Goal: Task Accomplishment & Management: Complete application form

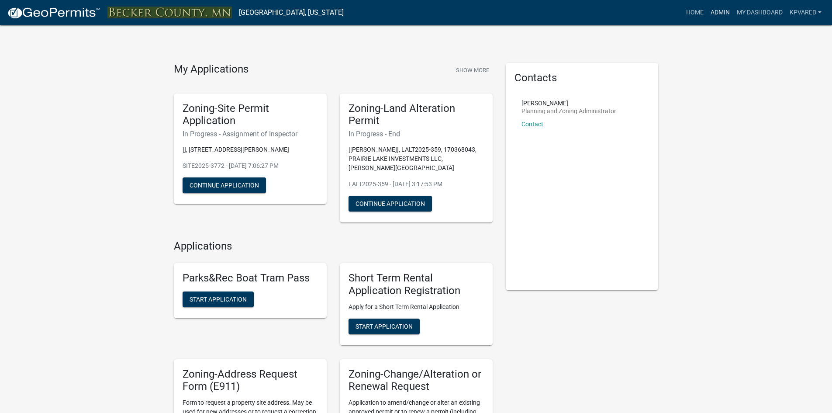
click at [719, 14] on link "Admin" at bounding box center [720, 12] width 26 height 17
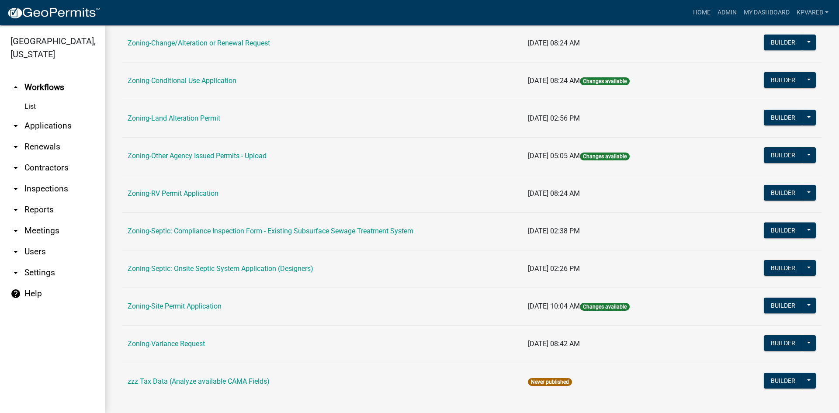
scroll to position [251, 0]
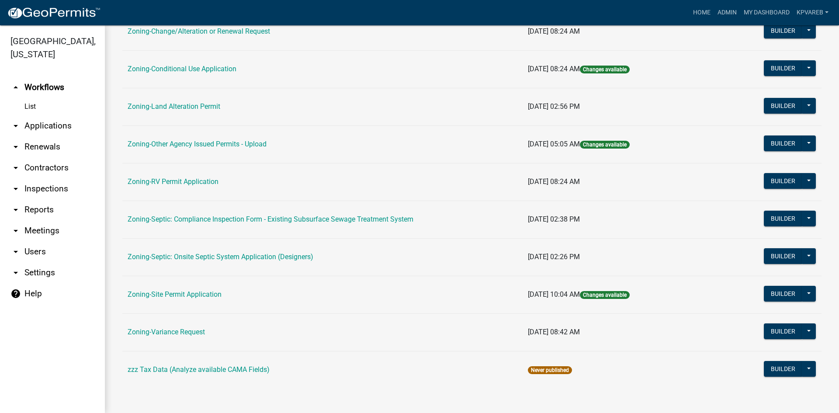
click at [254, 257] on link "Zoning-Septic: Onsite Septic System Application (Designers)" at bounding box center [221, 256] width 186 height 8
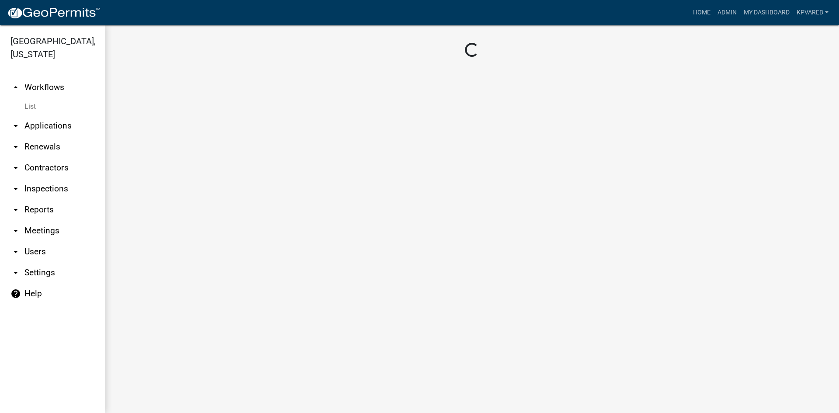
click at [253, 257] on main "Loading..." at bounding box center [472, 218] width 734 height 387
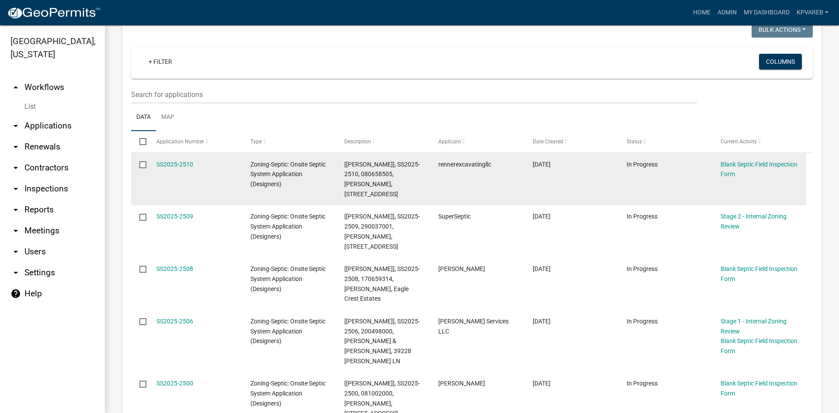
scroll to position [131, 0]
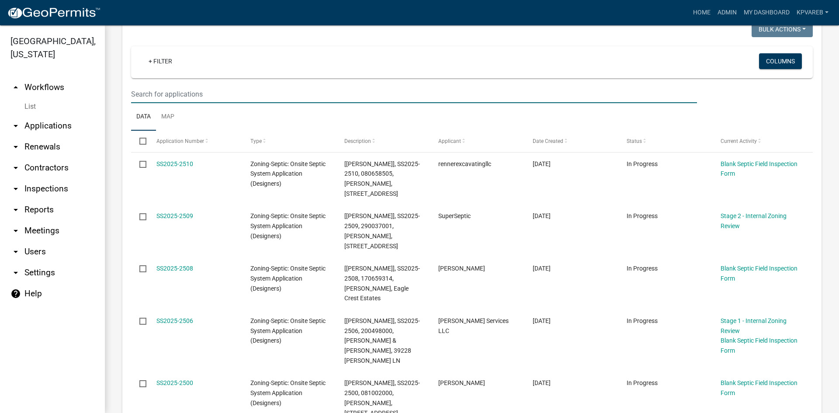
click at [204, 95] on input "text" at bounding box center [414, 94] width 566 height 18
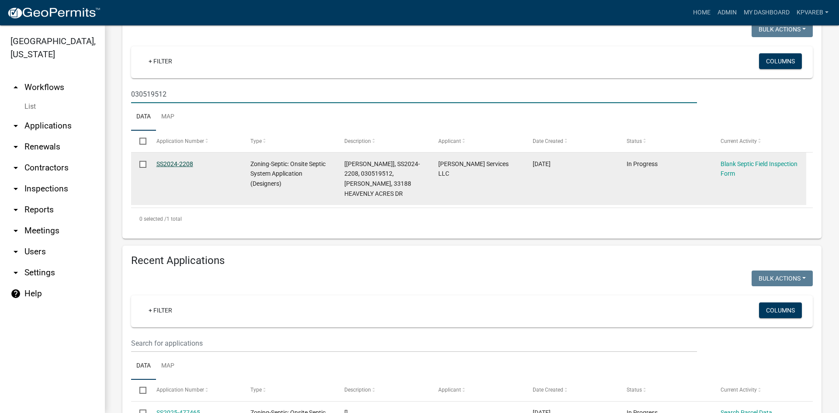
type input "030519512"
click at [180, 161] on link "SS2024-2208" at bounding box center [174, 163] width 37 height 7
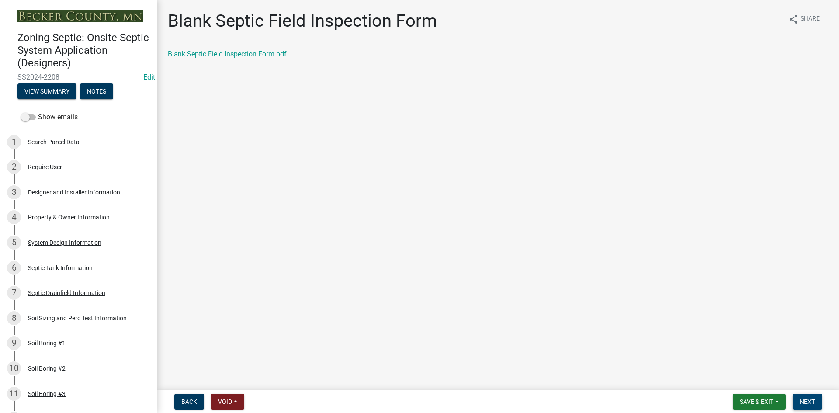
click at [803, 401] on span "Next" at bounding box center [806, 401] width 15 height 7
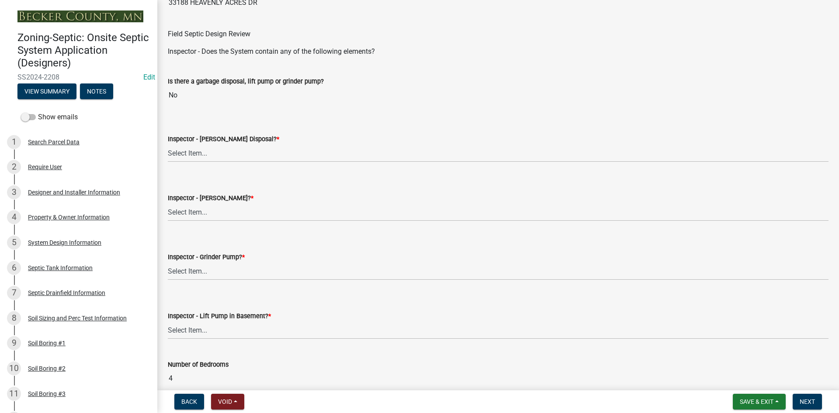
scroll to position [262, 0]
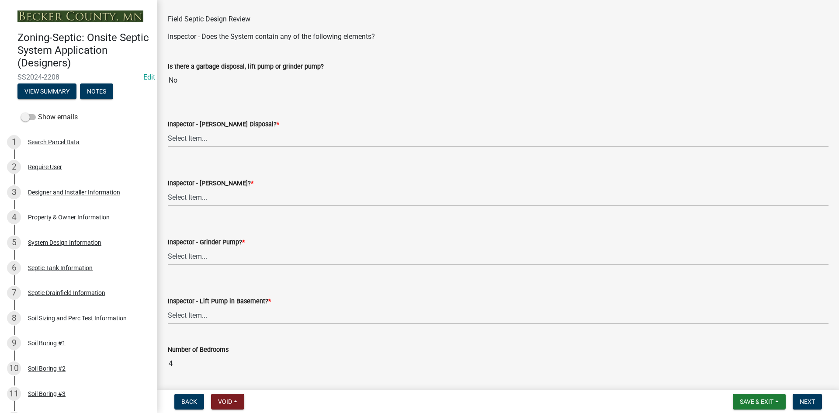
click at [191, 126] on label "Inspector - [PERSON_NAME] Disposal? *" at bounding box center [223, 124] width 111 height 6
click at [191, 129] on select "Select Item... Yes No" at bounding box center [498, 138] width 660 height 18
click at [194, 141] on select "Select Item... Yes No" at bounding box center [498, 138] width 660 height 18
click at [168, 129] on select "Select Item... Yes No" at bounding box center [498, 138] width 660 height 18
select select "e6f115c1-9d93-4d61-8856-1810485f2117"
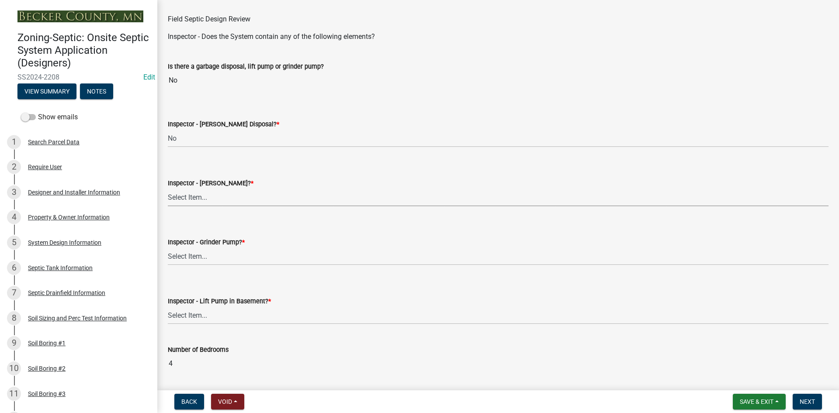
drag, startPoint x: 204, startPoint y: 191, endPoint x: 207, endPoint y: 204, distance: 13.4
click at [204, 191] on select "Select Item... Yes No" at bounding box center [498, 197] width 660 height 18
click at [168, 188] on select "Select Item... Yes No" at bounding box center [498, 197] width 660 height 18
select select "14f6105e-9cb3-465a-82e9-850dea78a019"
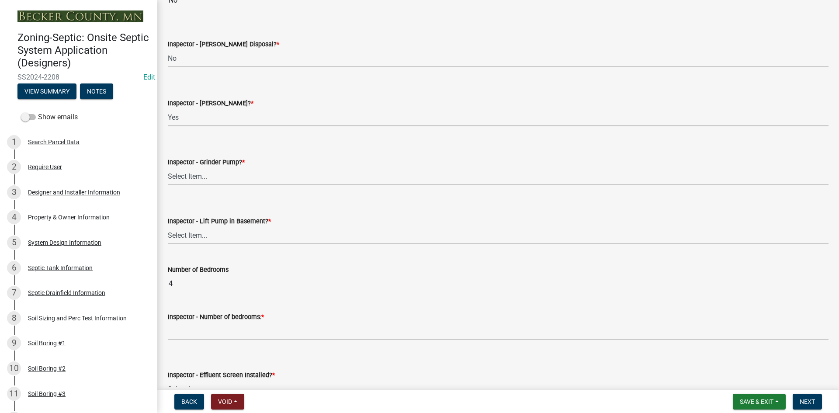
scroll to position [349, 0]
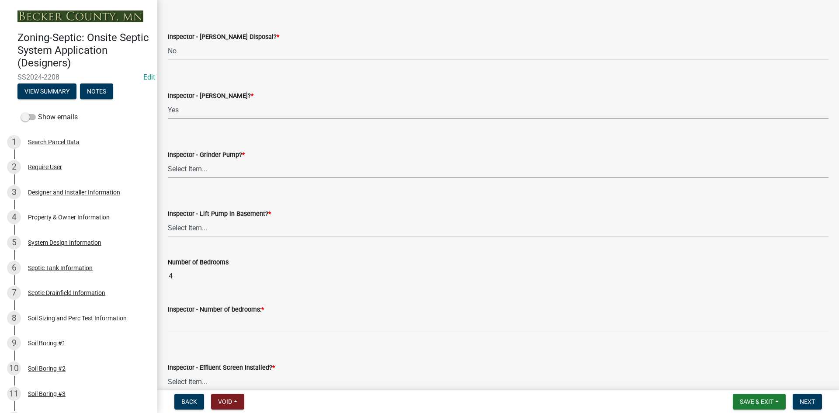
click at [205, 175] on select "Select Item... Yes No" at bounding box center [498, 169] width 660 height 18
click at [168, 160] on select "Select Item... Yes No" at bounding box center [498, 169] width 660 height 18
select select "ce8adf61-51ba-42f2-bbc3-7480a098e35e"
click at [205, 226] on select "Select Item... Yes No" at bounding box center [498, 228] width 660 height 18
click at [168, 219] on select "Select Item... Yes No" at bounding box center [498, 228] width 660 height 18
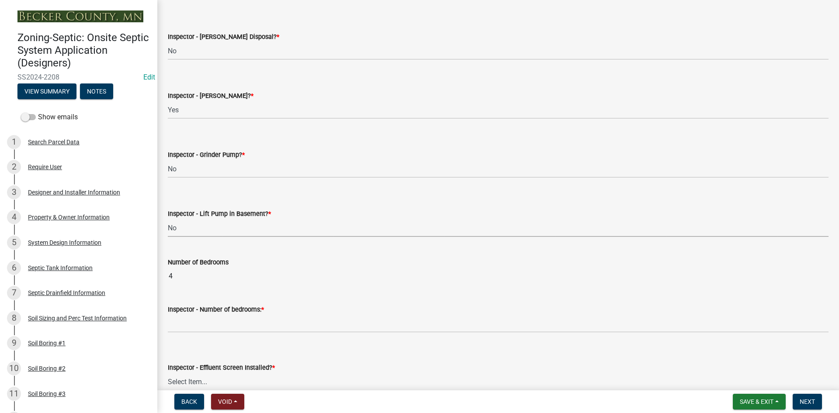
select select "58089658-2e95-4d4d-a981-afbd087a421a"
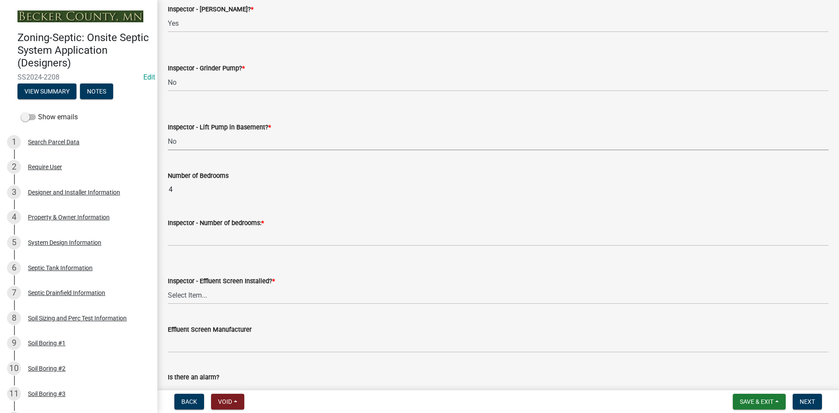
scroll to position [437, 0]
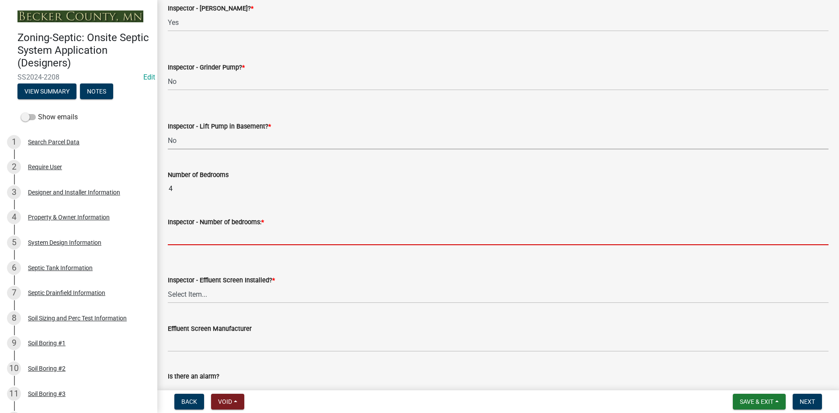
click at [190, 231] on input "Inspector - Number of bedrooms: *" at bounding box center [498, 236] width 660 height 18
type input "4"
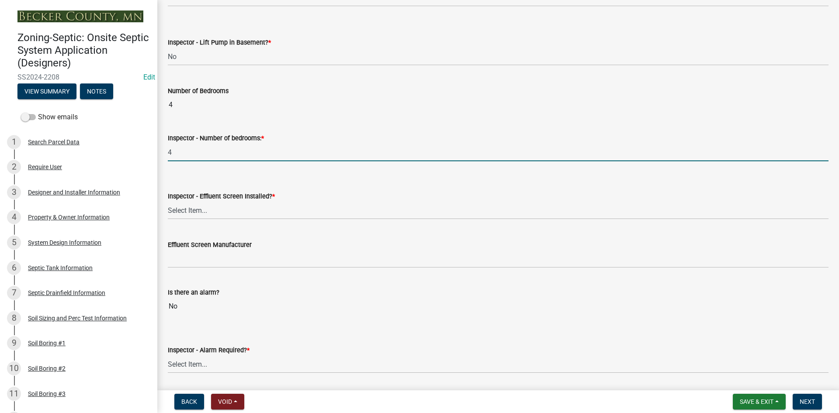
scroll to position [524, 0]
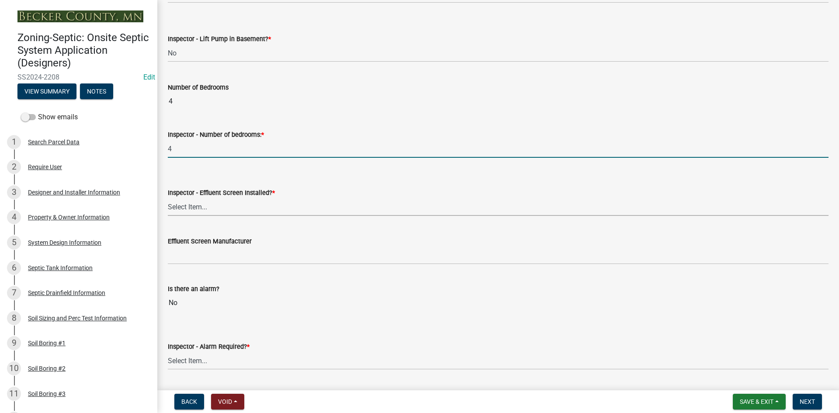
click at [180, 207] on select "Select Item... Yes No" at bounding box center [498, 207] width 660 height 18
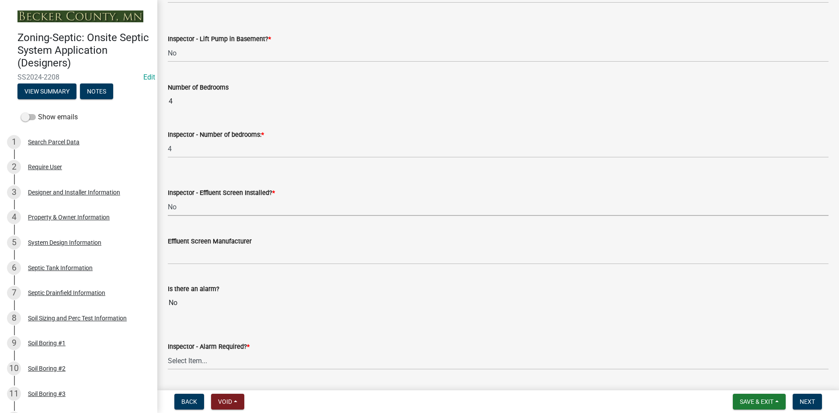
click at [168, 198] on select "Select Item... Yes No" at bounding box center [498, 207] width 660 height 18
select select "039f9276-f093-40ee-98f9-24c1fbae5d9d"
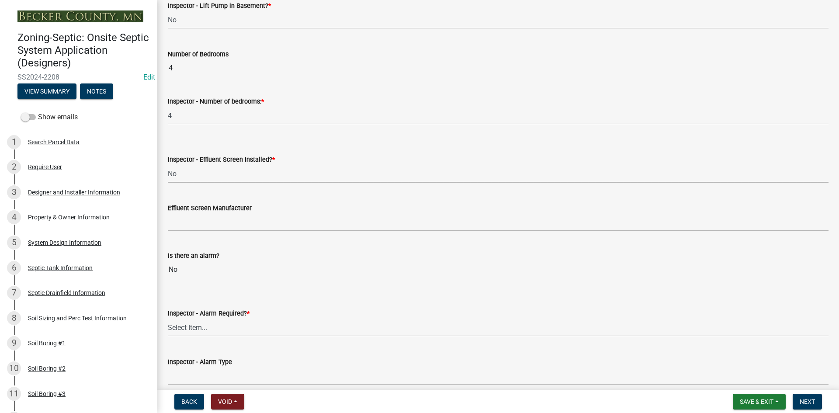
scroll to position [612, 0]
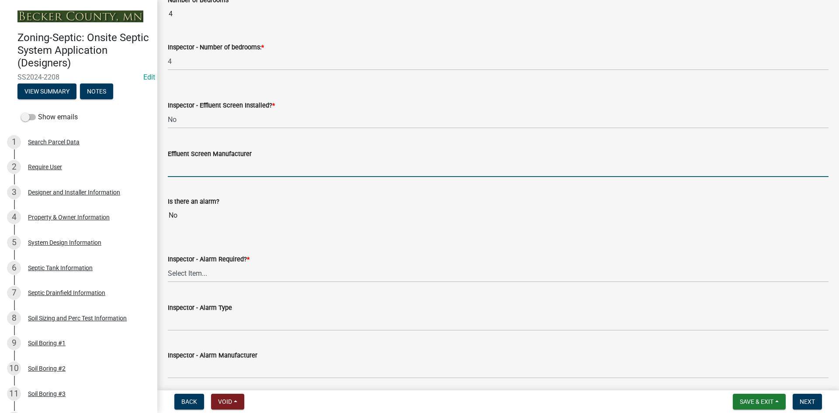
click at [198, 170] on input "Effluent Screen Manufacturer" at bounding box center [498, 168] width 660 height 18
type input "NA"
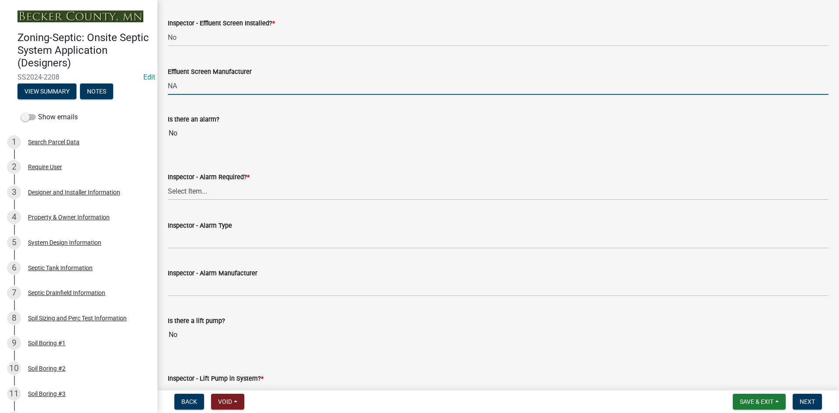
scroll to position [699, 0]
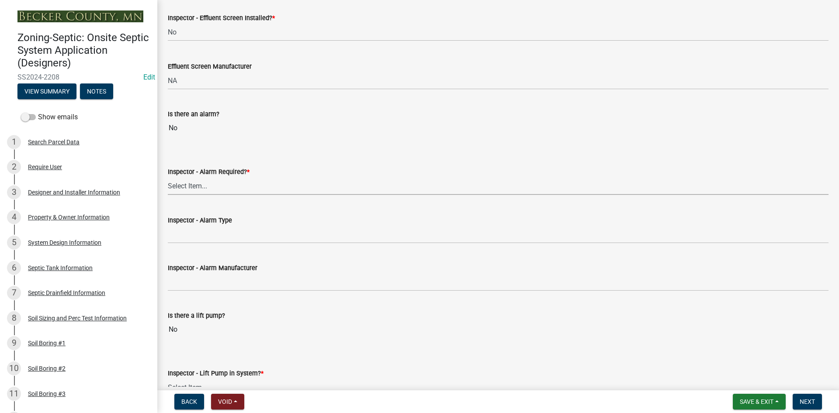
click at [198, 189] on select "Select Item... Yes No" at bounding box center [498, 186] width 660 height 18
click at [168, 177] on select "Select Item... Yes No" at bounding box center [498, 186] width 660 height 18
select select "c58b0e9a-4731-4217-ac62-2e486782356c"
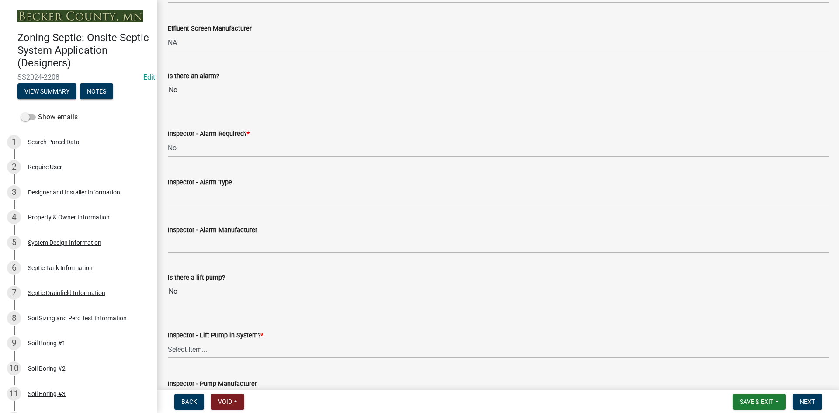
scroll to position [786, 0]
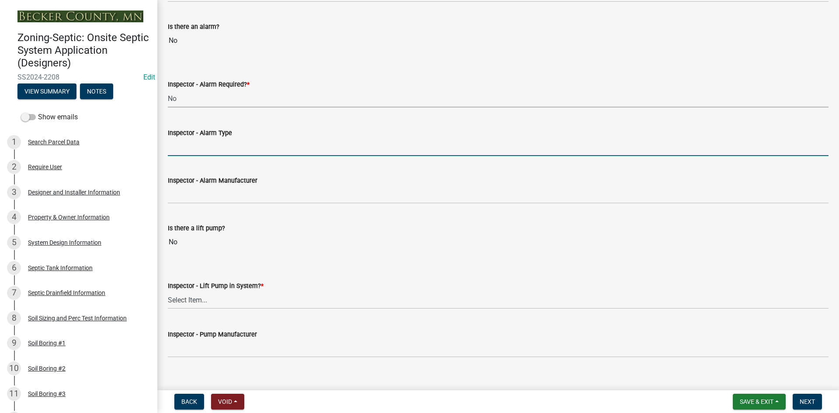
click at [200, 150] on input "Inspector - Alarm Type" at bounding box center [498, 147] width 660 height 18
type input "NA"
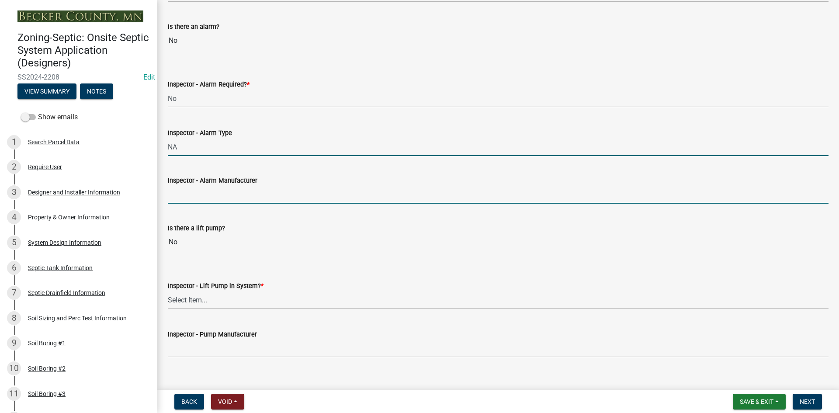
click at [197, 201] on input "Inspector - Alarm Manufacturer" at bounding box center [498, 195] width 660 height 18
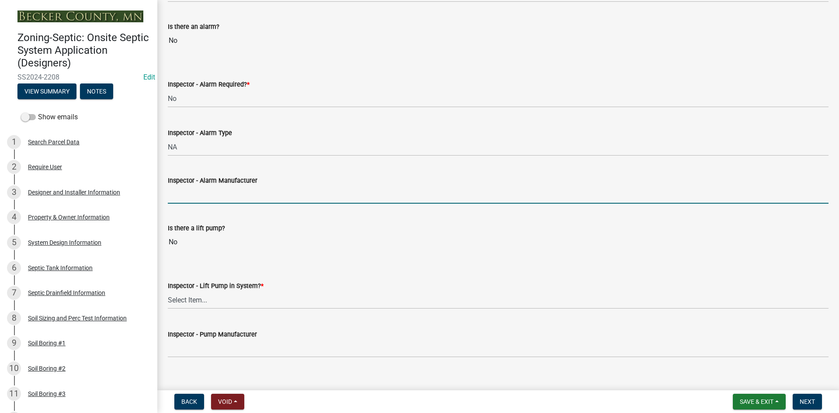
type input "NA"
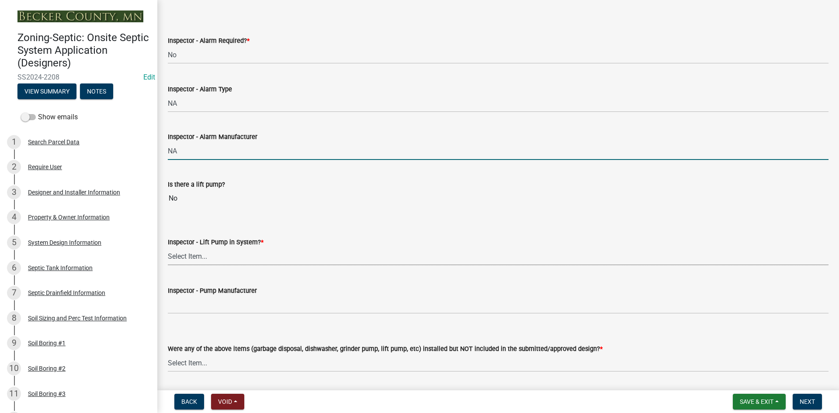
click at [192, 255] on select "Select Item... Yes No" at bounding box center [498, 256] width 660 height 18
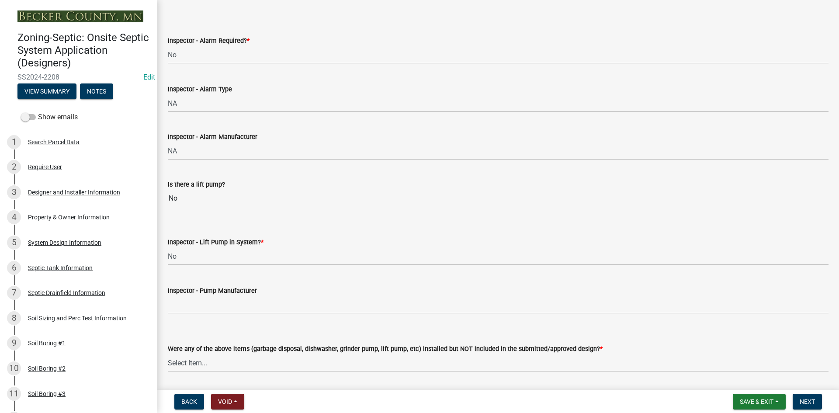
click at [168, 247] on select "Select Item... Yes No" at bounding box center [498, 256] width 660 height 18
select select "4baeb773-af56-4ab8-83c4-3685aa875ea5"
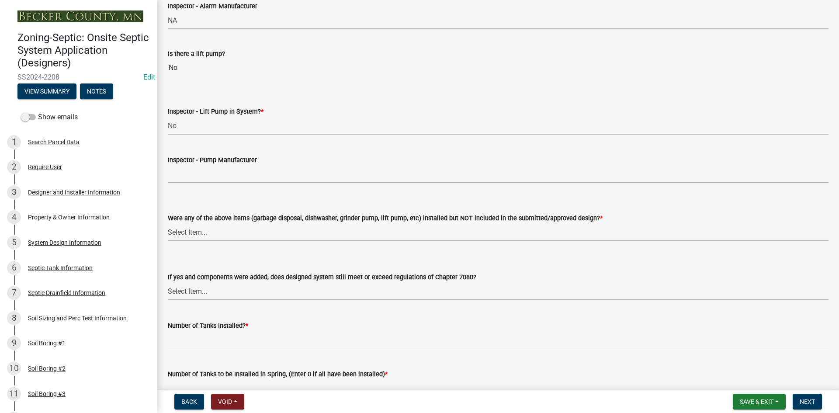
scroll to position [961, 0]
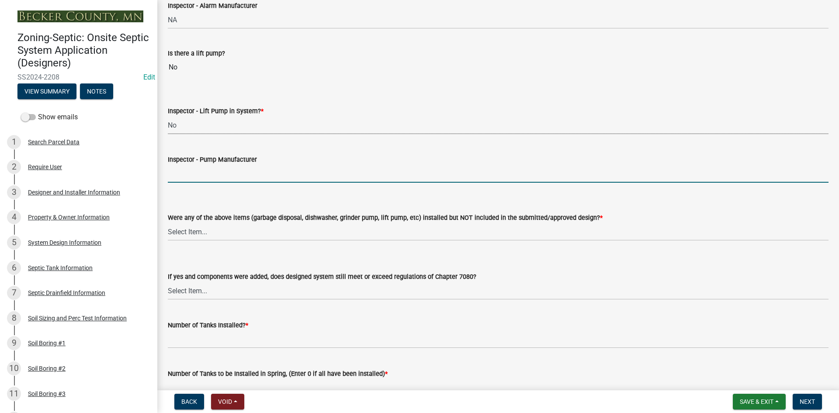
click at [183, 171] on input "Inspector - Pump Manufacturer" at bounding box center [498, 174] width 660 height 18
type input "NA"
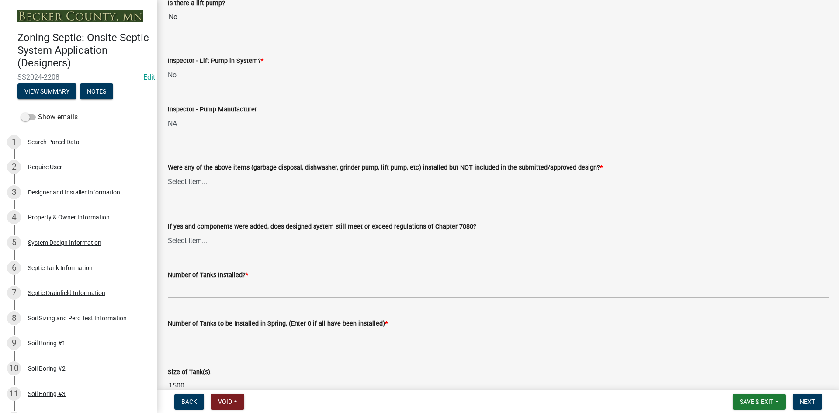
scroll to position [1092, 0]
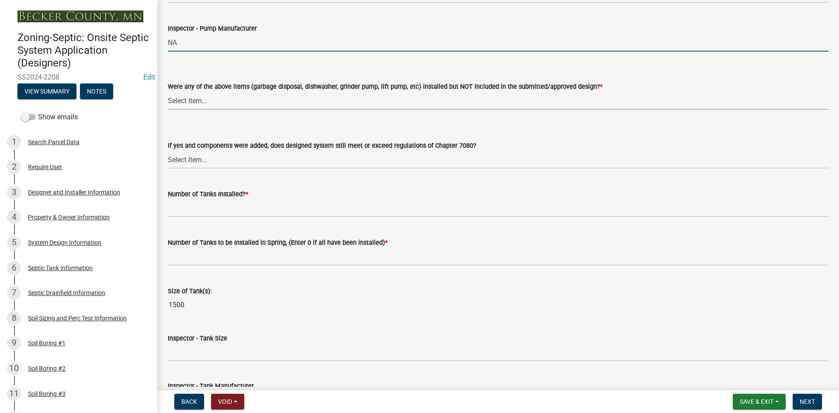
click at [193, 104] on select "Select Item... Yes No" at bounding box center [498, 101] width 660 height 18
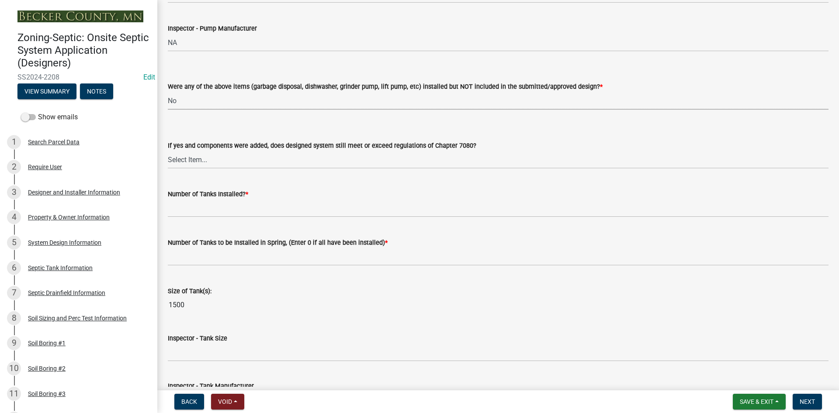
click at [168, 92] on select "Select Item... Yes No" at bounding box center [498, 101] width 660 height 18
select select "d9b082c9-02b0-470e-9f7d-05d7723aa53f"
click at [194, 167] on select "Select Item... Yes No" at bounding box center [498, 160] width 660 height 18
click at [250, 152] on select "Select Item... Yes No" at bounding box center [498, 160] width 660 height 18
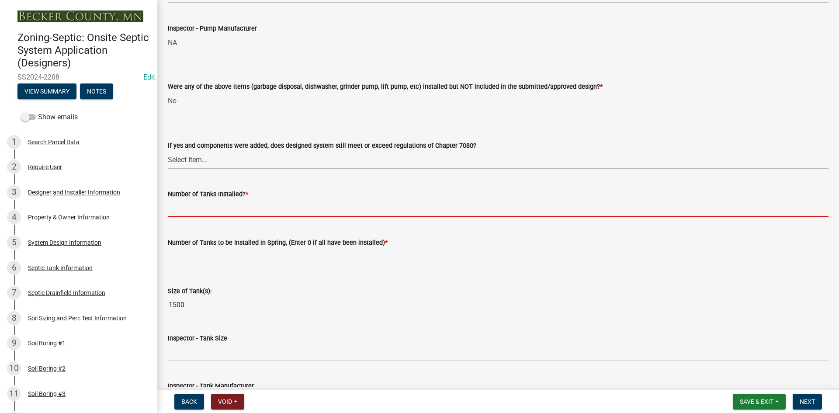
click at [198, 203] on input "text" at bounding box center [498, 208] width 660 height 18
type input "1"
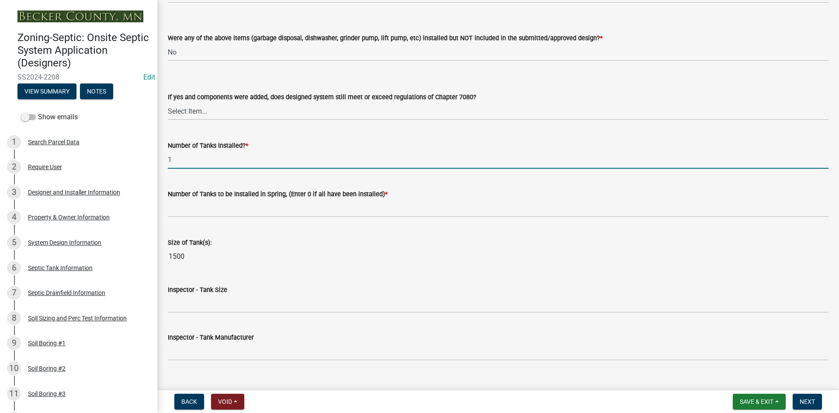
scroll to position [1179, 0]
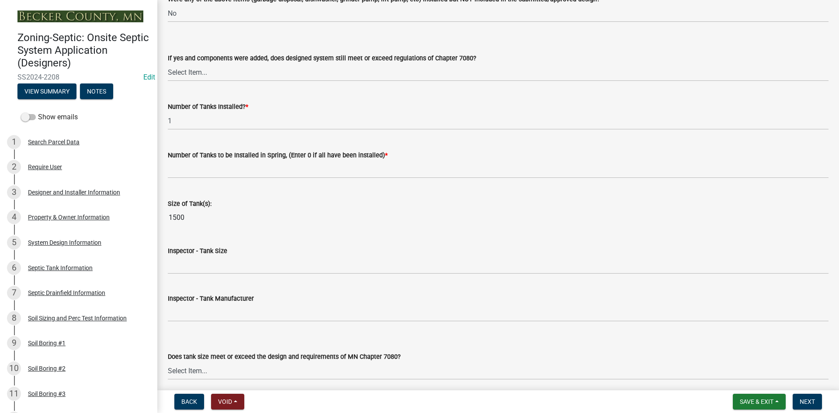
click at [192, 180] on wm-data-entity-input "Number of Tanks to be Installed in Spring, (Enter 0 if all have been installed)…" at bounding box center [498, 162] width 660 height 48
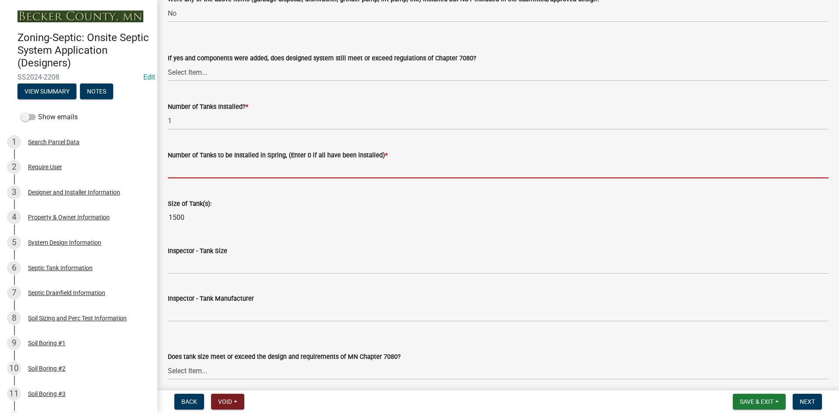
click at [194, 173] on input "text" at bounding box center [498, 169] width 660 height 18
type input "0"
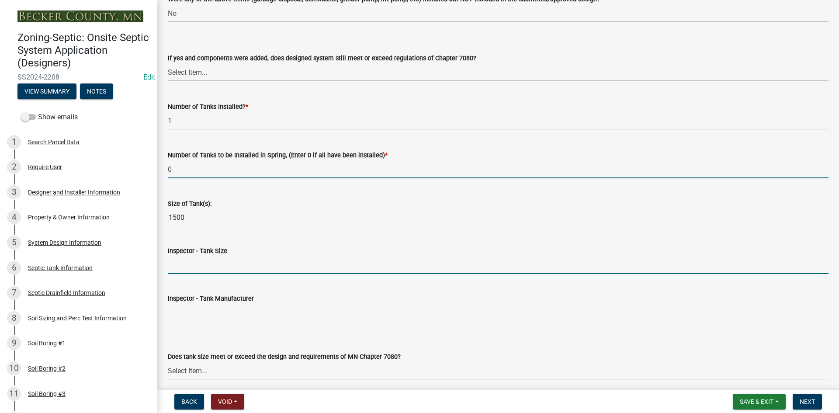
click at [202, 259] on input "Inspector - Tank Size" at bounding box center [498, 265] width 660 height 18
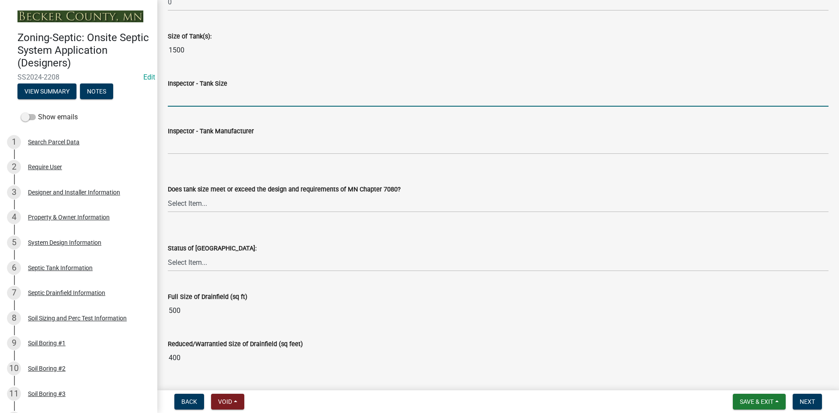
scroll to position [1354, 0]
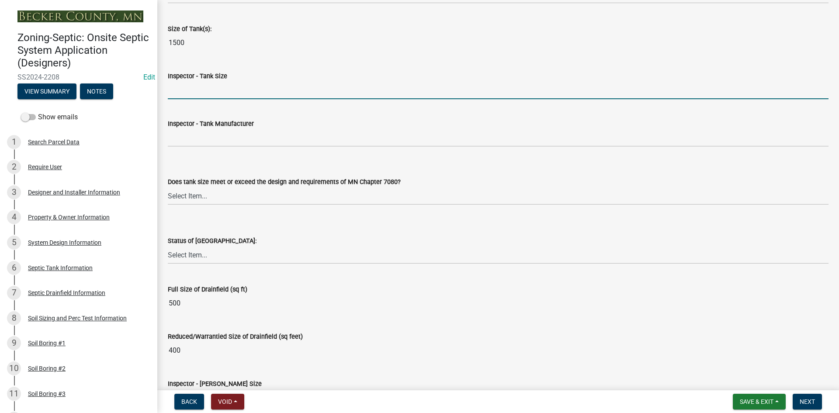
type input "1500/2"
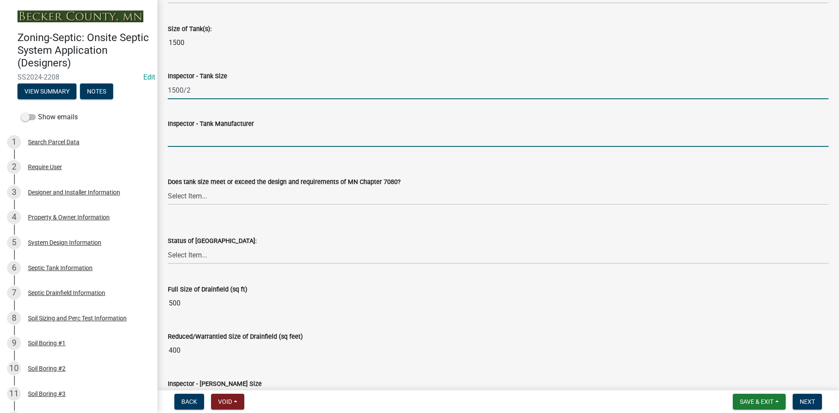
click at [193, 136] on input "Inspector - Tank Manufacturer" at bounding box center [498, 138] width 660 height 18
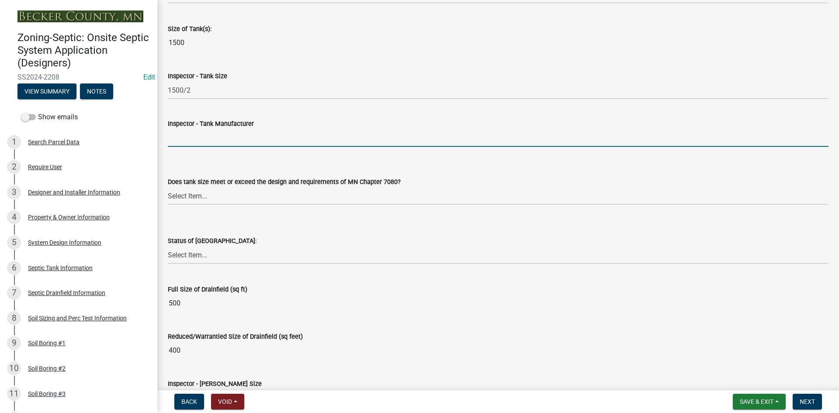
type input "infiltrator"
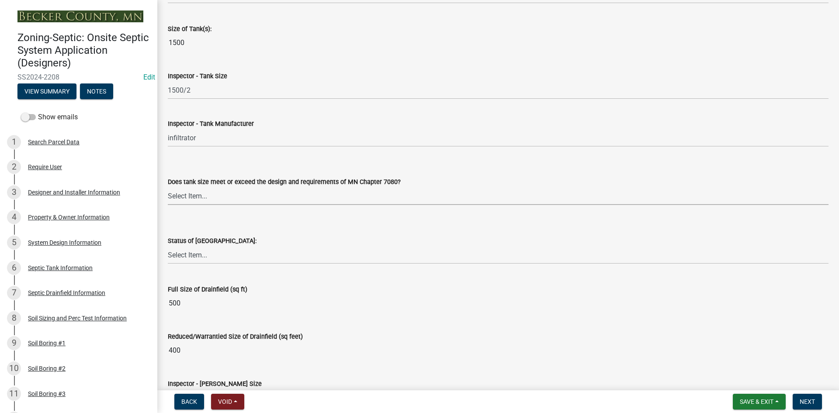
click at [200, 199] on select "Select Item... Yes No" at bounding box center [498, 196] width 660 height 18
click at [168, 187] on select "Select Item... Yes No" at bounding box center [498, 196] width 660 height 18
select select "f7794d6a-556a-43dc-97be-878f47e346d8"
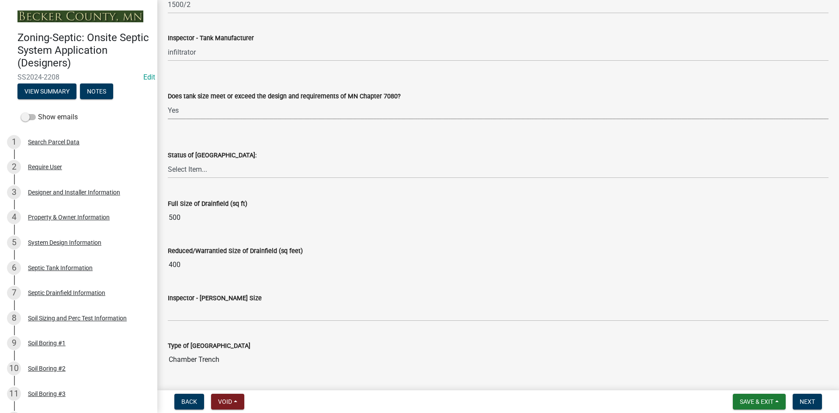
scroll to position [1442, 0]
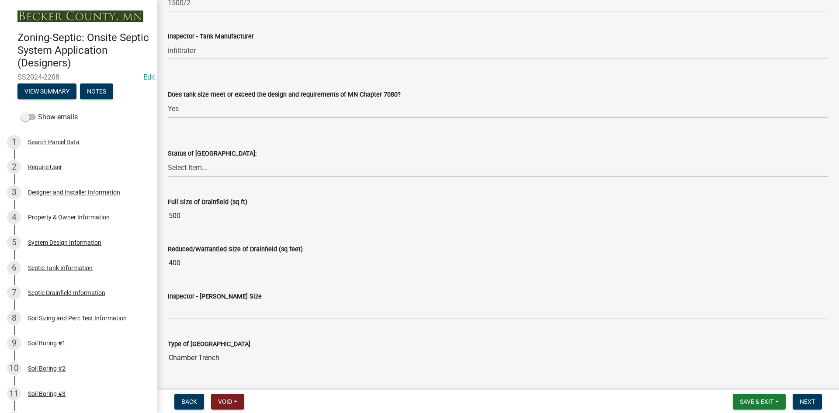
click at [201, 171] on select "Select Item... No Drainfield Drainfield Installed [GEOGRAPHIC_DATA] to Be Insta…" at bounding box center [498, 168] width 660 height 18
click at [168, 159] on select "Select Item... No Drainfield Drainfield Installed [GEOGRAPHIC_DATA] to Be Insta…" at bounding box center [498, 168] width 660 height 18
select select "9376207c-987b-4580-9786-4fe9435ab5e6"
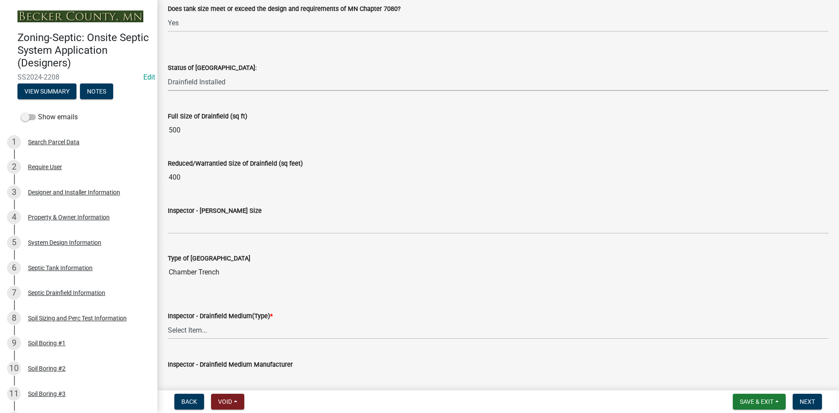
scroll to position [1529, 0]
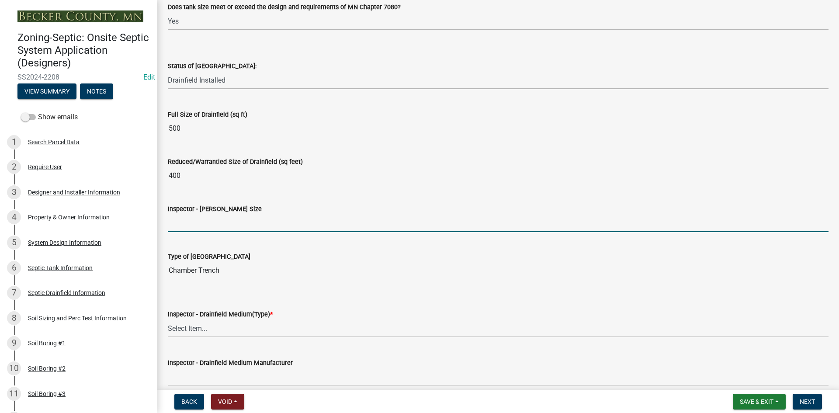
click at [190, 225] on input "Inspector - [PERSON_NAME] Size" at bounding box center [498, 223] width 660 height 18
click at [188, 223] on input "Inspector - [PERSON_NAME] Size" at bounding box center [498, 223] width 660 height 18
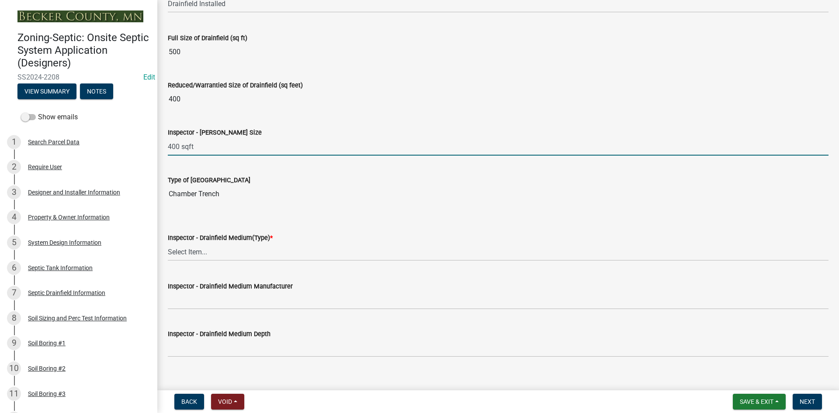
scroll to position [1704, 0]
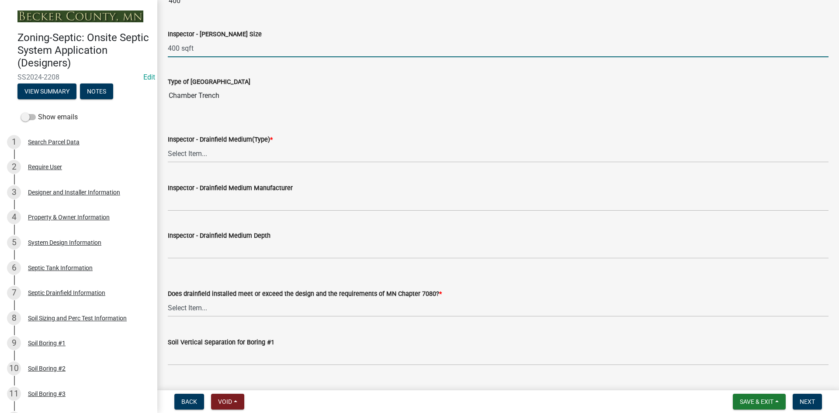
type input "400 sqft"
click at [184, 155] on select "Select Item... Chamber Trench Rock Trench Gravelless Mound Pressure Bed Seepage…" at bounding box center [498, 154] width 660 height 18
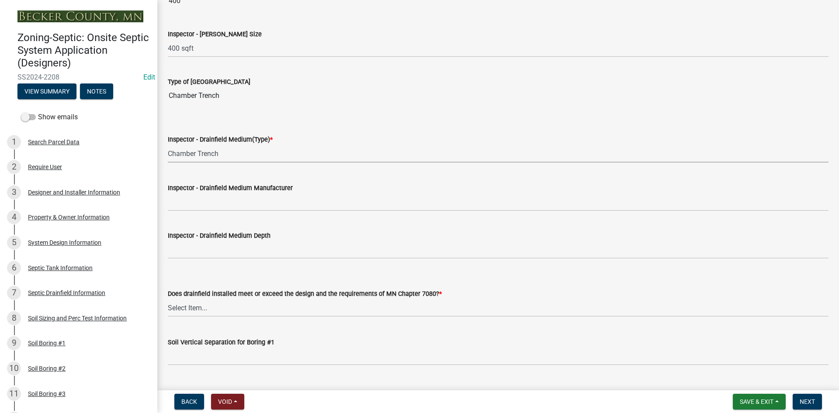
click at [168, 145] on select "Select Item... Chamber Trench Rock Trench Gravelless Mound Pressure Bed Seepage…" at bounding box center [498, 154] width 660 height 18
select select "fefa0a7c-9bb6-4beb-a5f6-75ae67e50f25"
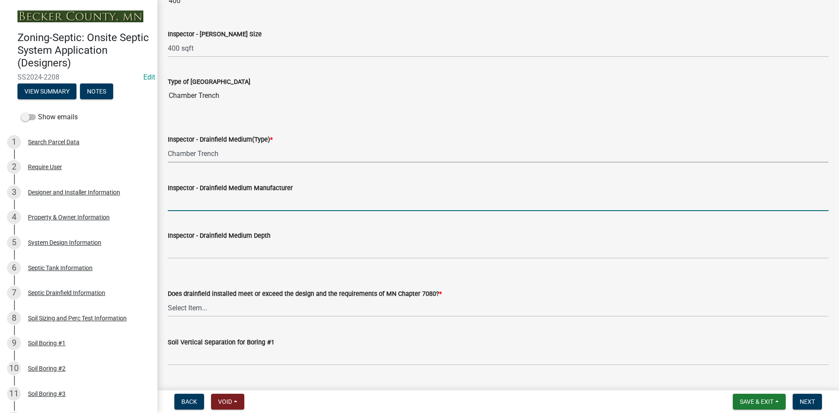
click at [201, 208] on input "Inspector - Drainfield Medium Manufacturer" at bounding box center [498, 202] width 660 height 18
type input "INFILTRATOR"
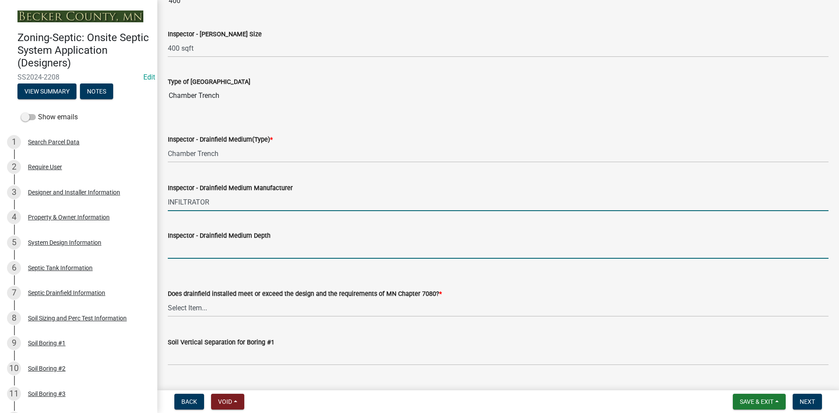
click at [208, 249] on input "Inspector - Drainfield Medium Depth" at bounding box center [498, 250] width 660 height 18
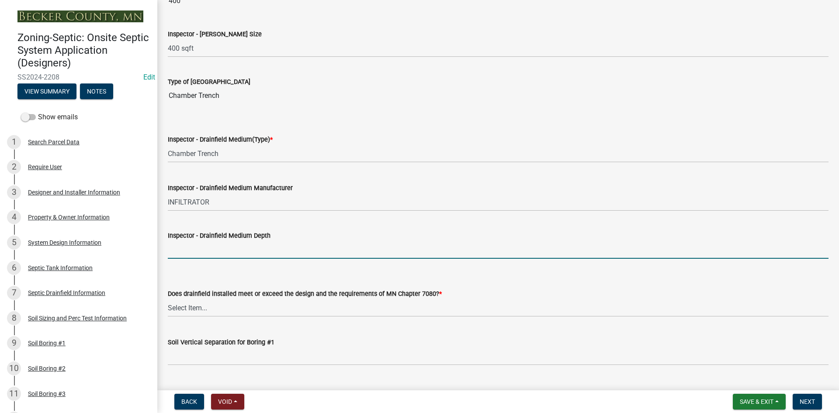
click at [180, 246] on input "Inspector - Drainfield Medium Depth" at bounding box center [498, 250] width 660 height 18
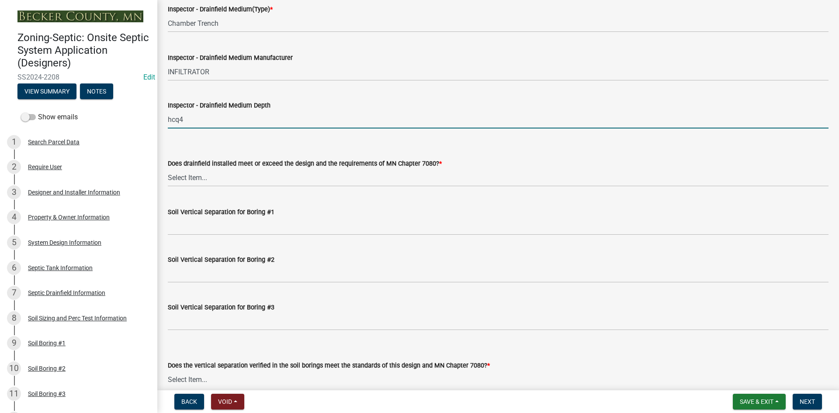
scroll to position [1835, 0]
type input "hcq4"
click at [198, 175] on select "Select Item... Yes No" at bounding box center [498, 177] width 660 height 18
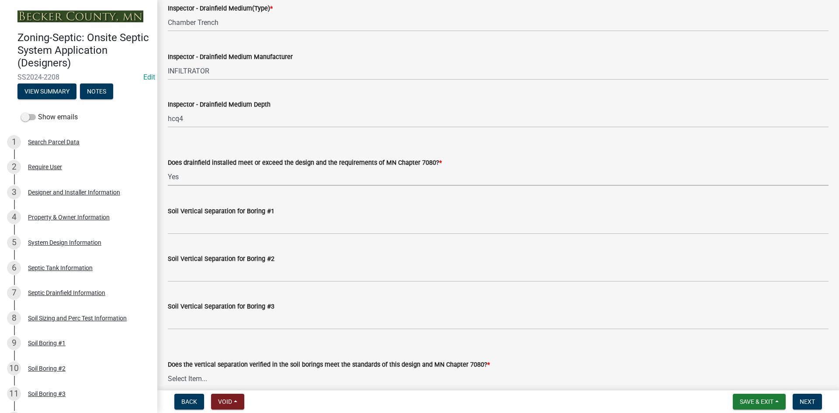
click at [168, 168] on select "Select Item... Yes No" at bounding box center [498, 177] width 660 height 18
select select "53e8394b-4ec8-472b-acba-27f64a4dcc6d"
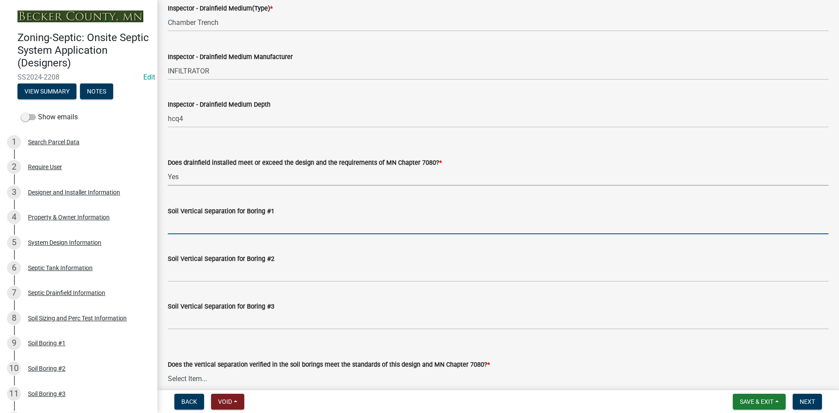
drag, startPoint x: 200, startPoint y: 224, endPoint x: 203, endPoint y: 228, distance: 5.3
click at [200, 223] on input "Soil Vertical Separation for Boring #1" at bounding box center [498, 225] width 660 height 18
type input "SEE ATTACHED"
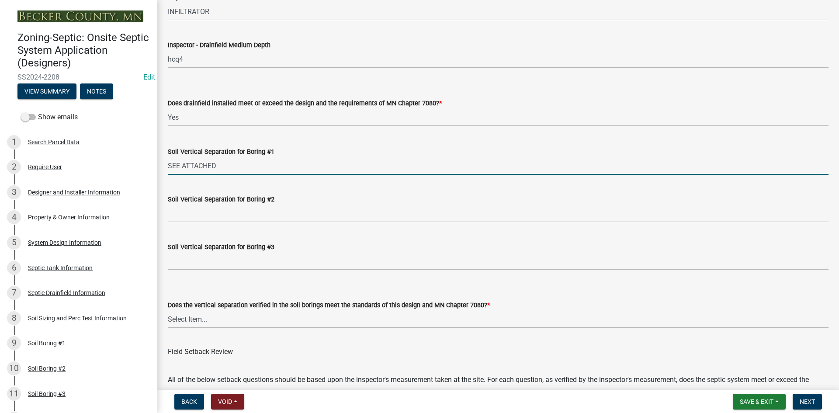
scroll to position [2053, 0]
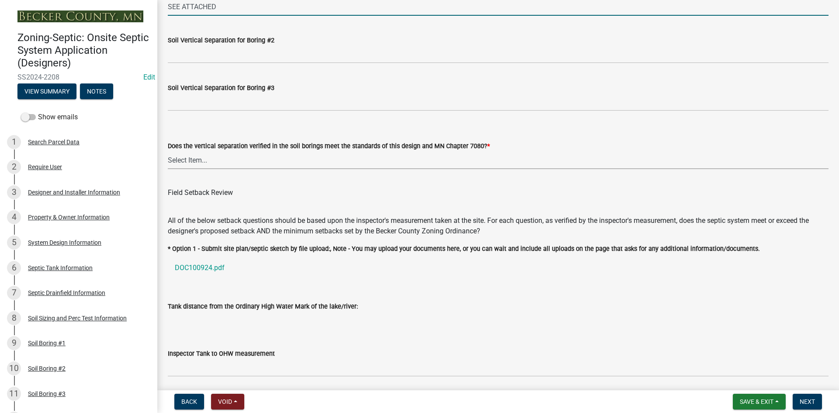
click at [199, 161] on select "Select Item... Yes No" at bounding box center [498, 160] width 660 height 18
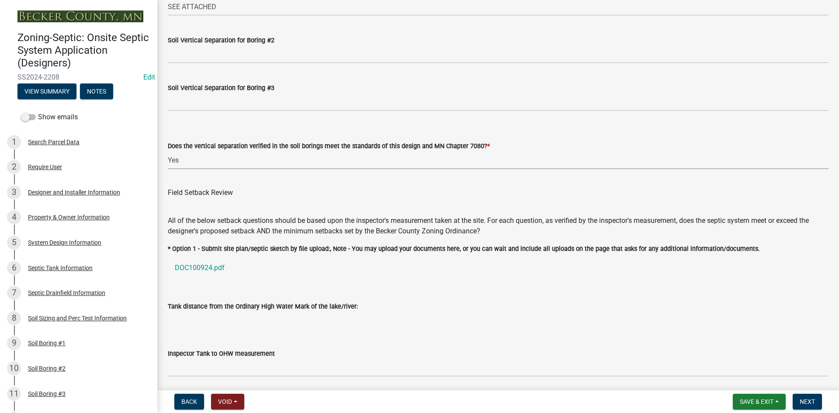
click at [168, 151] on select "Select Item... Yes No" at bounding box center [498, 160] width 660 height 18
select select "eedfbf44-dce3-4c21-89bd-6d851115dab7"
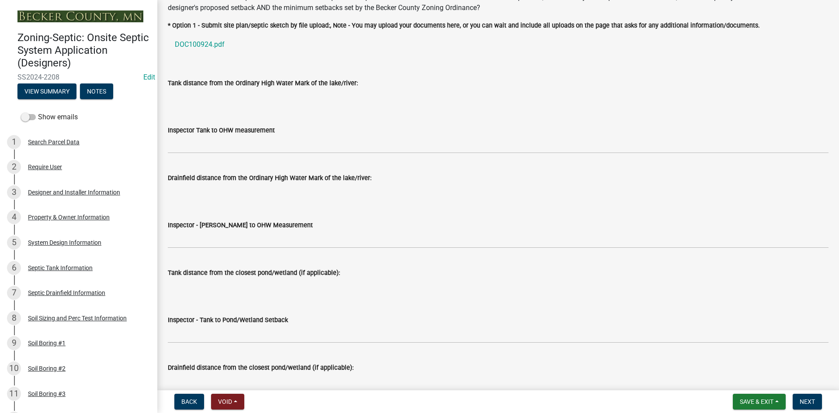
scroll to position [2228, 0]
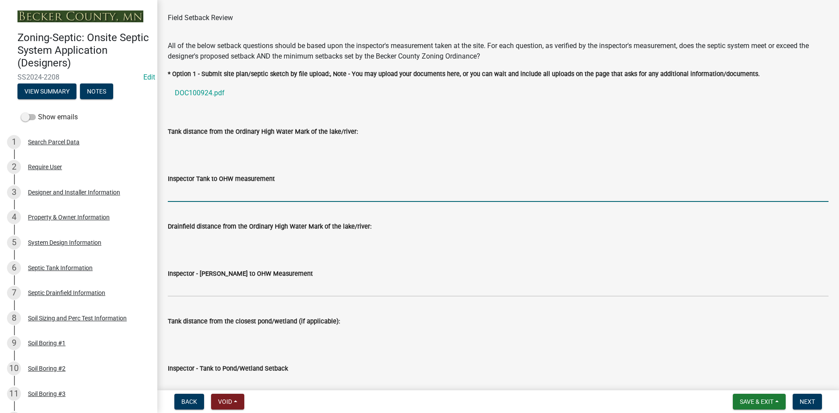
click at [189, 189] on input "Inspector Tank to OHW measurement" at bounding box center [498, 193] width 660 height 18
type input "NA"
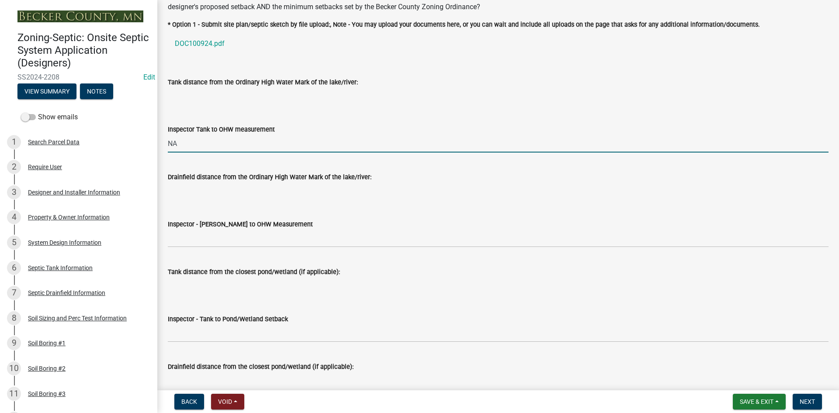
scroll to position [2315, 0]
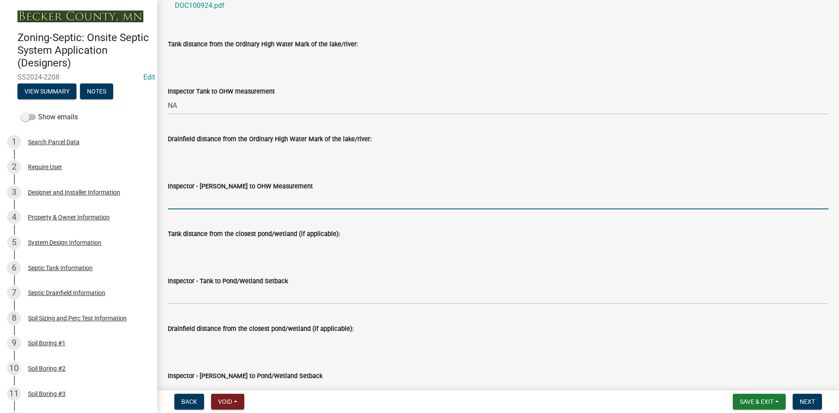
drag, startPoint x: 212, startPoint y: 198, endPoint x: 218, endPoint y: 209, distance: 12.5
click at [213, 198] on input "Inspector - [PERSON_NAME] to OHW Measurement" at bounding box center [498, 200] width 660 height 18
type input "NA"
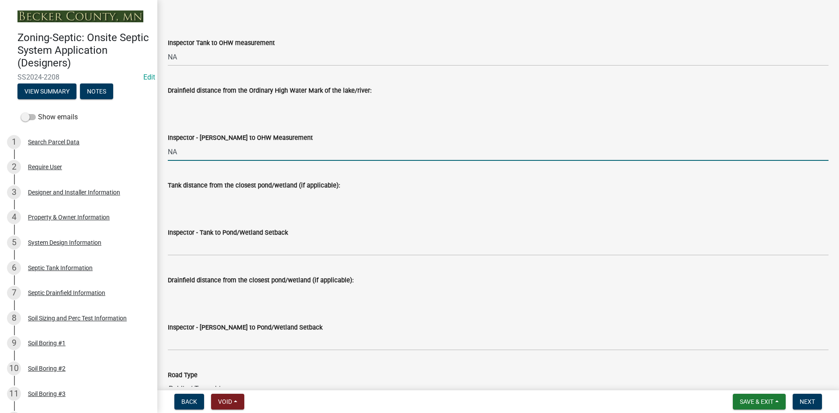
scroll to position [2446, 0]
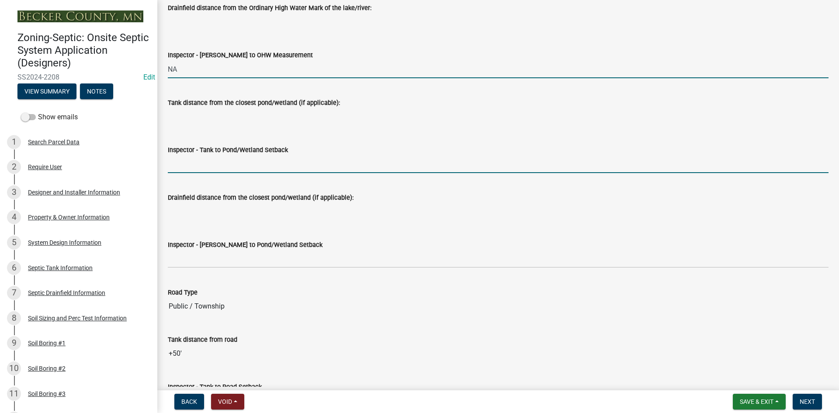
click at [205, 163] on input "Inspector - Tank to Pond/Wetland Setback" at bounding box center [498, 164] width 660 height 18
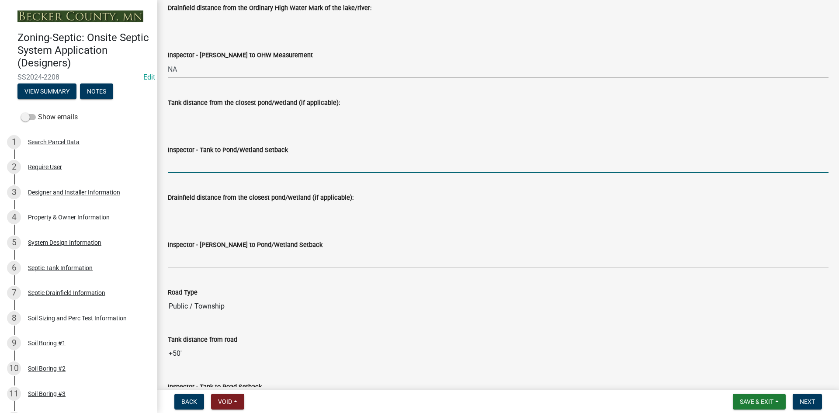
type input "NA"
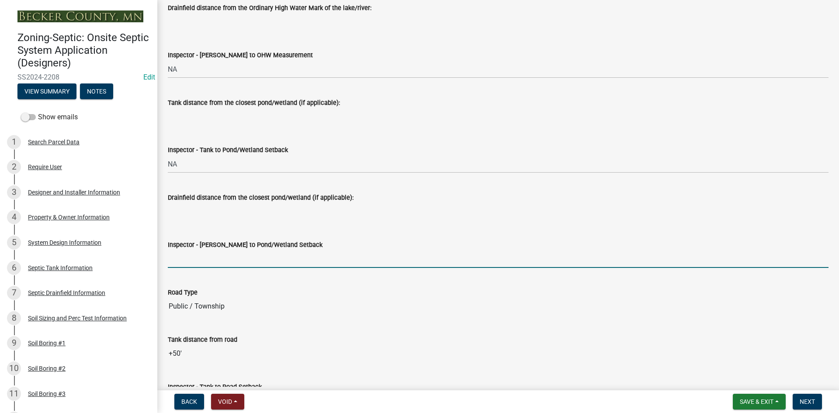
drag, startPoint x: 198, startPoint y: 259, endPoint x: 208, endPoint y: 273, distance: 16.6
click at [198, 259] on input "Inspector - [PERSON_NAME] to Pond/Wetland Setback" at bounding box center [498, 259] width 660 height 18
type input "NA"
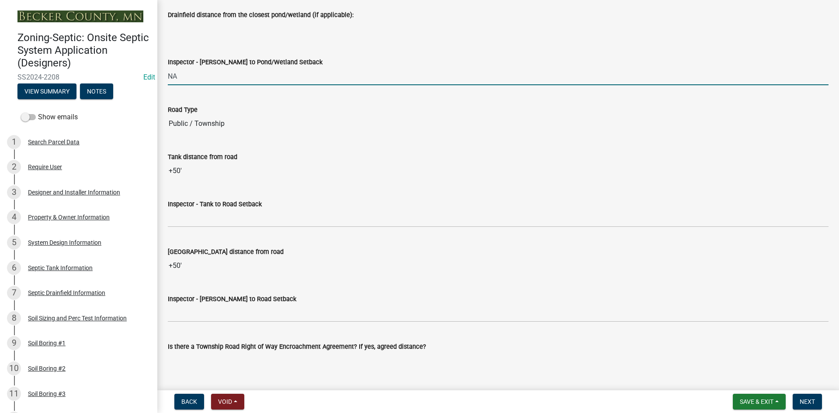
scroll to position [2708, 0]
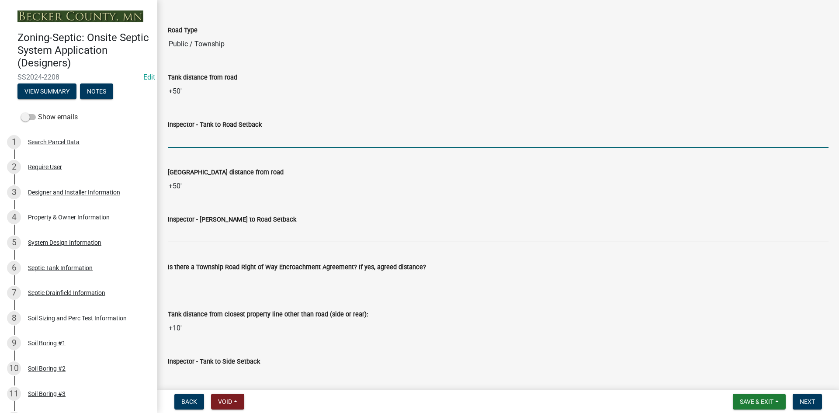
click at [200, 133] on input "Inspector - Tank to Road Setback" at bounding box center [498, 139] width 660 height 18
type input "10+"
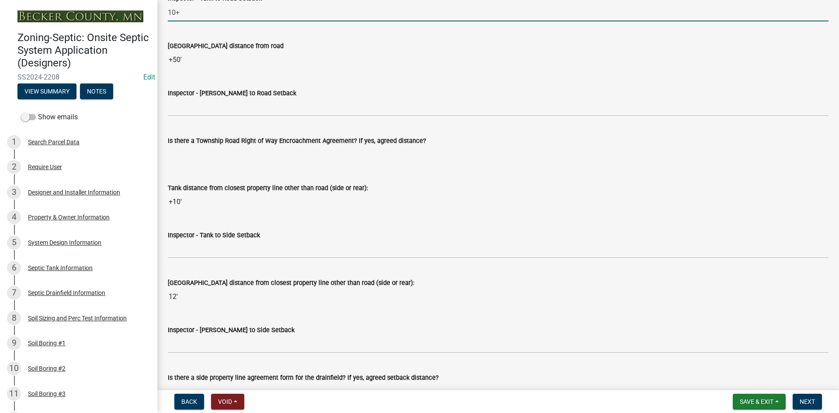
scroll to position [2839, 0]
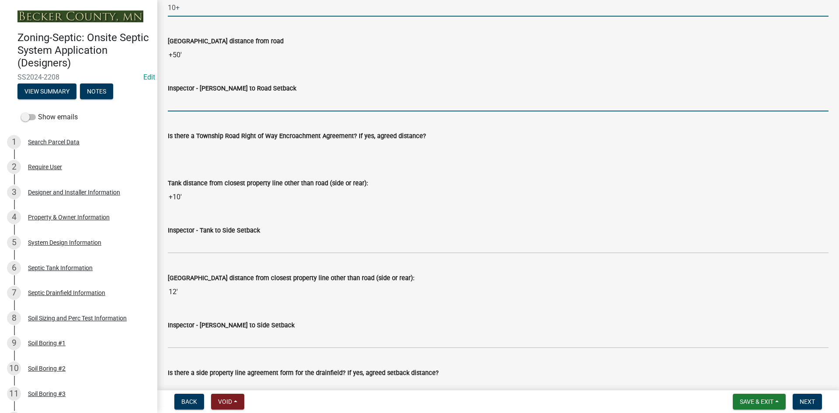
click at [194, 101] on input "Inspector - [PERSON_NAME] to Road Setback" at bounding box center [498, 102] width 660 height 18
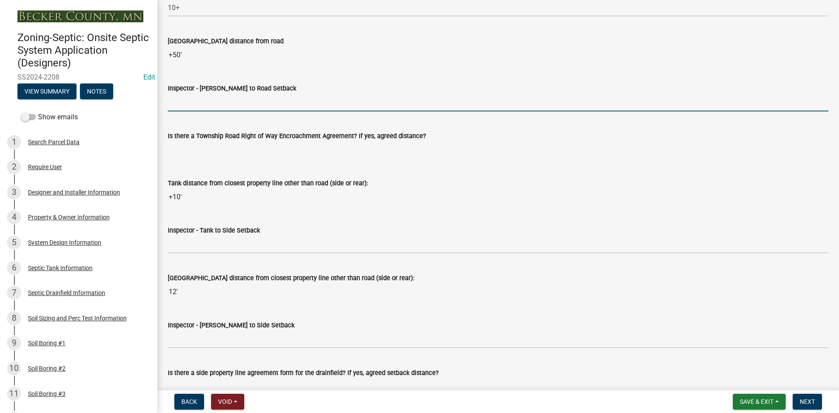
type input "NA"
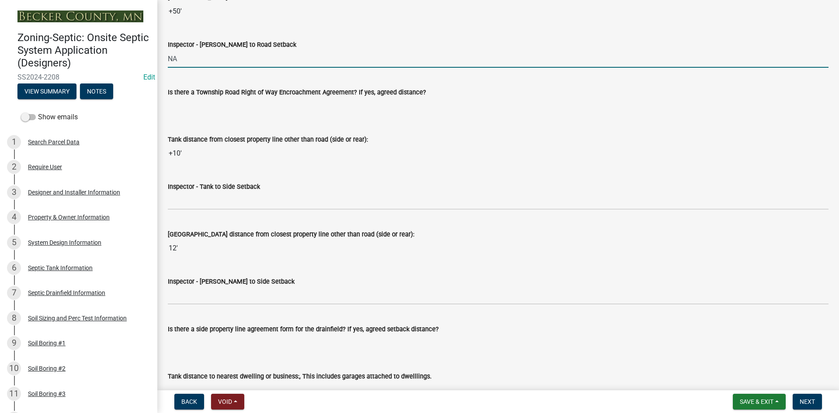
scroll to position [2927, 0]
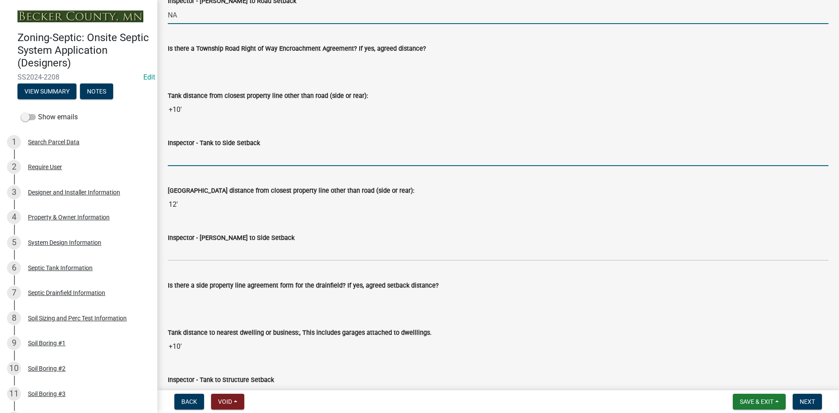
click at [190, 153] on input "Inspector - Tank to Side Setback" at bounding box center [498, 157] width 660 height 18
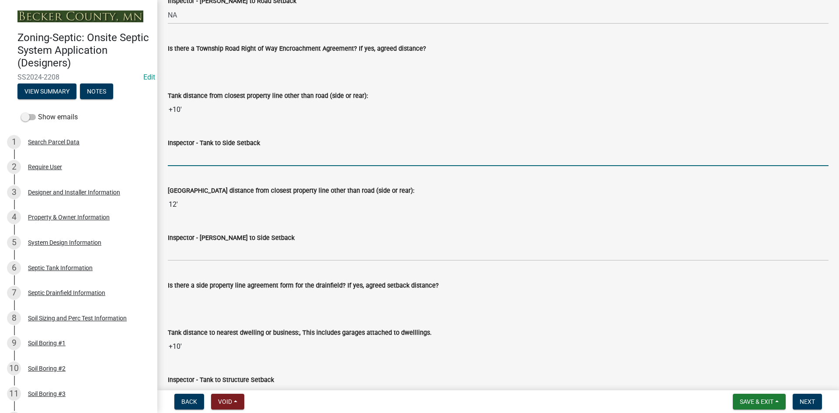
type input "10"
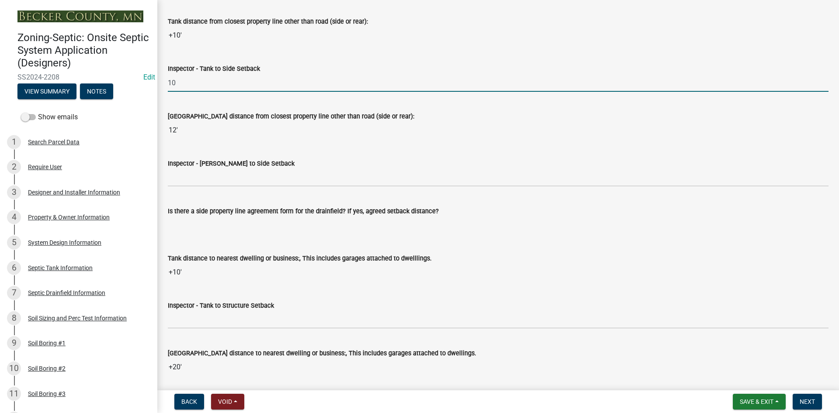
scroll to position [3014, 0]
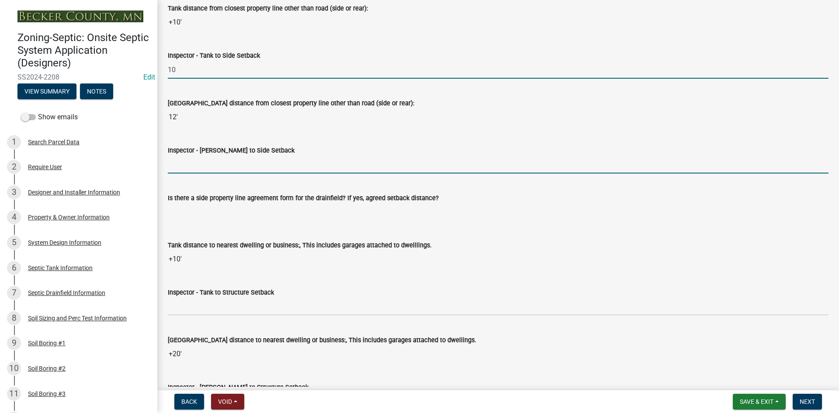
click at [219, 160] on input "Inspector - [PERSON_NAME] to Side Setback" at bounding box center [498, 165] width 660 height 18
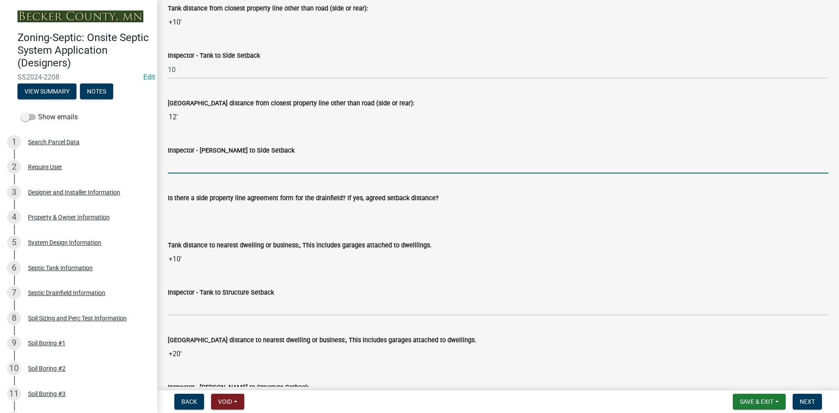
type input "10"
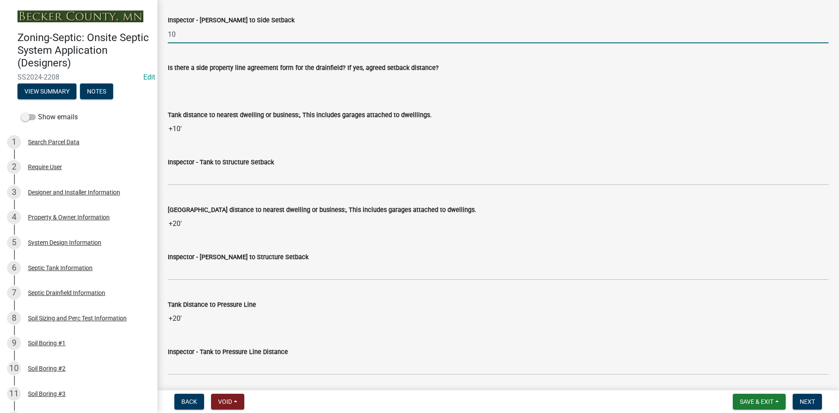
scroll to position [3145, 0]
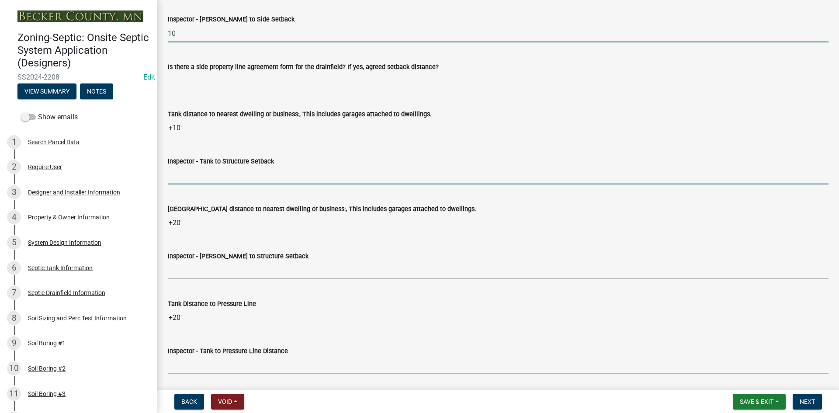
click at [202, 178] on input "Inspector - Tank to Structure Setback" at bounding box center [498, 175] width 660 height 18
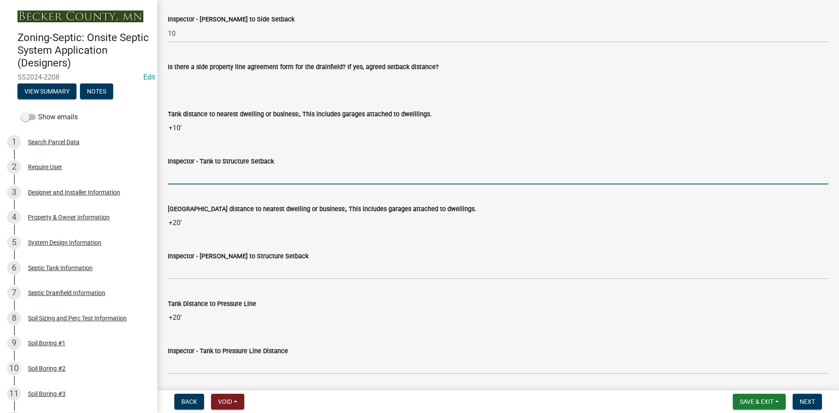
type input "10"
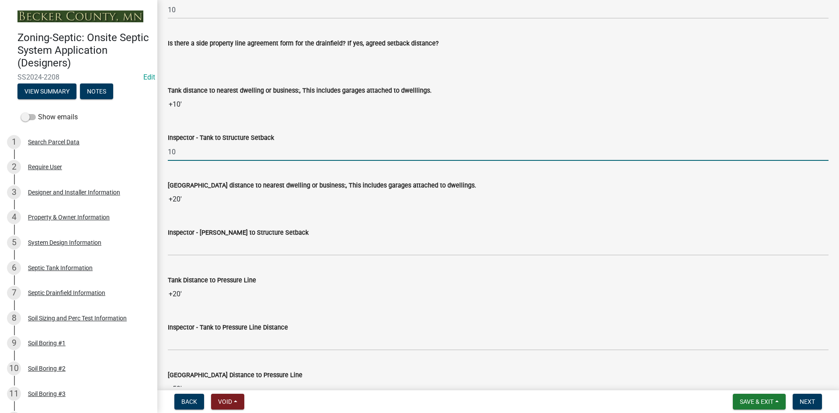
scroll to position [3189, 0]
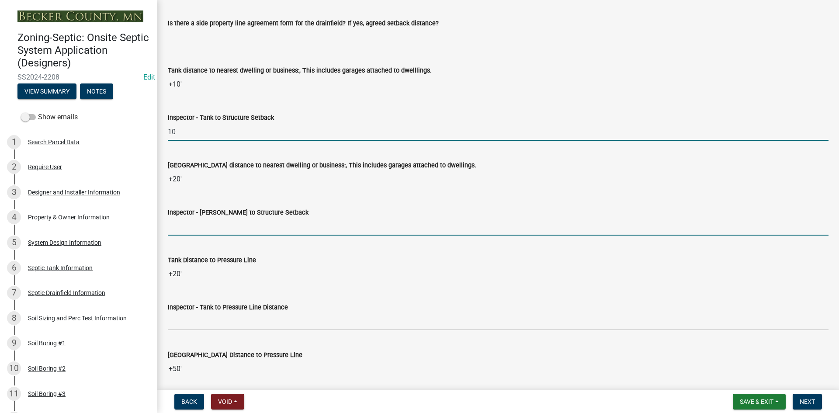
click at [196, 223] on input "Inspector - [PERSON_NAME] to Structure Setback" at bounding box center [498, 227] width 660 height 18
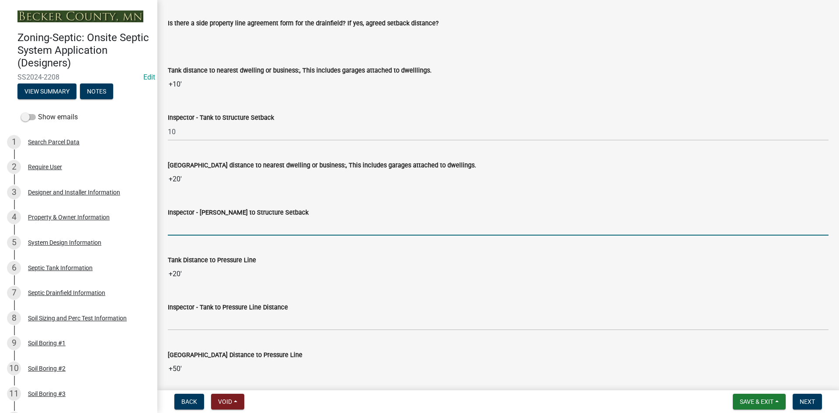
type input "20"
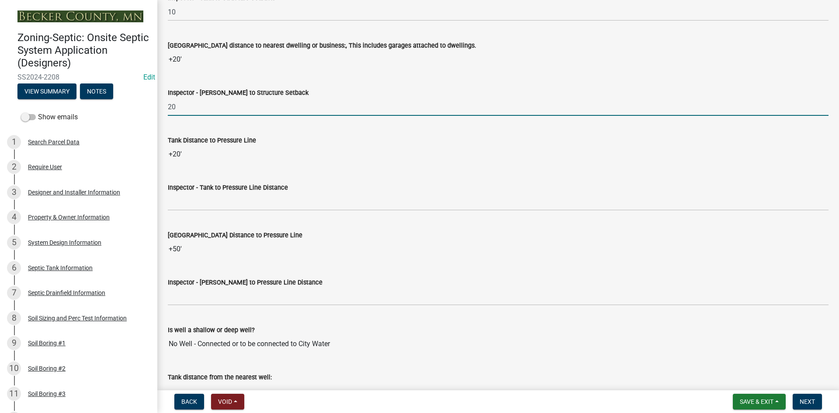
scroll to position [3320, 0]
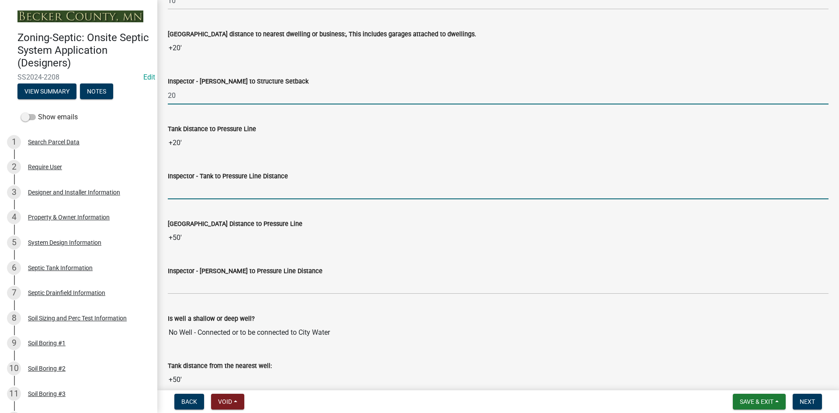
click at [201, 194] on input "Inspector - Tank to Pressure Line Distance" at bounding box center [498, 190] width 660 height 18
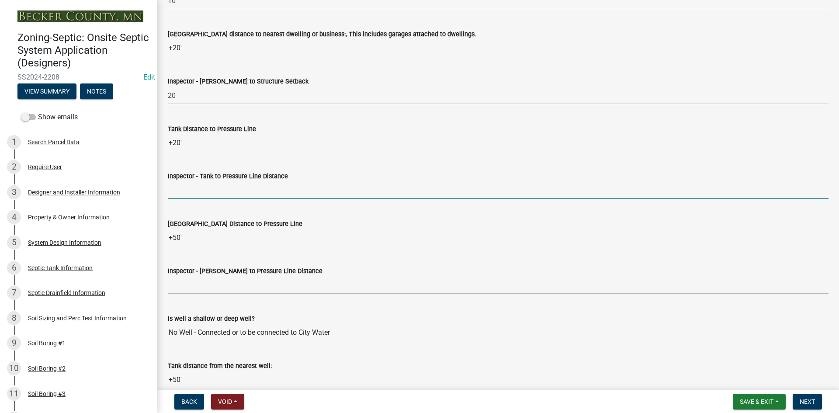
type input "NA"
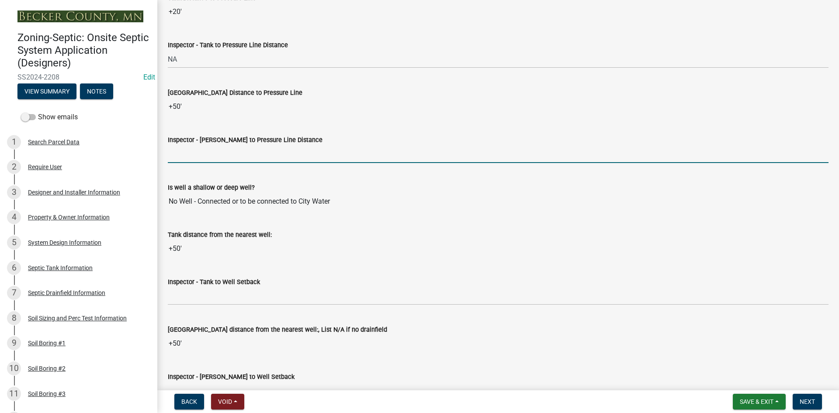
click at [201, 152] on input "Inspector - [PERSON_NAME] to Pressure Line Distance" at bounding box center [498, 154] width 660 height 18
type input "NA"
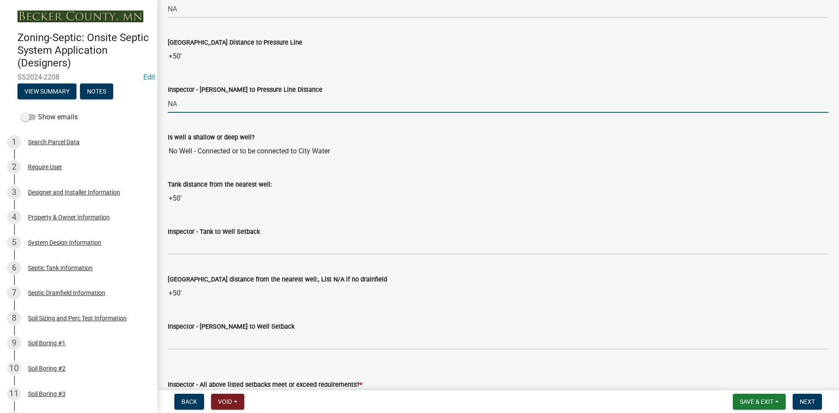
scroll to position [3582, 0]
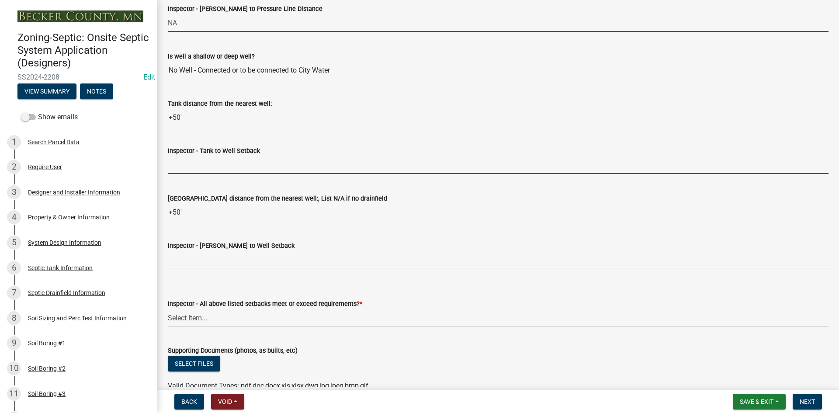
click at [202, 169] on input "Inspector - Tank to Well Setback" at bounding box center [498, 165] width 660 height 18
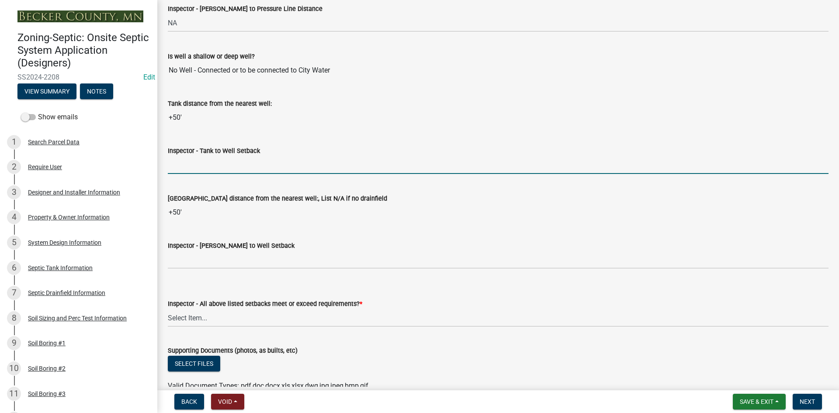
type input "50"
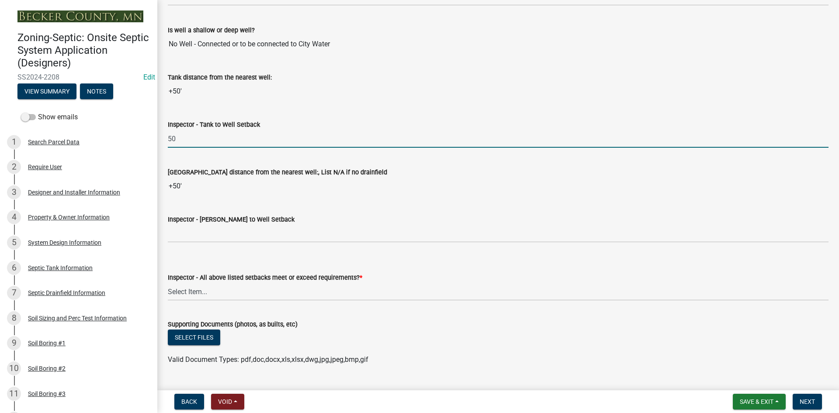
scroll to position [3669, 0]
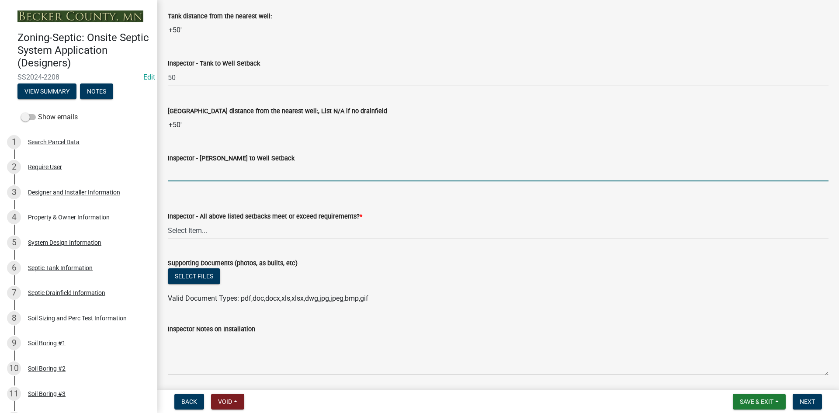
drag, startPoint x: 207, startPoint y: 173, endPoint x: 212, endPoint y: 180, distance: 9.1
click at [207, 173] on input "Inspector - [PERSON_NAME] to Well Setback" at bounding box center [498, 172] width 660 height 18
type input "50"
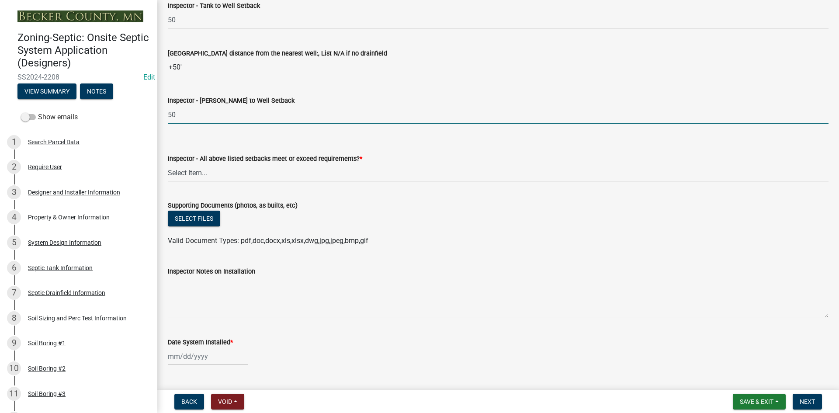
scroll to position [3757, 0]
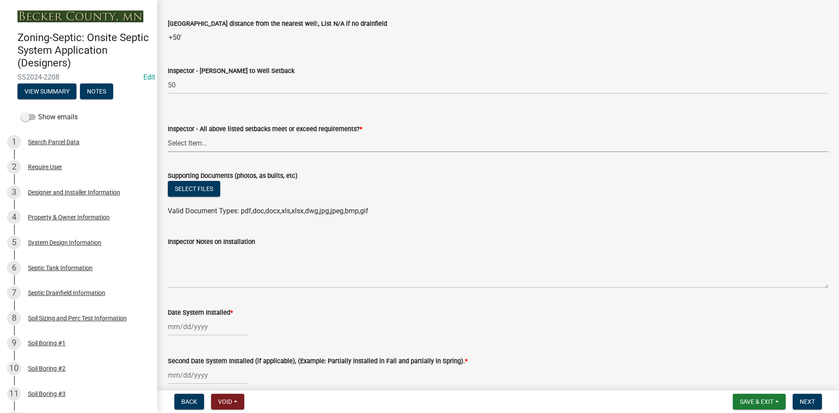
click at [201, 140] on select "Select Item... Yes No" at bounding box center [498, 143] width 660 height 18
click at [168, 134] on select "Select Item... Yes No" at bounding box center [498, 143] width 660 height 18
select select "adfa1390-1443-4b8a-94eb-9b7f601f4679"
click at [198, 180] on div "Supporting Documents (photos, as builts, etc)" at bounding box center [498, 175] width 660 height 10
click at [199, 186] on button "Select files" at bounding box center [194, 189] width 52 height 16
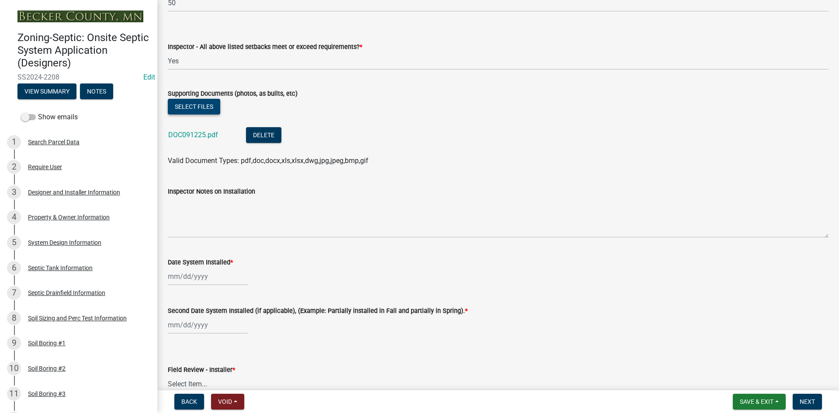
scroll to position [3888, 0]
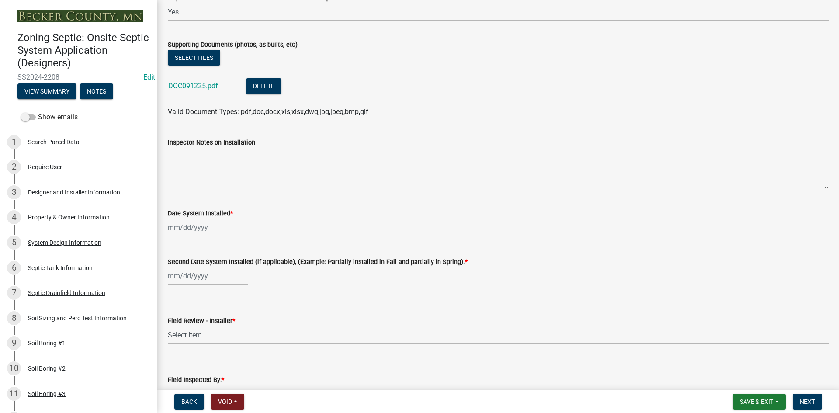
click at [225, 231] on div at bounding box center [208, 227] width 80 height 18
select select "9"
select select "2025"
click at [295, 220] on div "[PERSON_NAME] Feb Mar Apr [PERSON_NAME][DATE] Oct Nov [DATE] 1526 1527 1528 152…" at bounding box center [498, 227] width 660 height 18
click at [201, 230] on div at bounding box center [208, 227] width 80 height 18
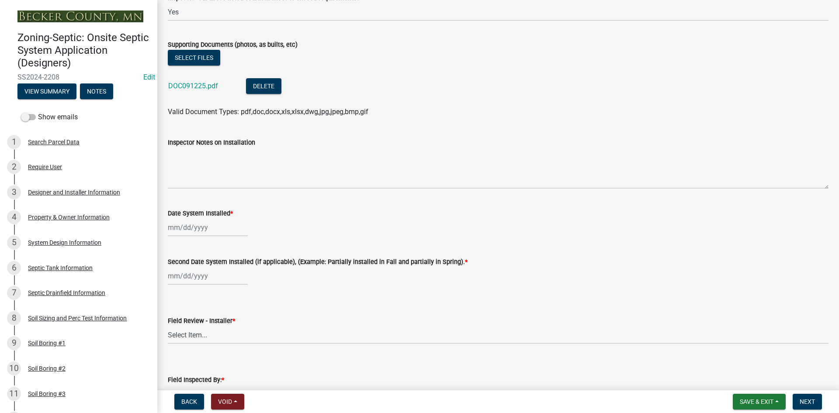
select select "9"
select select "2025"
click at [211, 289] on div "8 9 10 11 12 13 14" at bounding box center [218, 288] width 101 height 14
click at [214, 287] on div "11" at bounding box center [218, 288] width 14 height 14
type input "[DATE]"
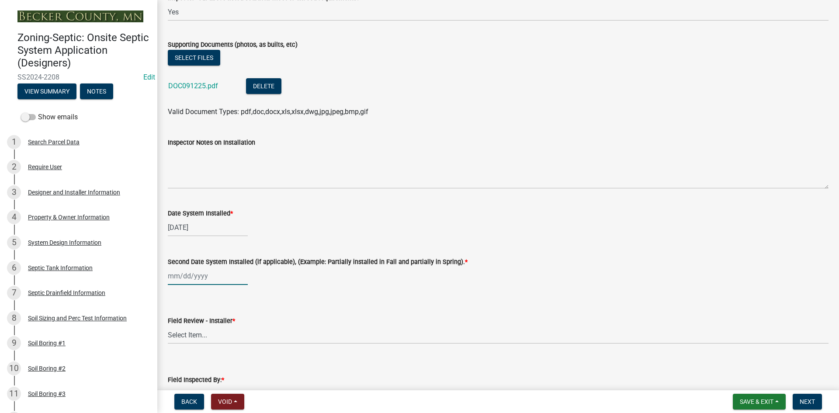
click at [214, 284] on div at bounding box center [208, 276] width 80 height 18
select select "9"
select select "2025"
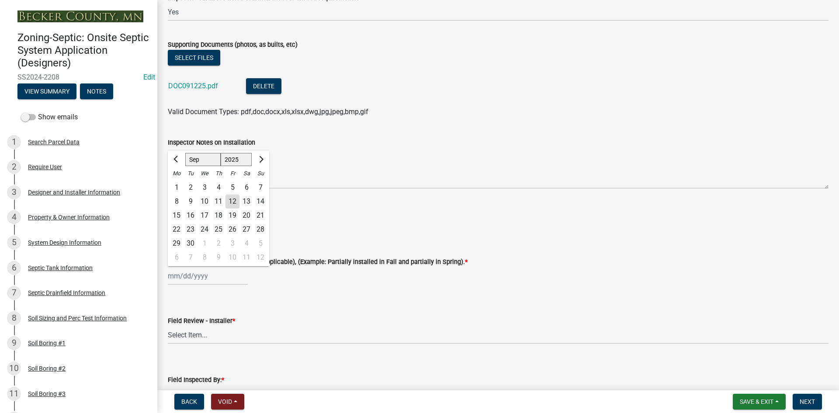
click at [218, 204] on div "11" at bounding box center [218, 201] width 14 height 14
type input "[DATE]"
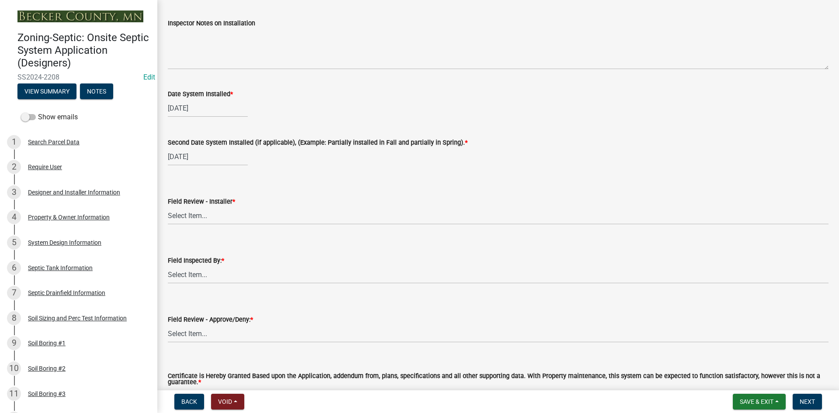
scroll to position [4019, 0]
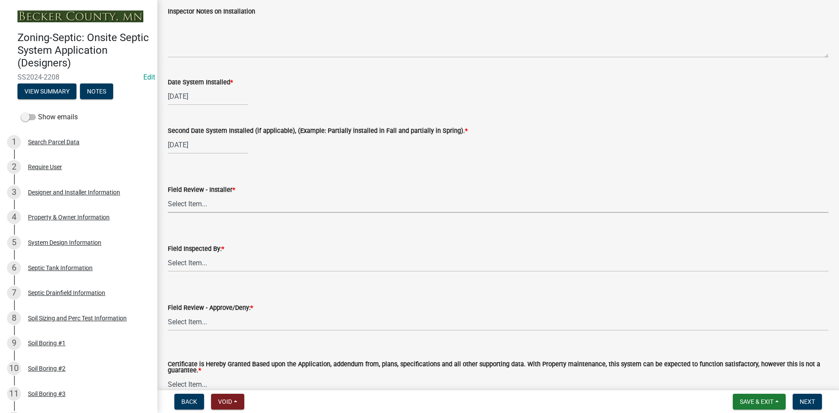
click at [196, 206] on select "Select Item... OTHER – Not listed (please add in next field and we will add to …" at bounding box center [498, 204] width 660 height 18
click at [168, 195] on select "Select Item... OTHER – Not listed (please add in next field and we will add to …" at bounding box center [498, 204] width 660 height 18
select select "c75e0b0a-fefb-4beb-8a1c-2c2cc928df7f"
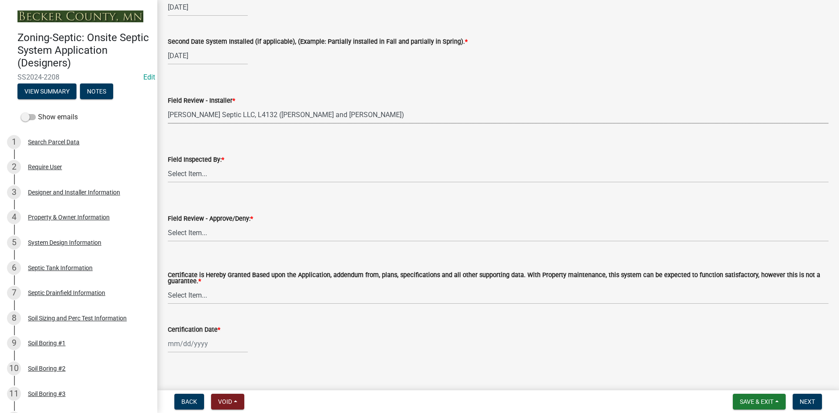
scroll to position [4116, 0]
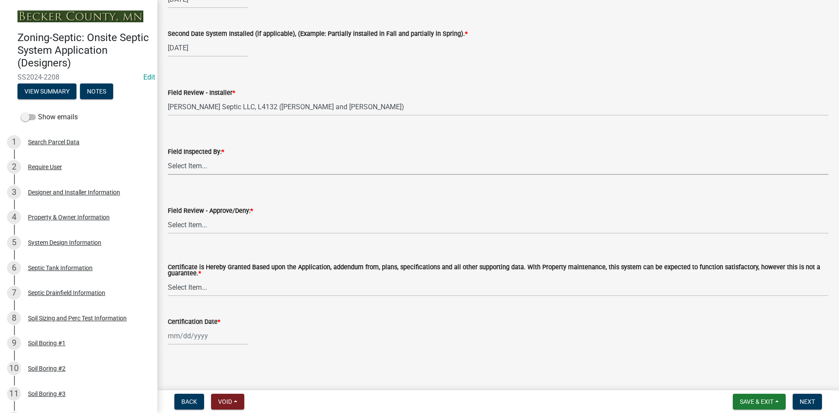
click at [195, 168] on select "Select Item... [PERSON_NAME] [PERSON_NAME] [PERSON_NAME] [PERSON_NAME] [PERSON_…" at bounding box center [498, 166] width 660 height 18
click at [168, 157] on select "Select Item... [PERSON_NAME] [PERSON_NAME] [PERSON_NAME] [PERSON_NAME] [PERSON_…" at bounding box center [498, 166] width 660 height 18
select select "7bfe52ba-73b7-4ac1-9bde-d3bb601555ca"
click at [206, 223] on select "Select Item... Approved Denied" at bounding box center [498, 225] width 660 height 18
click at [168, 216] on select "Select Item... Approved Denied" at bounding box center [498, 225] width 660 height 18
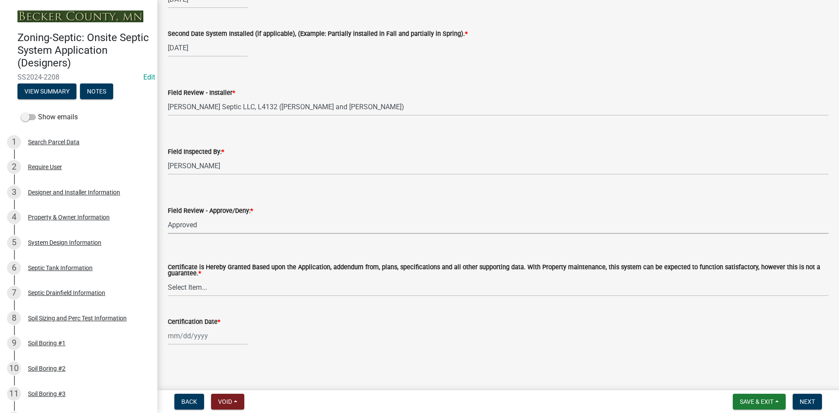
select select "c3bf50e3-4684-4b9c-99b9-7a9f027aa0dd"
drag, startPoint x: 202, startPoint y: 285, endPoint x: 202, endPoint y: 291, distance: 5.7
click at [202, 285] on select "Select Item... Yes No" at bounding box center [498, 287] width 660 height 18
click at [168, 278] on select "Select Item... Yes No" at bounding box center [498, 287] width 660 height 18
select select "538e6e6b-38de-4682-8c50-6662df67960d"
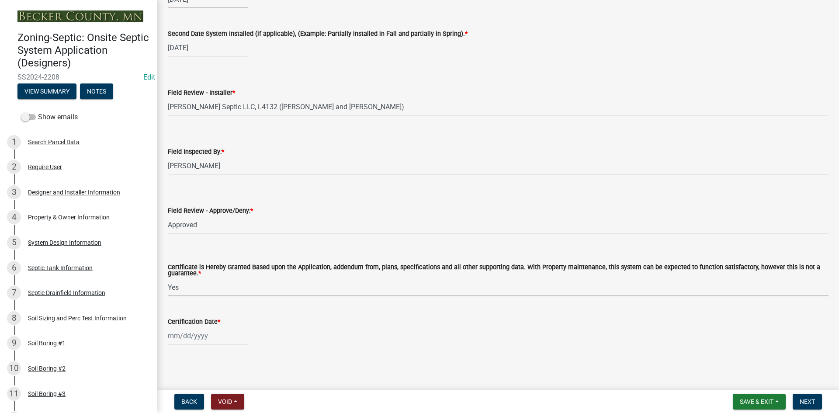
click at [221, 331] on div at bounding box center [208, 336] width 80 height 18
select select "9"
select select "2025"
click at [233, 263] on div "12" at bounding box center [232, 261] width 14 height 14
type input "[DATE]"
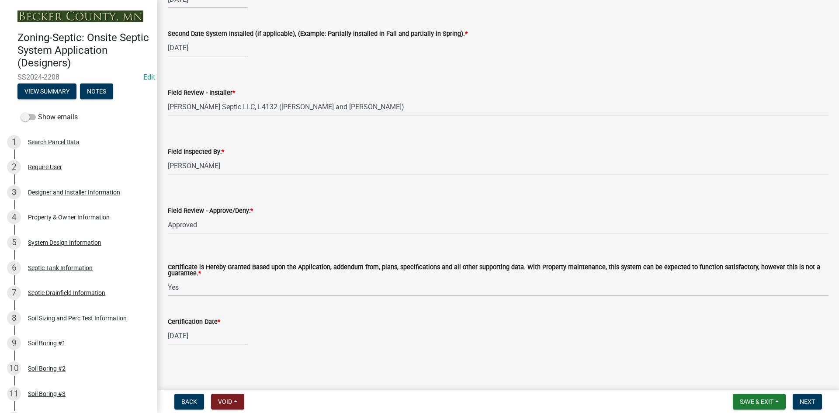
click at [287, 342] on div "[DATE]" at bounding box center [498, 336] width 660 height 18
click at [809, 402] on span "Next" at bounding box center [806, 401] width 15 height 7
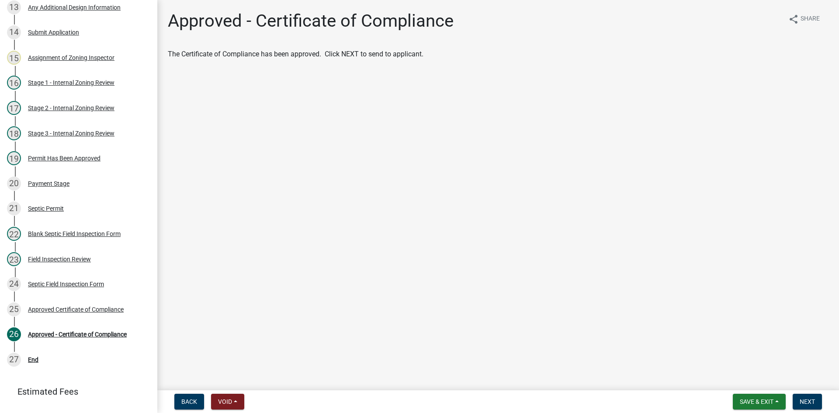
scroll to position [454, 0]
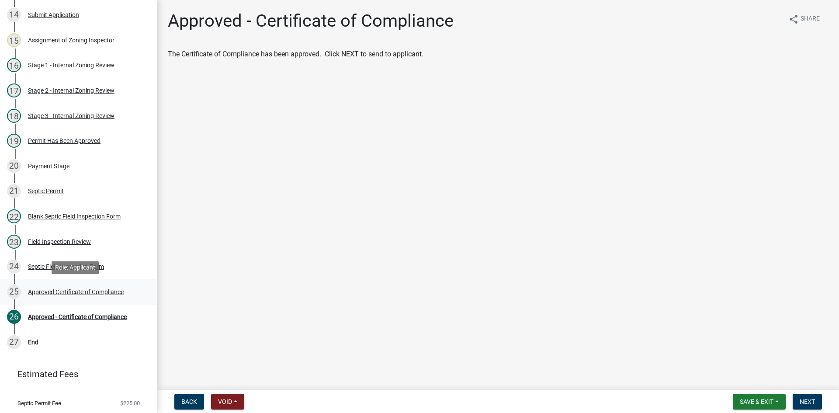
click at [91, 291] on div "Approved Certificate of Compliance" at bounding box center [76, 292] width 96 height 6
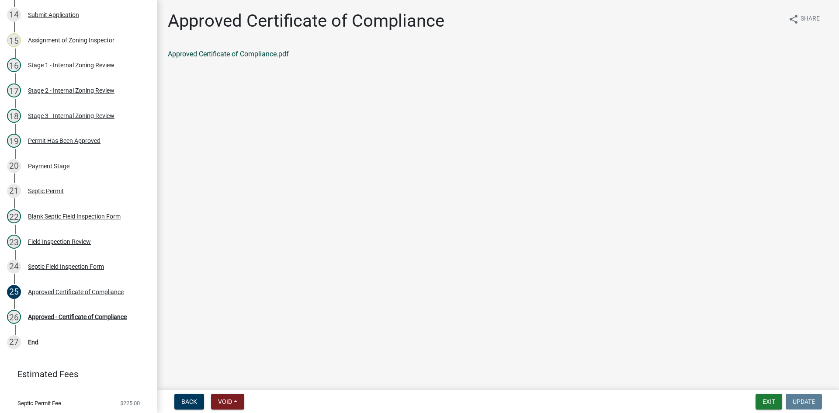
click at [238, 50] on link "Approved Certificate of Compliance.pdf" at bounding box center [228, 54] width 121 height 8
click at [109, 218] on div "Blank Septic Field Inspection Form" at bounding box center [74, 216] width 93 height 6
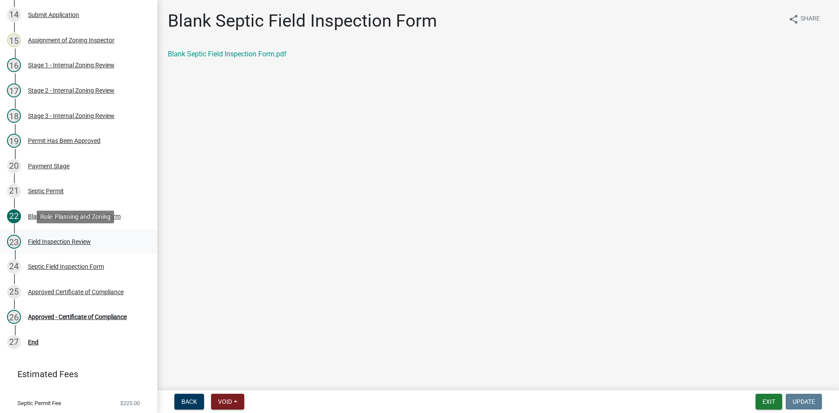
click at [81, 239] on div "Field Inspection Review" at bounding box center [59, 242] width 63 height 6
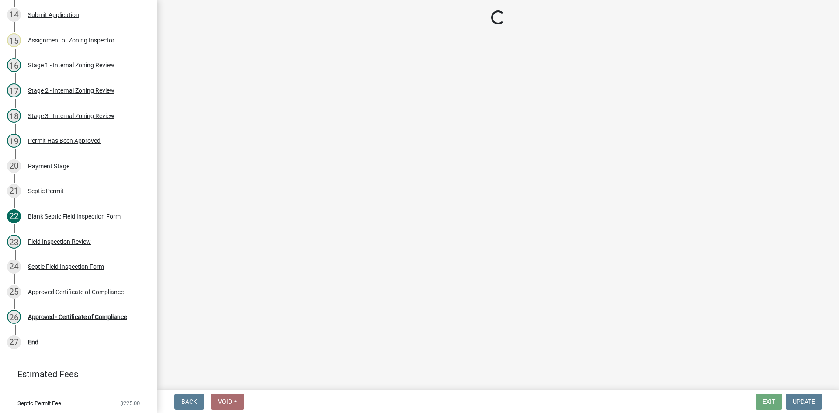
select select "e6f115c1-9d93-4d61-8856-1810485f2117"
select select "14f6105e-9cb3-465a-82e9-850dea78a019"
select select "ce8adf61-51ba-42f2-bbc3-7480a098e35e"
select select "58089658-2e95-4d4d-a981-afbd087a421a"
select select "039f9276-f093-40ee-98f9-24c1fbae5d9d"
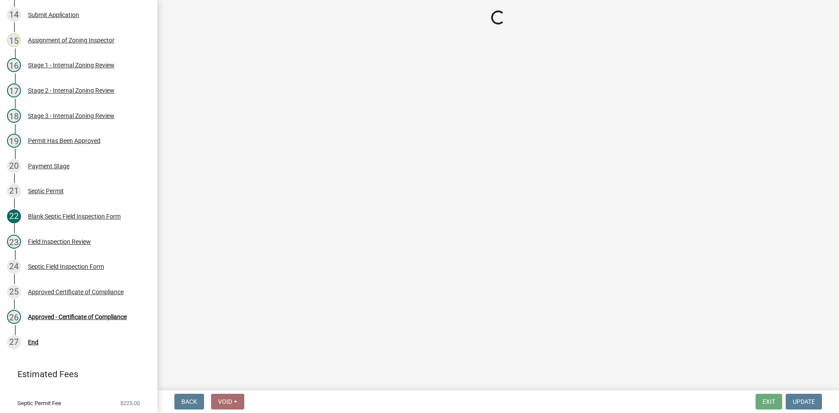
select select "c58b0e9a-4731-4217-ac62-2e486782356c"
select select "4baeb773-af56-4ab8-83c4-3685aa875ea5"
select select "d9b082c9-02b0-470e-9f7d-05d7723aa53f"
select select "f7794d6a-556a-43dc-97be-878f47e346d8"
select select "9376207c-987b-4580-9786-4fe9435ab5e6"
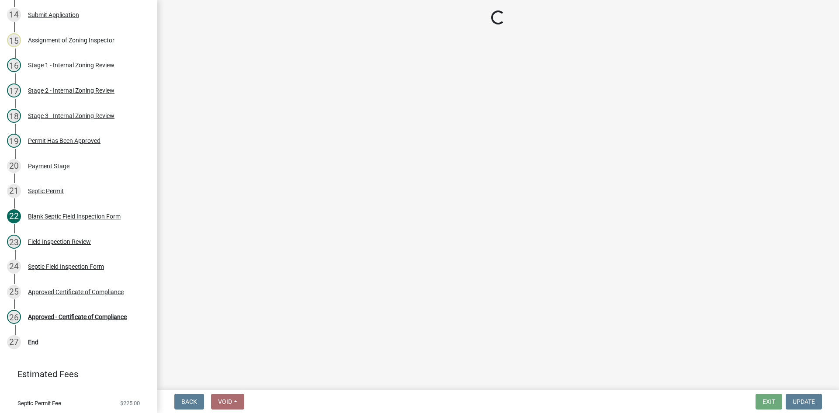
select select "fefa0a7c-9bb6-4beb-a5f6-75ae67e50f25"
select select "53e8394b-4ec8-472b-acba-27f64a4dcc6d"
select select "eedfbf44-dce3-4c21-89bd-6d851115dab7"
select select "adfa1390-1443-4b8a-94eb-9b7f601f4679"
select select "c75e0b0a-fefb-4beb-8a1c-2c2cc928df7f"
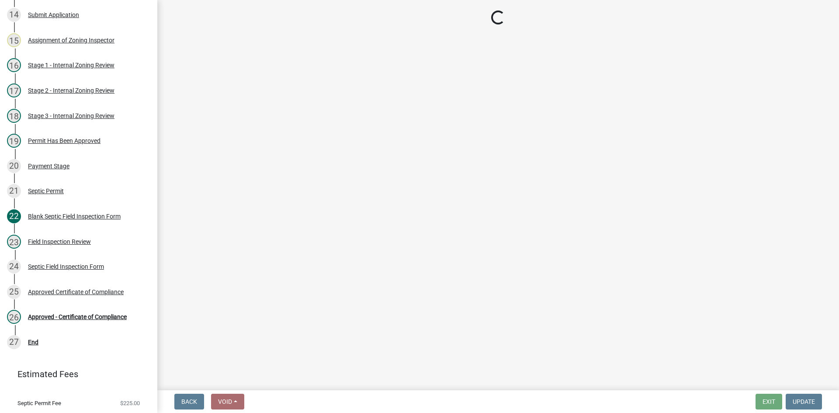
select select "7bfe52ba-73b7-4ac1-9bde-d3bb601555ca"
select select "c3bf50e3-4684-4b9c-99b9-7a9f027aa0dd"
select select "538e6e6b-38de-4682-8c50-6662df67960d"
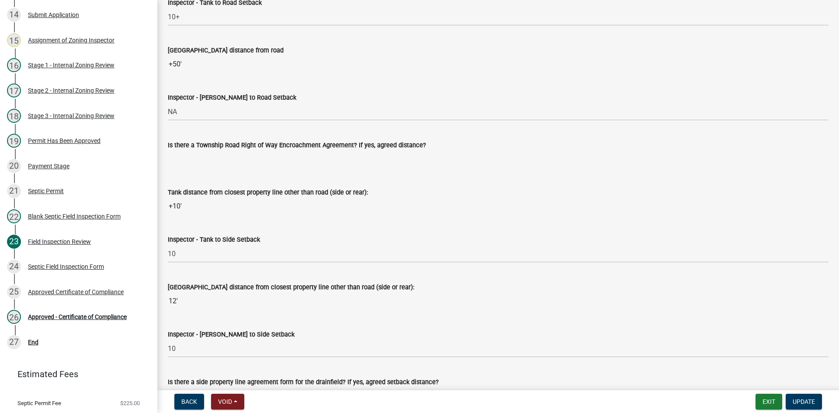
scroll to position [2839, 0]
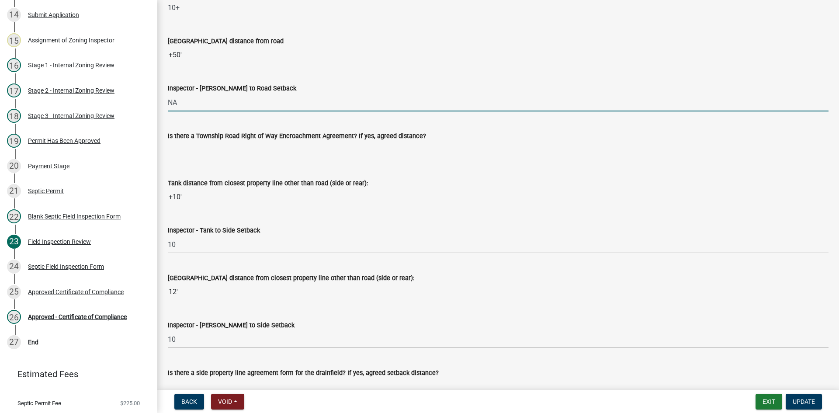
drag, startPoint x: 185, startPoint y: 100, endPoint x: 160, endPoint y: 111, distance: 27.0
type input "10"
click at [448, 55] on input "+50'" at bounding box center [498, 54] width 660 height 17
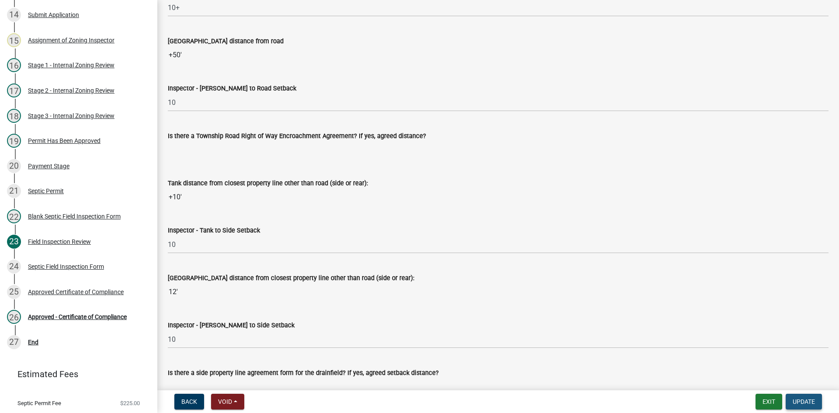
click at [808, 405] on span "Update" at bounding box center [803, 401] width 22 height 7
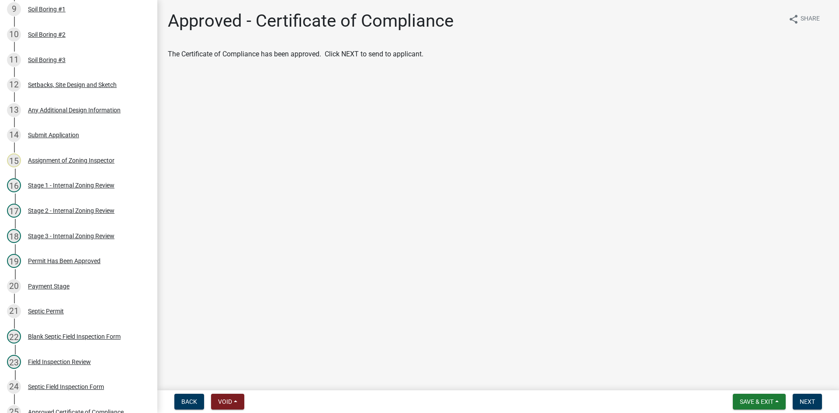
scroll to position [477, 0]
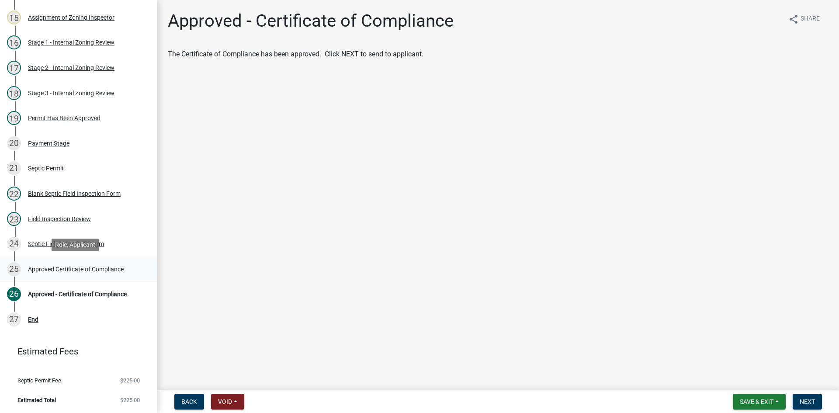
click at [119, 271] on div "Approved Certificate of Compliance" at bounding box center [76, 269] width 96 height 6
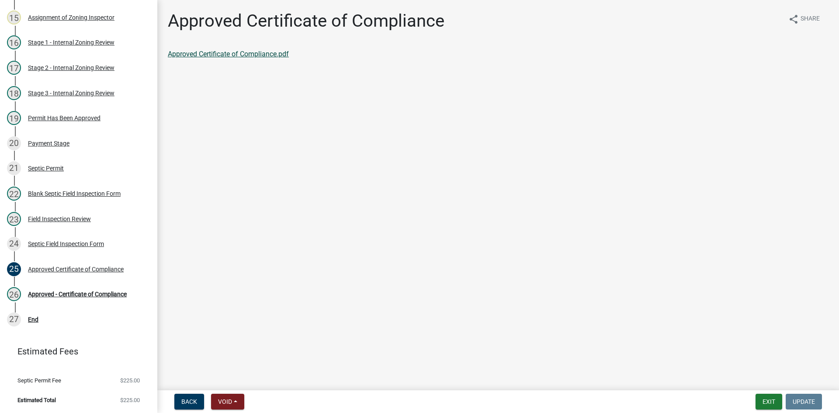
click at [244, 54] on link "Approved Certificate of Compliance.pdf" at bounding box center [228, 54] width 121 height 8
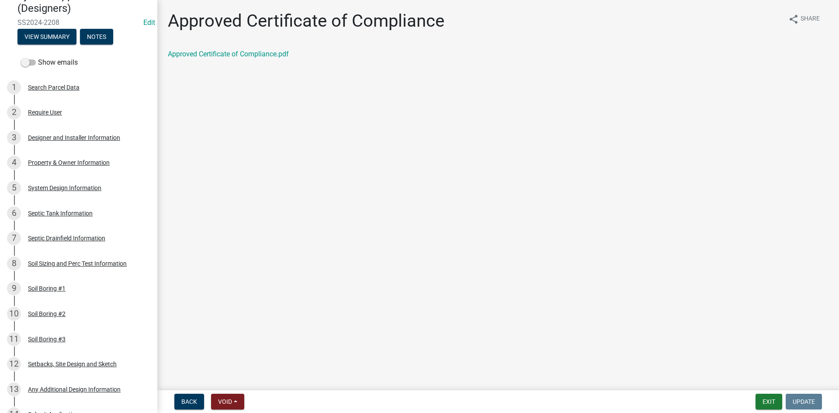
scroll to position [35, 0]
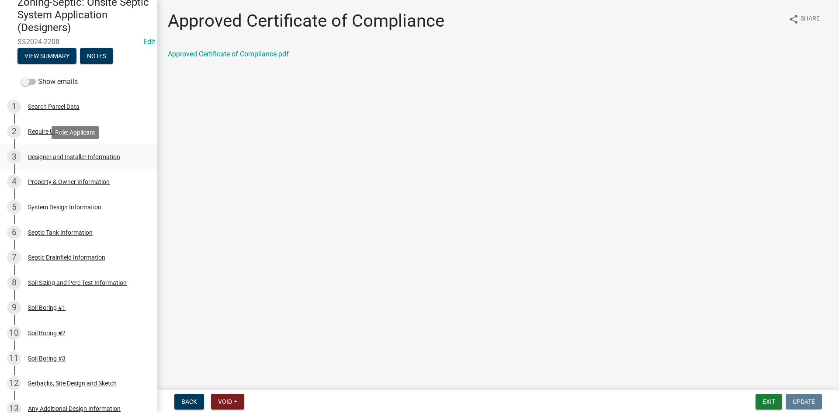
click at [95, 157] on div "Designer and Installer Information" at bounding box center [74, 157] width 92 height 6
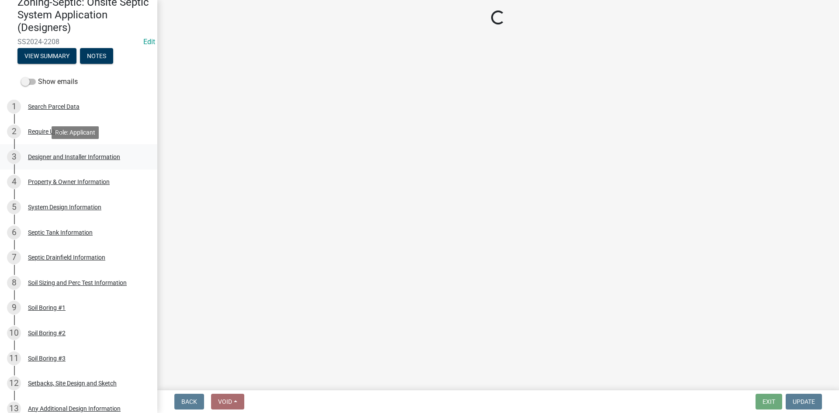
select select "60138064-8806-4d9b-bedf-9669809b6879"
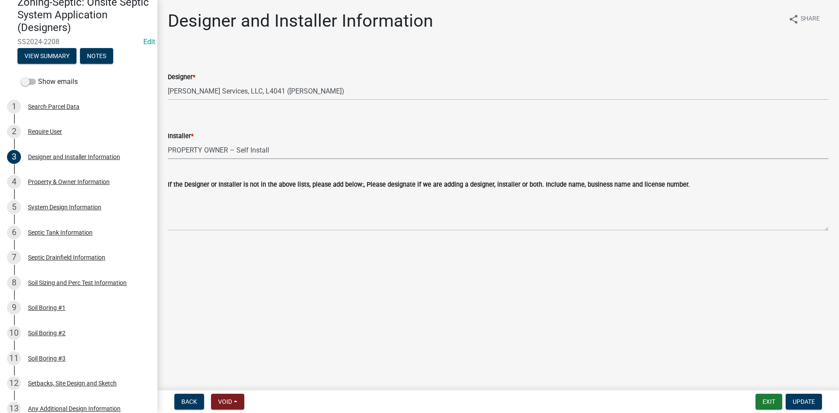
click at [287, 146] on select "Select Item... OTHER – Not listed (please add in next field and we will add to …" at bounding box center [498, 150] width 660 height 18
click at [168, 141] on select "Select Item... OTHER – Not listed (please add in next field and we will add to …" at bounding box center [498, 150] width 660 height 18
select select "1d115d06-b394-43ff-be3c-88a789fb0685"
click at [800, 400] on span "Update" at bounding box center [803, 401] width 22 height 7
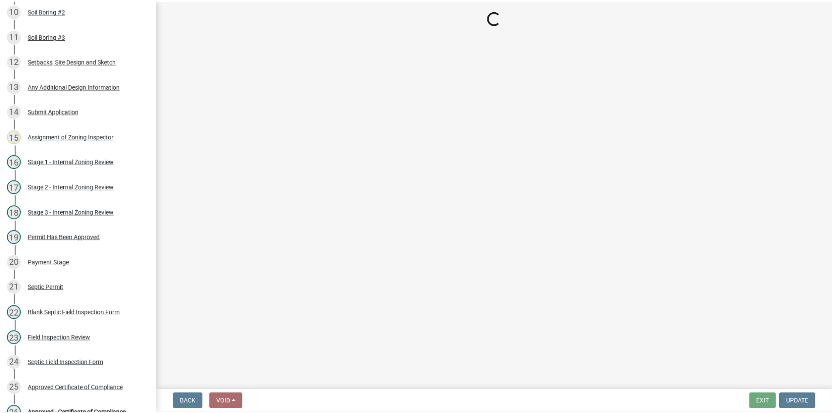
scroll to position [477, 0]
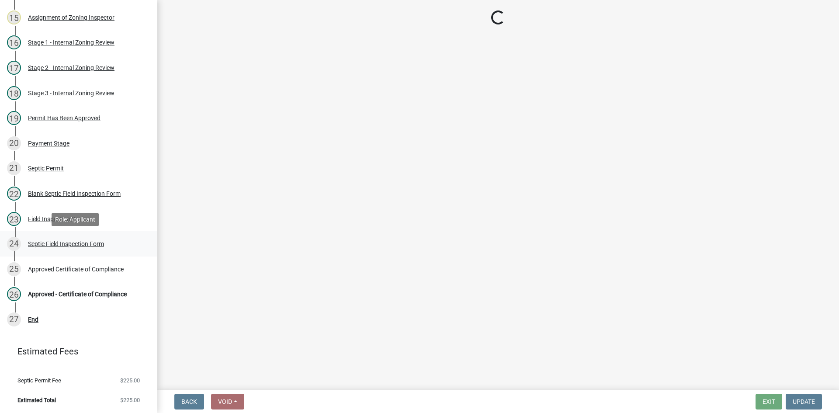
select select "49e49f1e-3b32-4342-8c2e-9cbd4919fe4d"
select select "ca07ae0a-7638-46ff-ada2-c67ca3524324"
select select "ec75a761-93b4-47c5-8535-fea253c32937"
select select "bcbb982e-a48c-4b4a-a83b-ed1363446a86"
select select "47a2a5dd-5977-4941-8e6f-09ff03cdfb75"
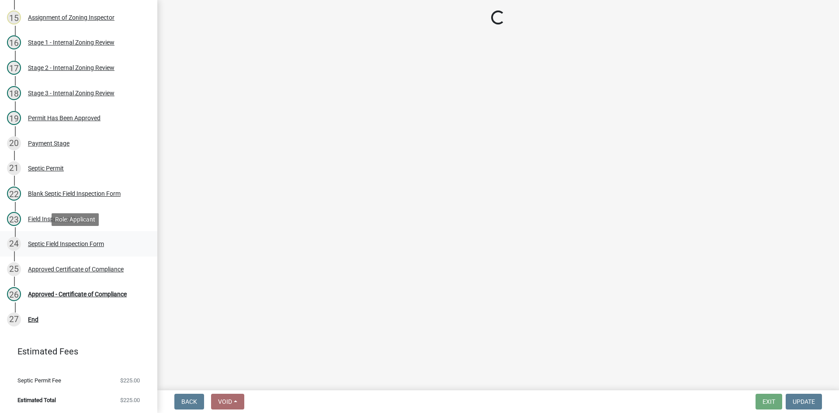
select select "3f07d53b-f129-45c8-90f2-315300c75b14"
select select "888a8260-2be6-47f2-a4de-b9f453a4d3bc"
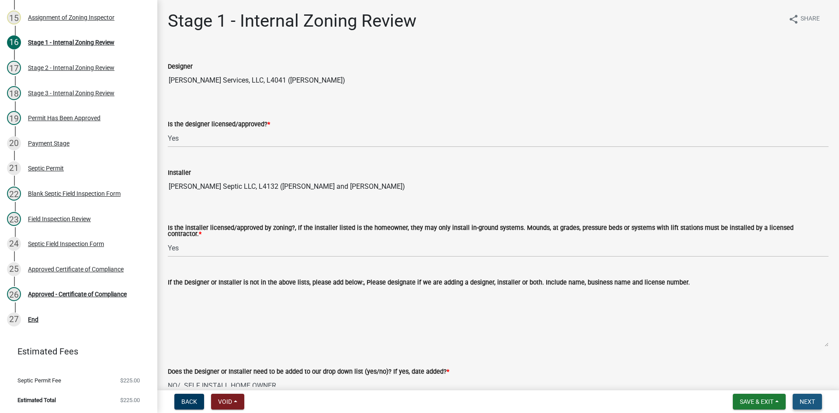
click at [809, 405] on button "Next" at bounding box center [806, 402] width 29 height 16
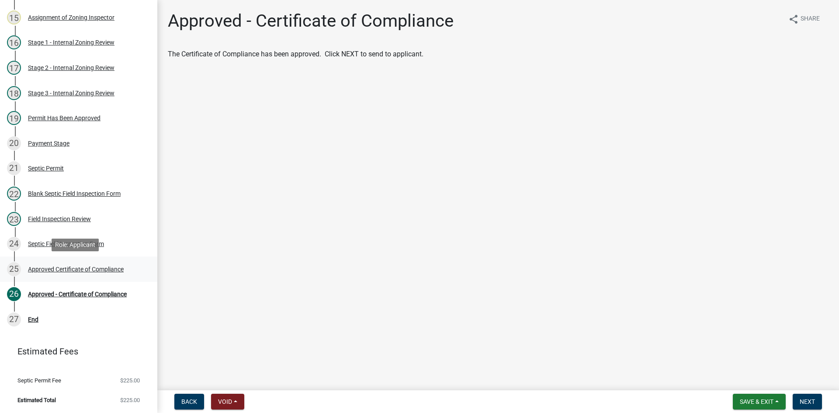
click at [106, 270] on div "Approved Certificate of Compliance" at bounding box center [76, 269] width 96 height 6
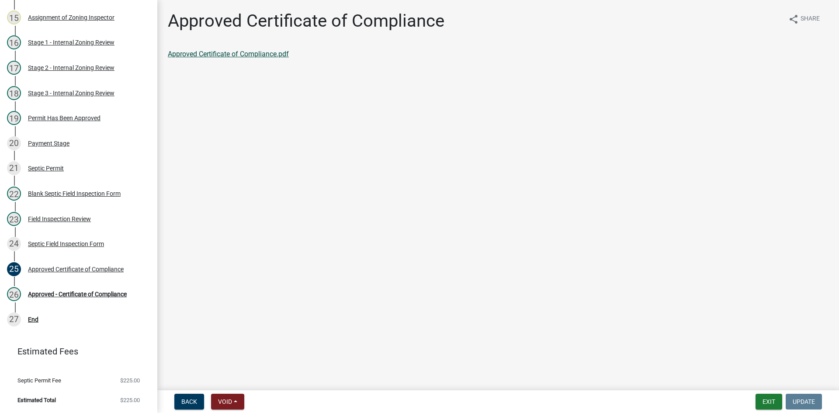
click at [228, 52] on link "Approved Certificate of Compliance.pdf" at bounding box center [228, 54] width 121 height 8
click at [116, 295] on div "Approved - Certificate of Compliance" at bounding box center [77, 294] width 99 height 6
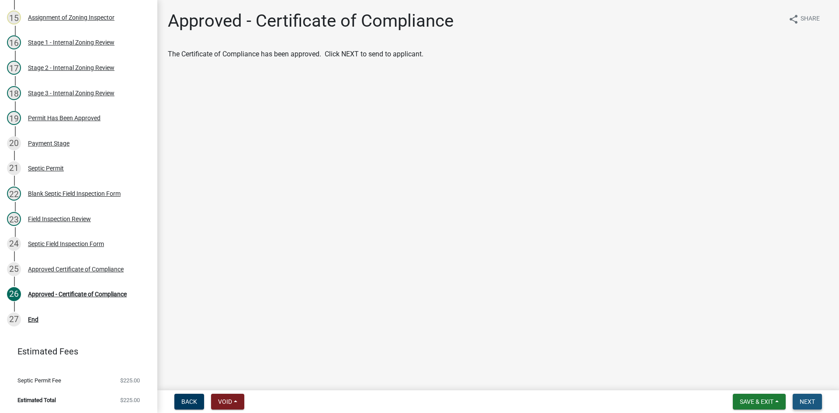
click at [812, 400] on span "Next" at bounding box center [806, 401] width 15 height 7
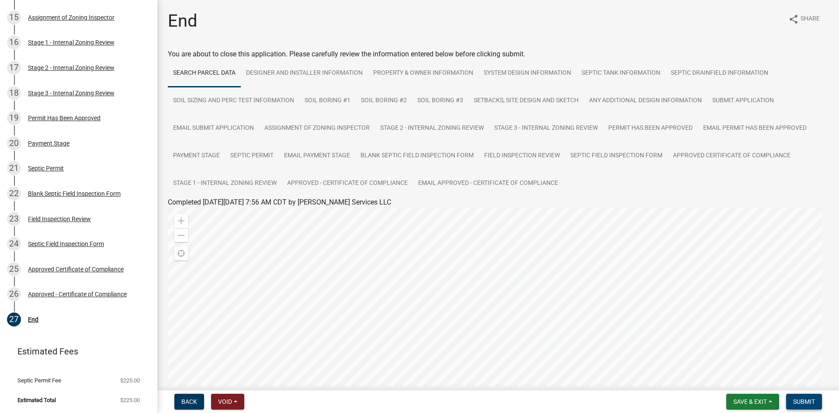
click at [809, 401] on span "Submit" at bounding box center [804, 401] width 22 height 7
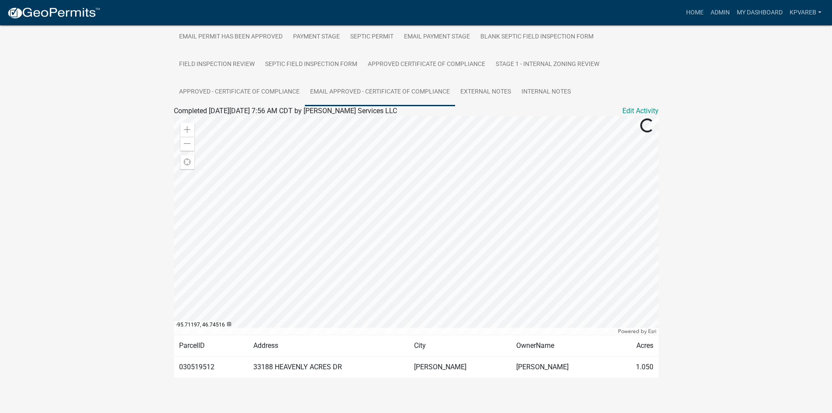
scroll to position [54, 0]
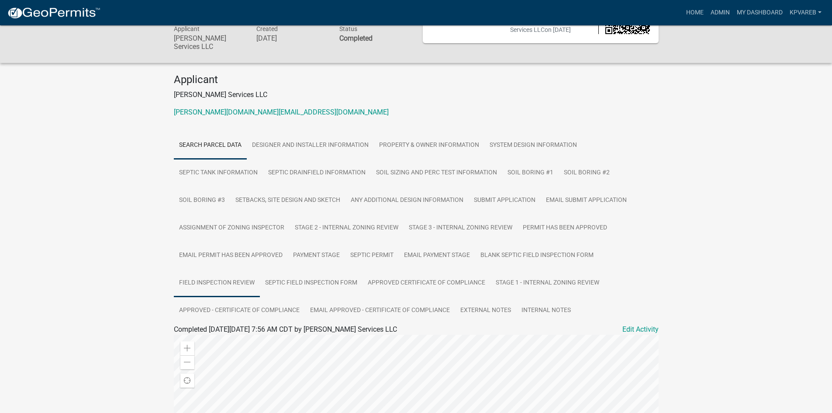
click at [214, 276] on link "Field Inspection Review" at bounding box center [217, 283] width 86 height 28
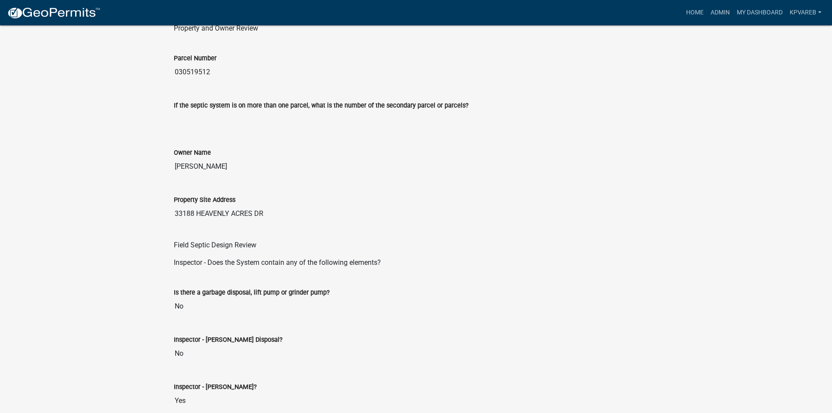
scroll to position [375, 0]
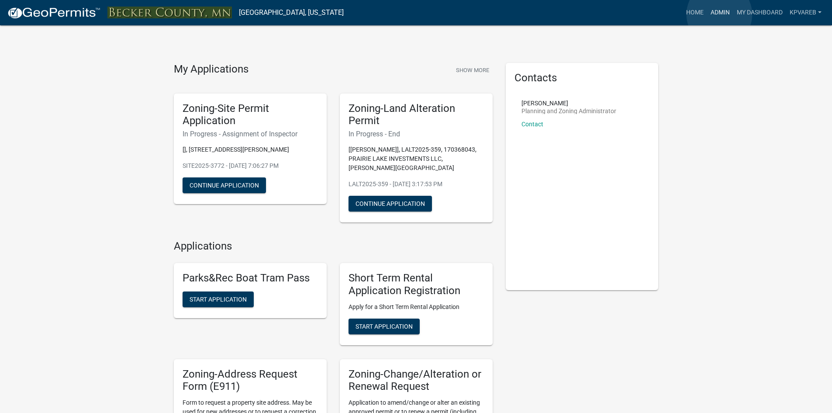
click at [719, 14] on link "Admin" at bounding box center [720, 12] width 26 height 17
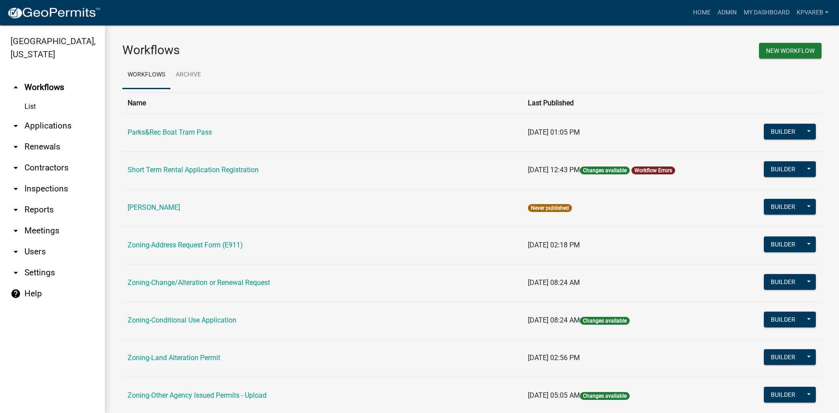
scroll to position [251, 0]
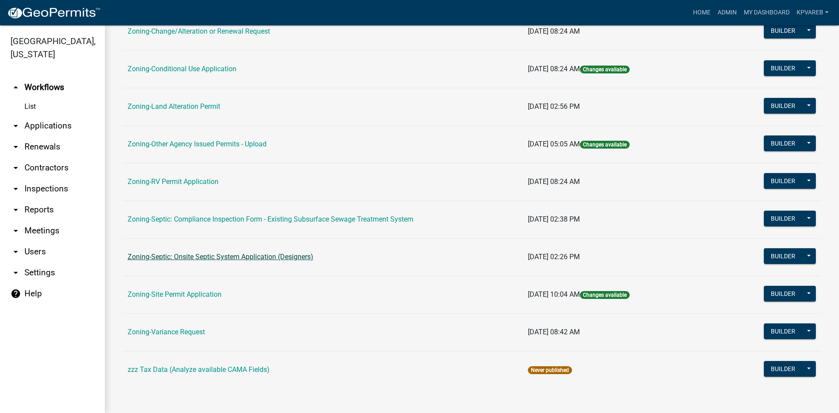
click at [212, 256] on link "Zoning-Septic: Onsite Septic System Application (Designers)" at bounding box center [221, 256] width 186 height 8
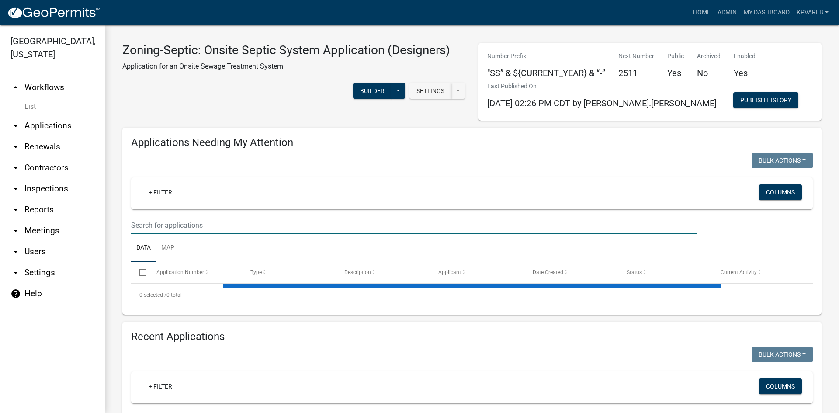
click at [167, 224] on input "text" at bounding box center [414, 225] width 566 height 18
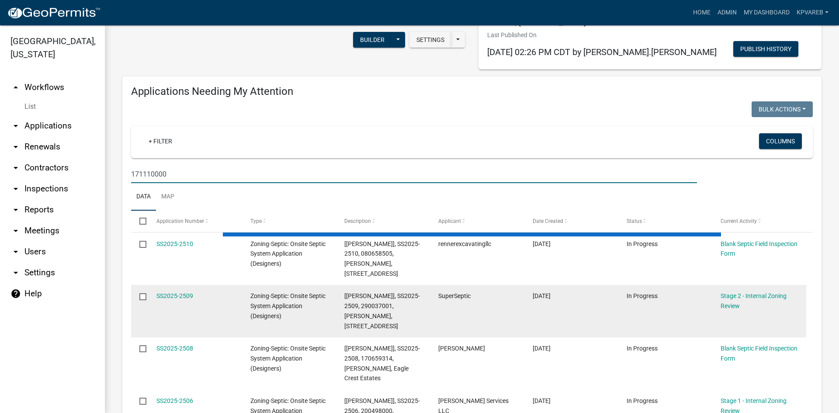
scroll to position [175, 0]
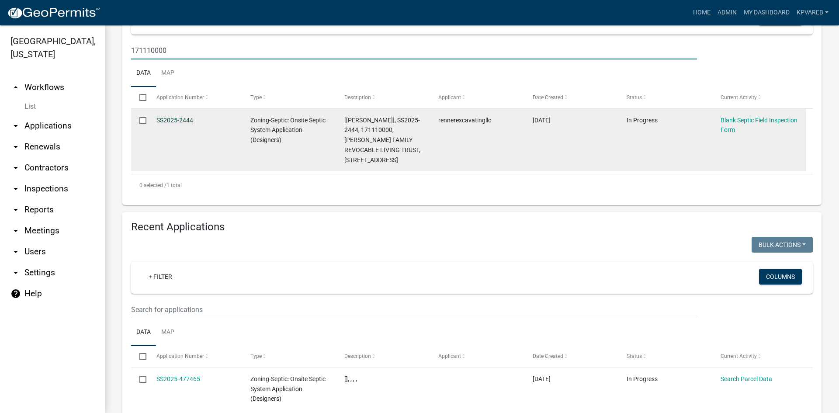
type input "171110000"
click at [184, 117] on link "SS2025-2444" at bounding box center [174, 120] width 37 height 7
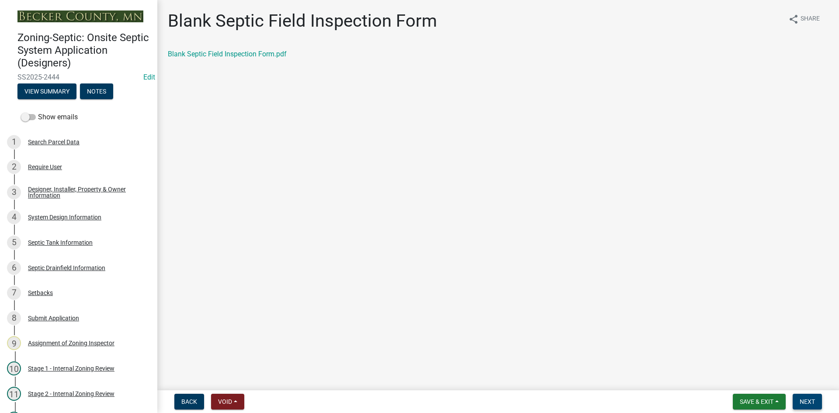
click at [802, 403] on span "Next" at bounding box center [806, 401] width 15 height 7
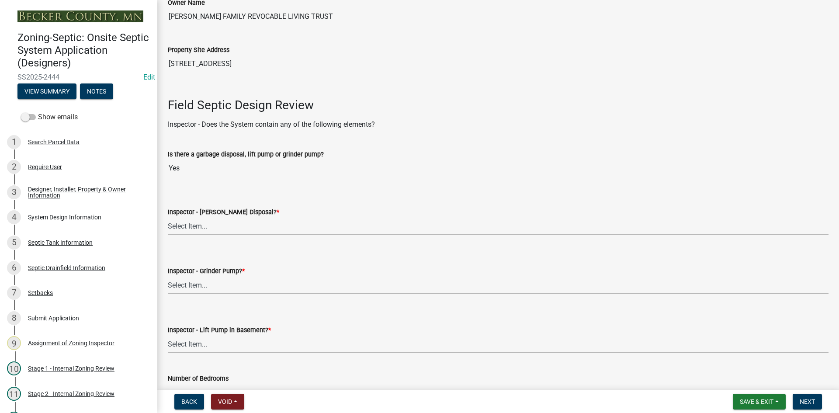
scroll to position [218, 0]
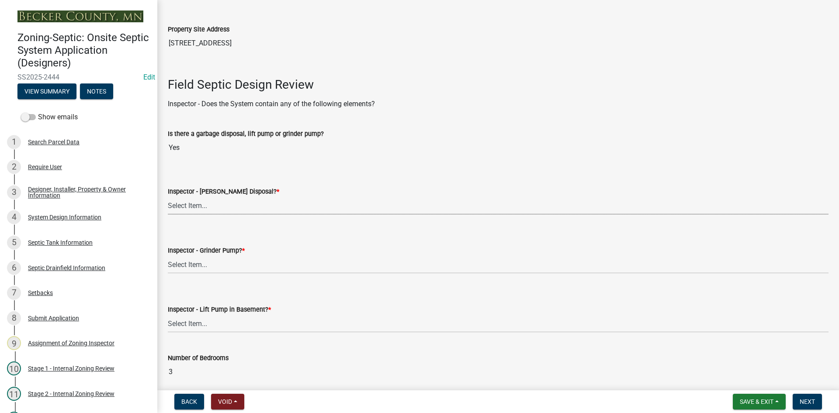
click at [202, 200] on select "Select Item... Yes No" at bounding box center [498, 206] width 660 height 18
click at [168, 197] on select "Select Item... Yes No" at bounding box center [498, 206] width 660 height 18
select select "bf2e51c6-1777-4173-bb81-98d68ab0e499"
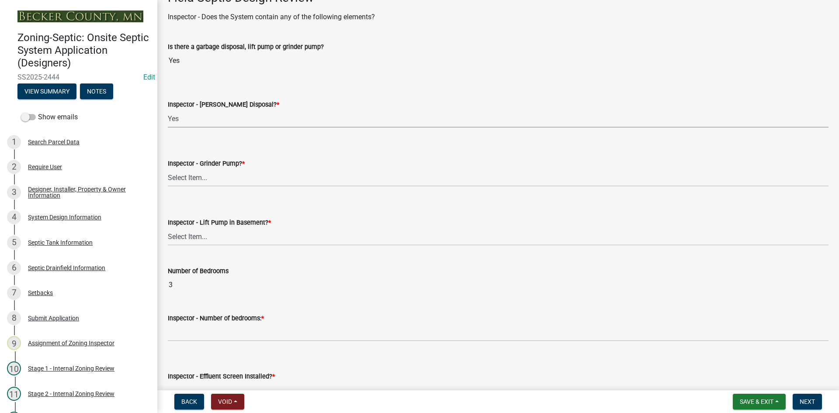
scroll to position [306, 0]
click at [210, 180] on select "Select Item... Yes No" at bounding box center [498, 177] width 660 height 18
click at [168, 168] on select "Select Item... Yes No" at bounding box center [498, 177] width 660 height 18
select select "ce8adf61-51ba-42f2-bbc3-7480a098e35e"
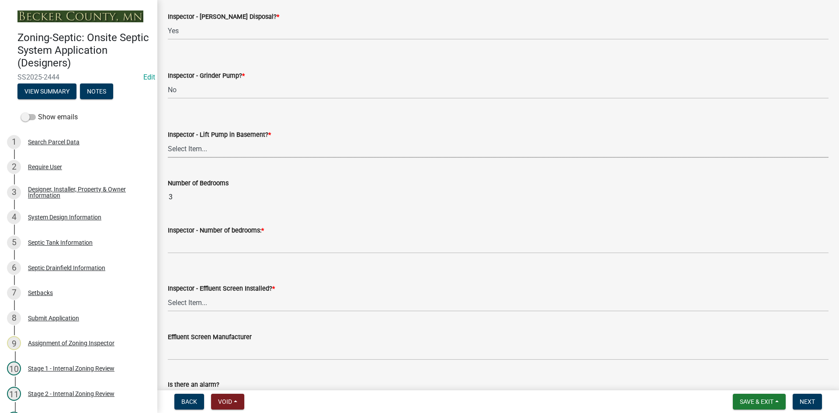
click at [203, 149] on select "Select Item... Yes No" at bounding box center [498, 149] width 660 height 18
click at [168, 140] on select "Select Item... Yes No" at bounding box center [498, 149] width 660 height 18
click at [204, 153] on select "Select Item... Yes No" at bounding box center [498, 149] width 660 height 18
click at [168, 140] on select "Select Item... Yes No" at bounding box center [498, 149] width 660 height 18
select select "58089658-2e95-4d4d-a981-afbd087a421a"
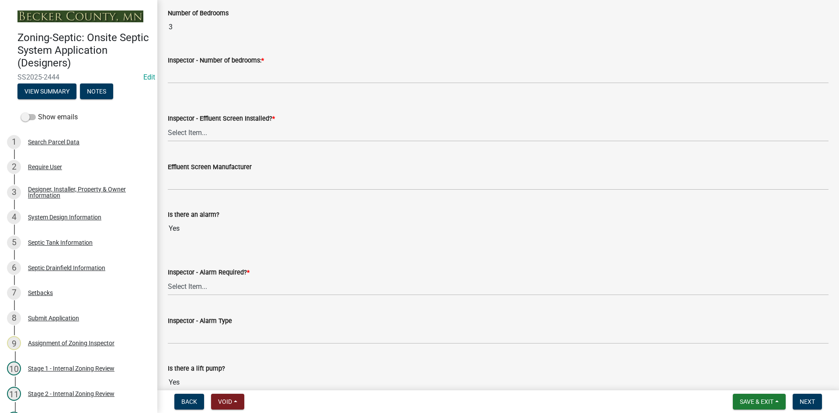
scroll to position [568, 0]
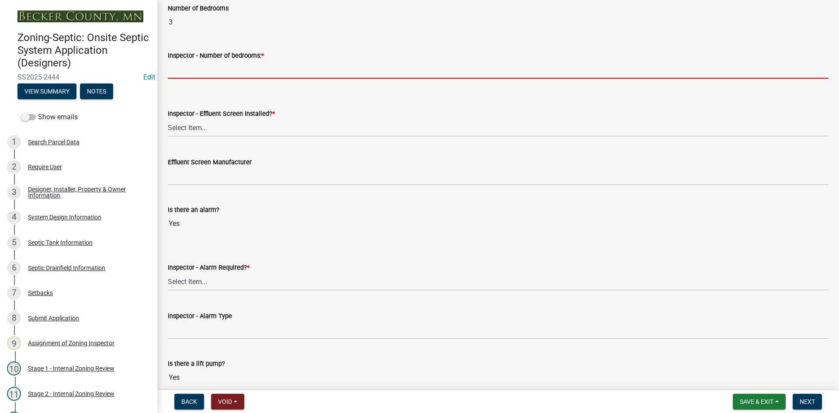
click at [197, 74] on input "Inspector - Number of bedrooms: *" at bounding box center [498, 70] width 660 height 18
type input "3"
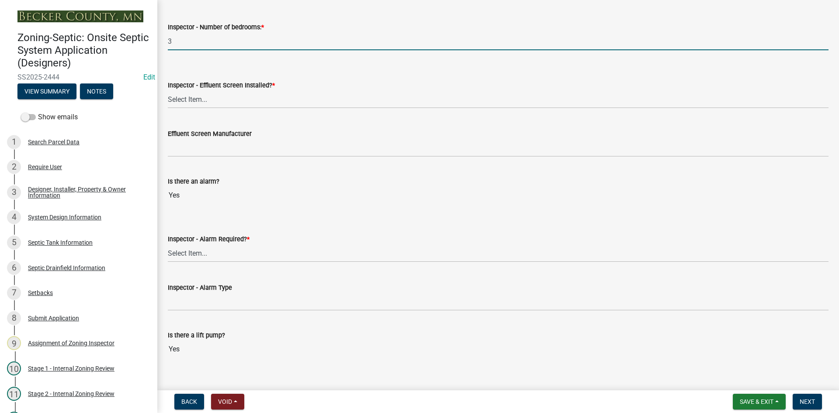
scroll to position [612, 0]
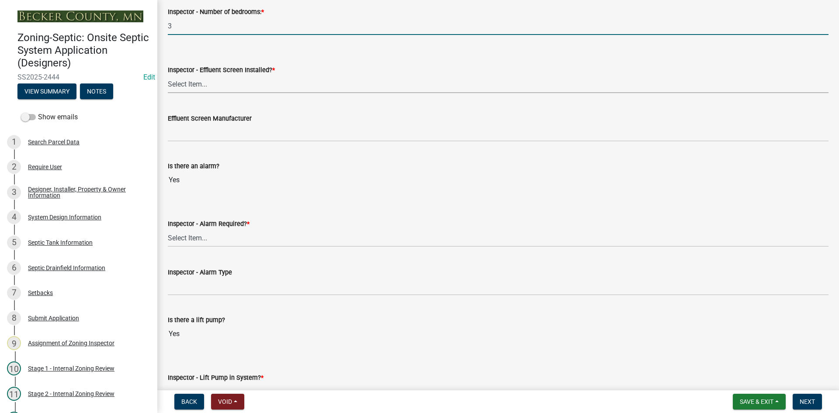
click at [195, 85] on select "Select Item... Yes No" at bounding box center [498, 84] width 660 height 18
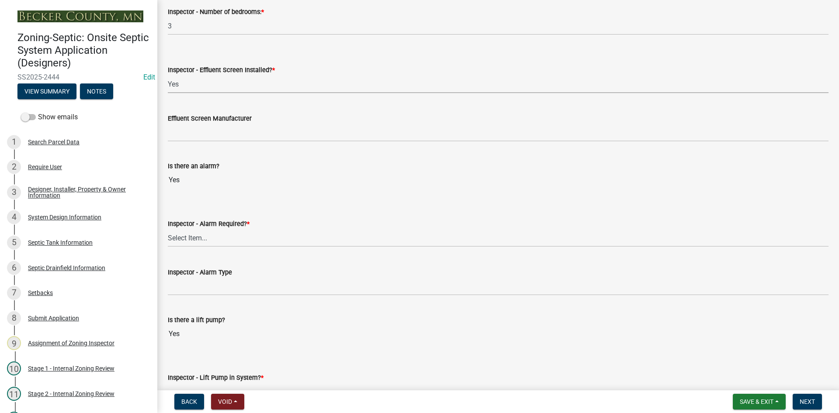
click at [168, 75] on select "Select Item... Yes No" at bounding box center [498, 84] width 660 height 18
select select "f0a1a515-fe47-4fcc-ad21-8ba0871395e8"
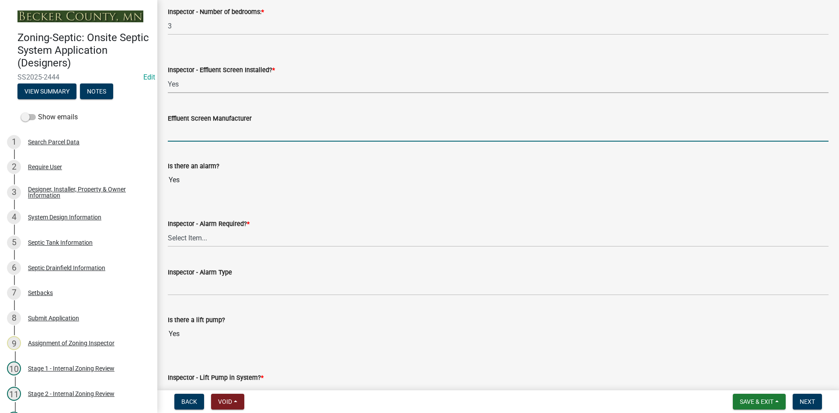
click at [201, 138] on input "Effluent Screen Manufacturer" at bounding box center [498, 133] width 660 height 18
click at [185, 137] on input "Effluent Screen Manufacturer" at bounding box center [498, 133] width 660 height 18
type input "poly loc 122"
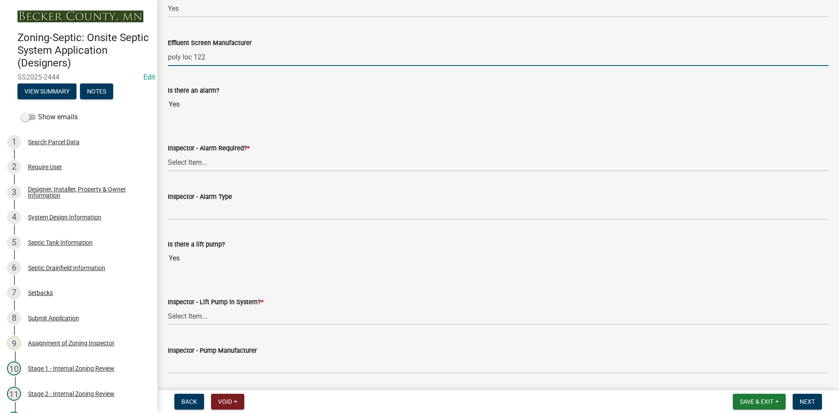
scroll to position [699, 0]
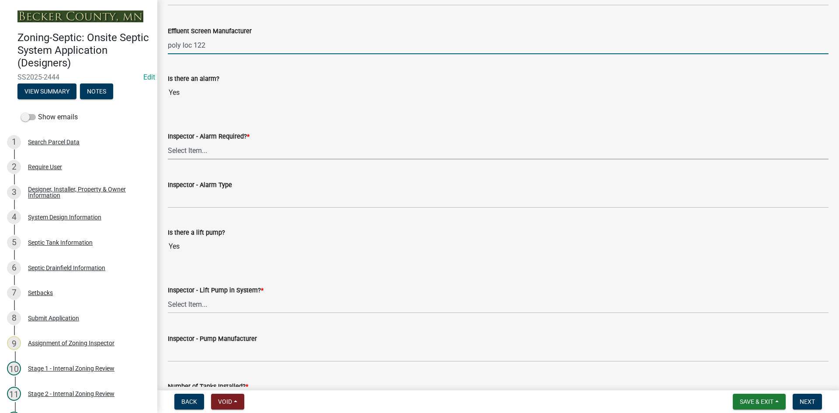
click at [190, 156] on select "Select Item... Yes No" at bounding box center [498, 151] width 660 height 18
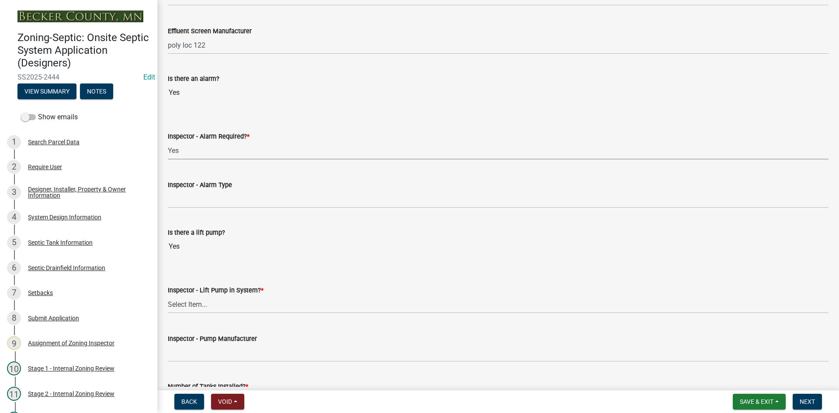
click at [168, 142] on select "Select Item... Yes No" at bounding box center [498, 151] width 660 height 18
select select "9075ff2b-2749-45ce-aee6-f4951e9a2109"
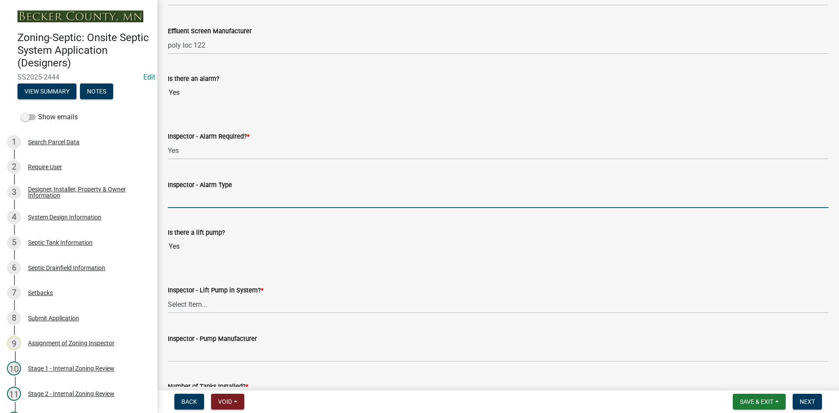
click at [198, 201] on input "Inspector - Alarm Type" at bounding box center [498, 199] width 660 height 18
type input "PS PATROL"
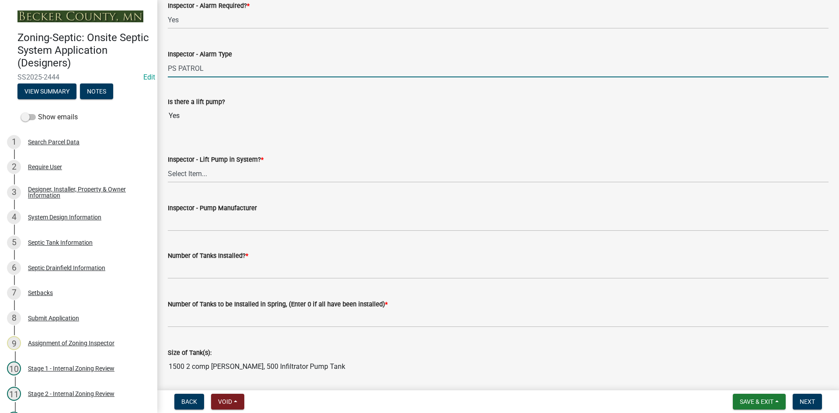
scroll to position [830, 0]
click at [201, 175] on select "Select Item... Yes No" at bounding box center [498, 173] width 660 height 18
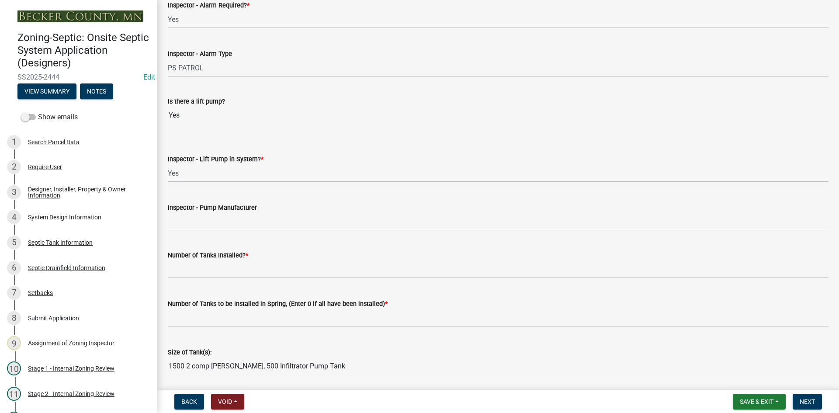
click at [168, 164] on select "Select Item... Yes No" at bounding box center [498, 173] width 660 height 18
select select "c19a0b5c-6916-4435-8c22-bdddceeea52a"
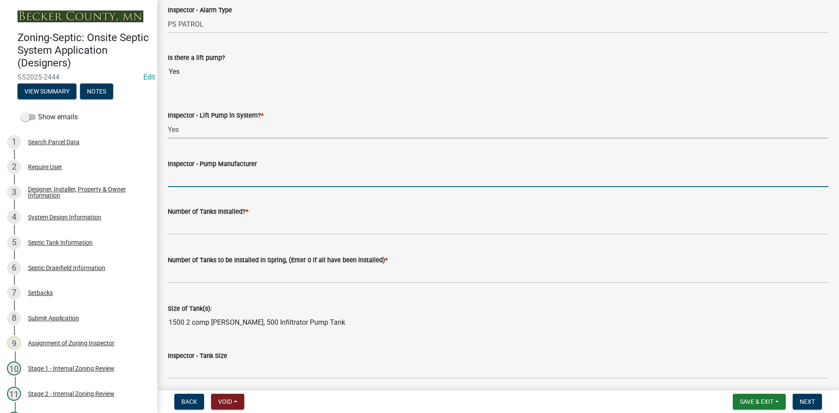
click at [207, 180] on input "Inspector - Pump Manufacturer" at bounding box center [498, 178] width 660 height 18
type input "liberty 283"
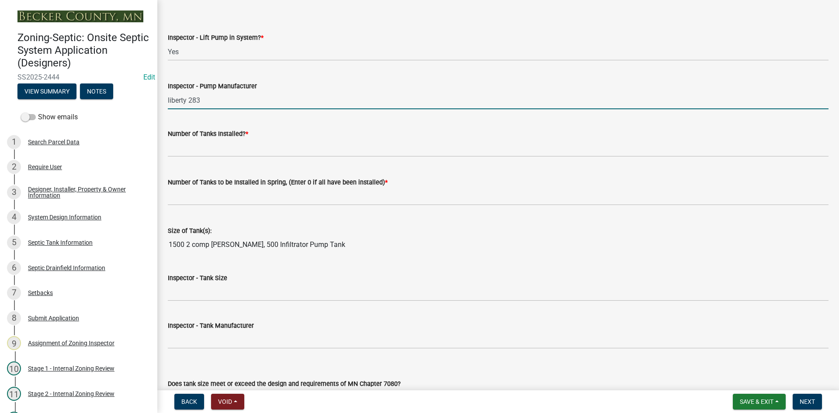
scroll to position [961, 0]
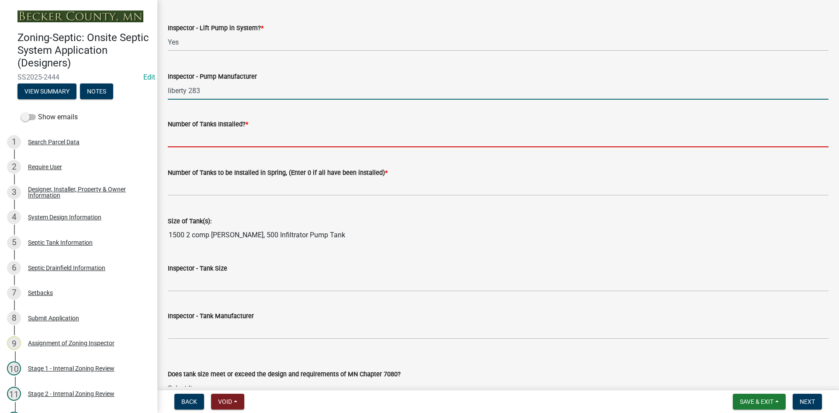
click at [197, 142] on input "text" at bounding box center [498, 138] width 660 height 18
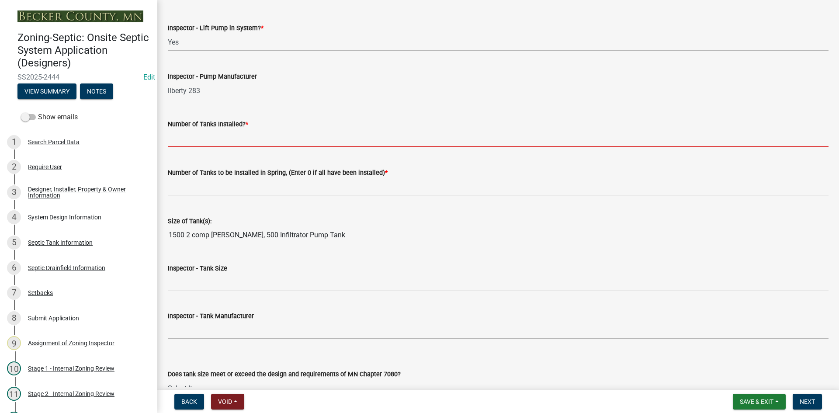
type input "2"
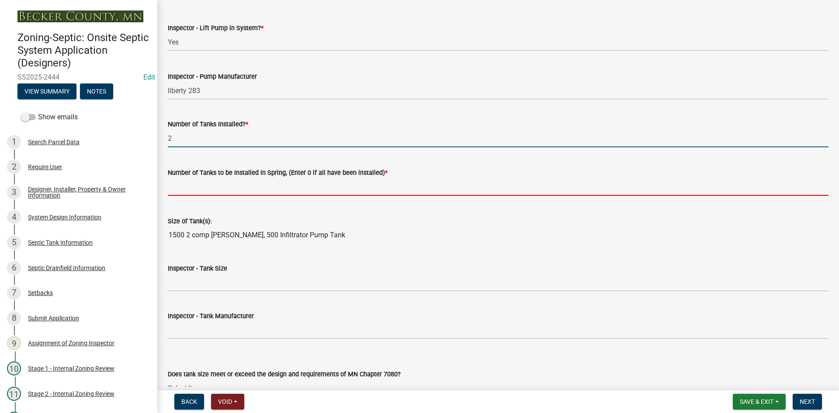
click at [207, 188] on input "text" at bounding box center [498, 187] width 660 height 18
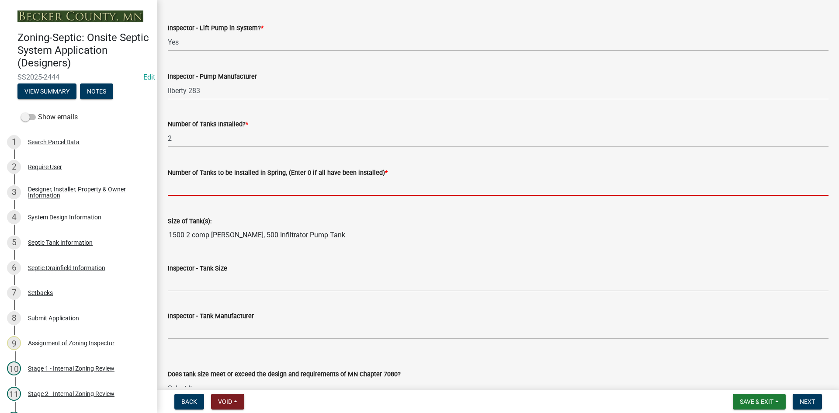
type input "0"
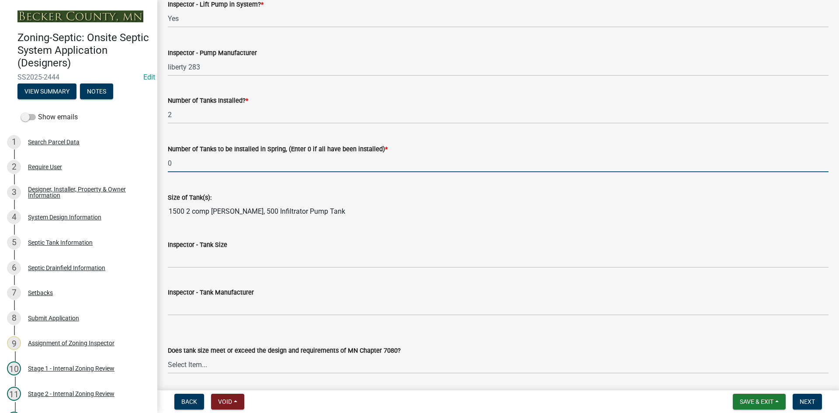
scroll to position [1005, 0]
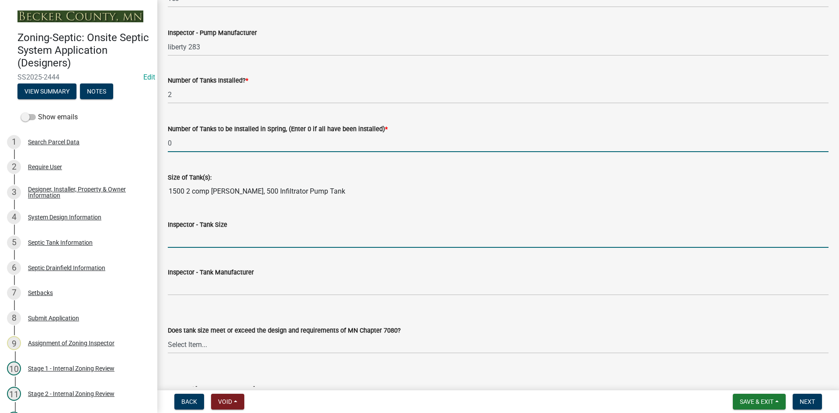
click at [181, 239] on input "Inspector - Tank Size" at bounding box center [498, 239] width 660 height 18
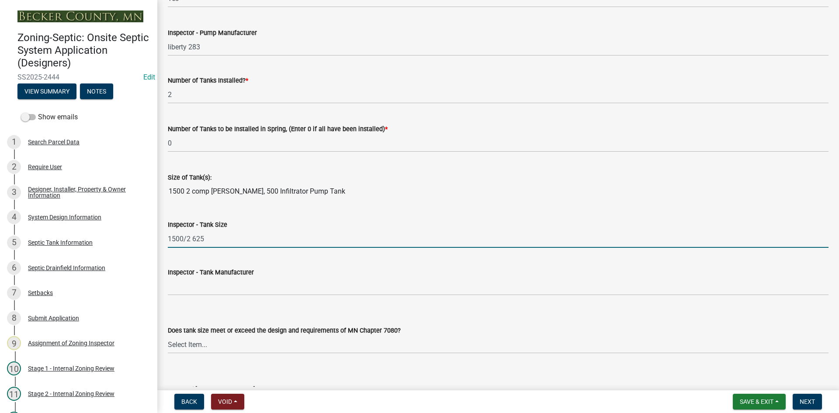
click at [190, 238] on input "1500/2 625" at bounding box center [498, 239] width 660 height 18
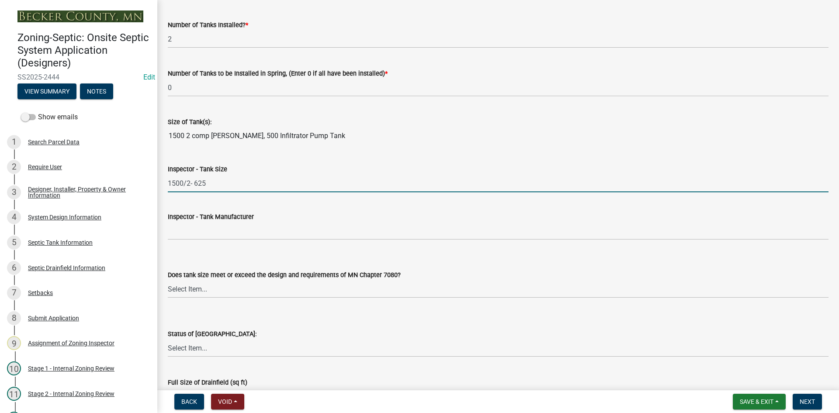
scroll to position [1136, 0]
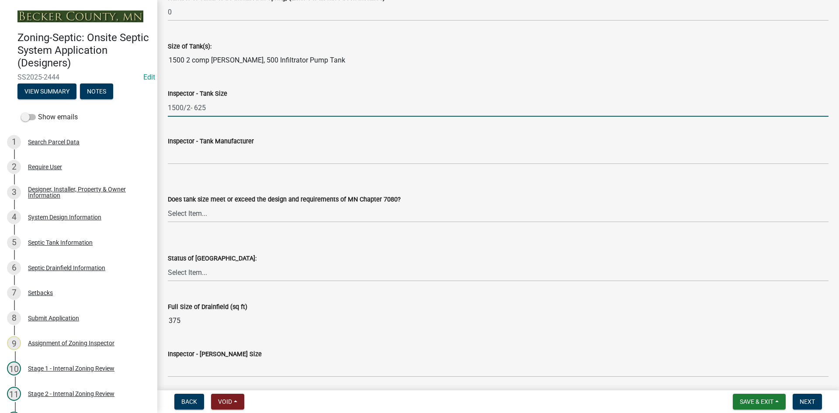
type input "1500/2- 625"
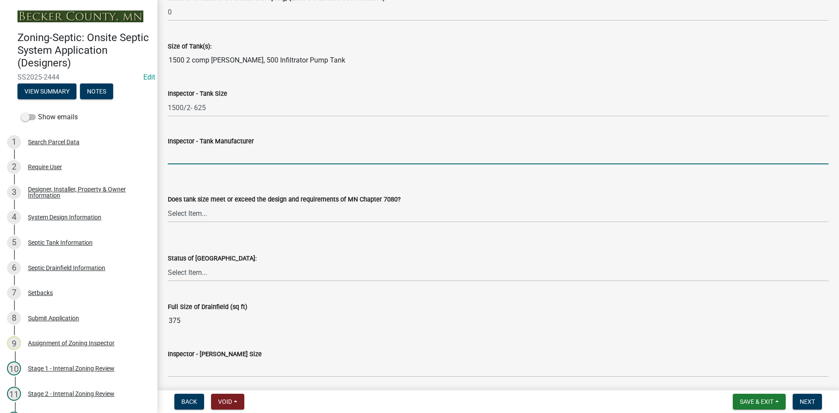
drag, startPoint x: 216, startPoint y: 152, endPoint x: 222, endPoint y: 158, distance: 8.6
click at [216, 152] on input "Inspector - Tank Manufacturer" at bounding box center [498, 155] width 660 height 18
type input "BROWN/WILBERT"
click at [188, 215] on select "Select Item... Yes No Existing" at bounding box center [498, 213] width 660 height 18
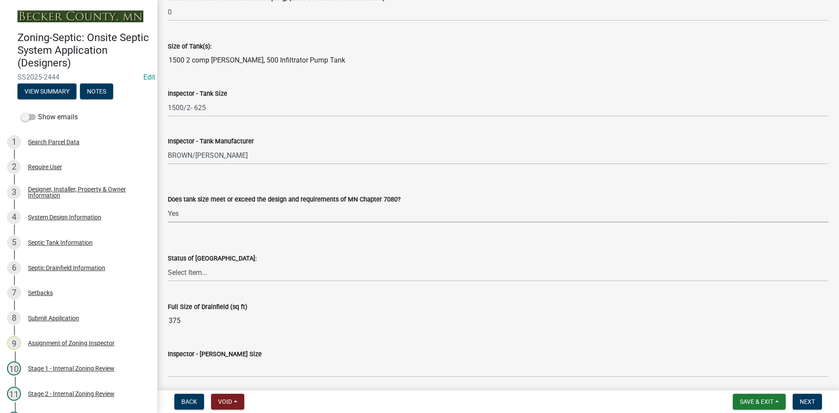
click at [168, 204] on select "Select Item... Yes No Existing" at bounding box center [498, 213] width 660 height 18
select select "f7794d6a-556a-43dc-97be-878f47e346d8"
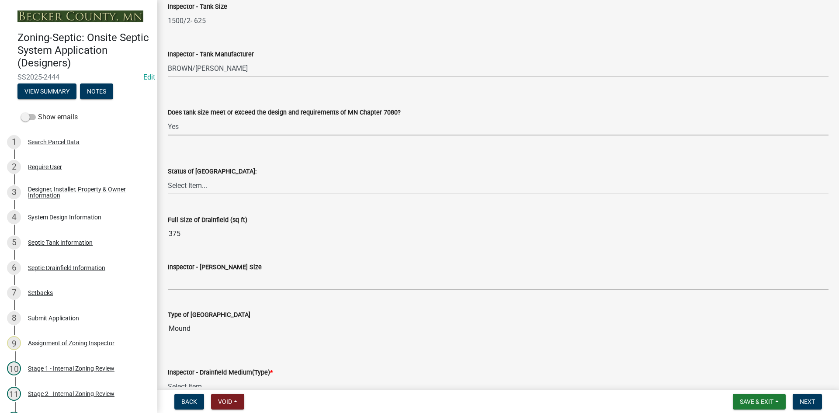
scroll to position [1223, 0]
click at [202, 183] on select "Select Item... No Drainfield Drainfield Installed Drainfield to Be Installed in…" at bounding box center [498, 185] width 660 height 18
click at [168, 176] on select "Select Item... No Drainfield Drainfield Installed Drainfield to Be Installed in…" at bounding box center [498, 185] width 660 height 18
select select "9376207c-987b-4580-9786-4fe9435ab5e6"
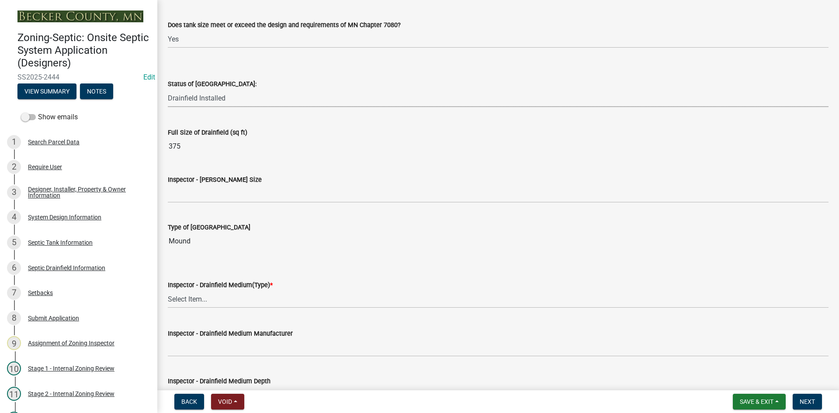
scroll to position [1311, 0]
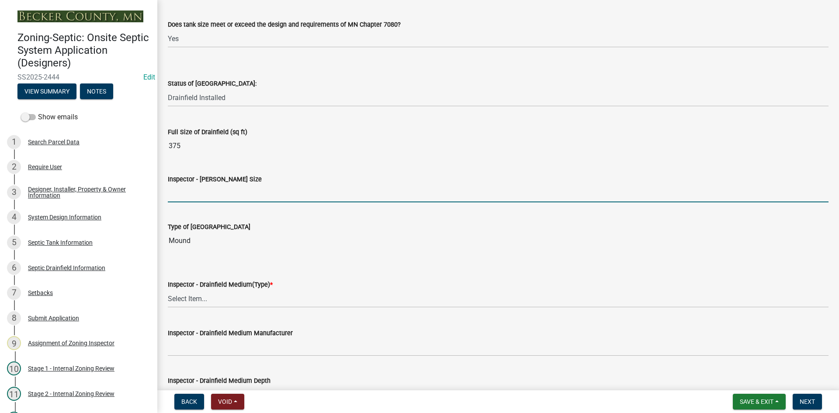
click at [210, 201] on input "Inspector - [PERSON_NAME] Size" at bounding box center [498, 193] width 660 height 18
type input "10X38 ROCK BED"
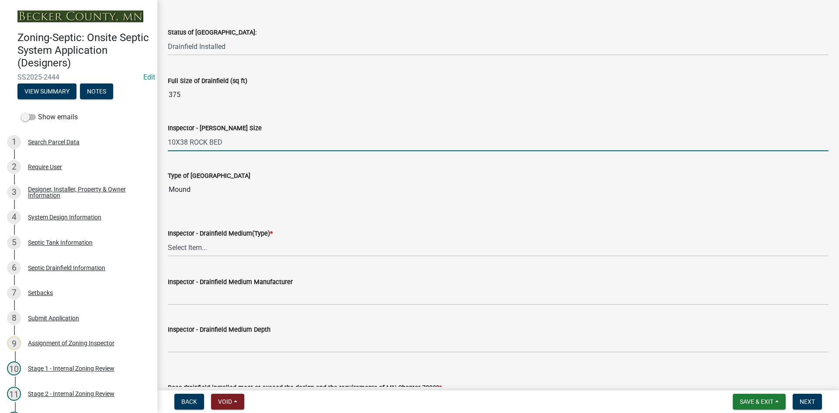
scroll to position [1398, 0]
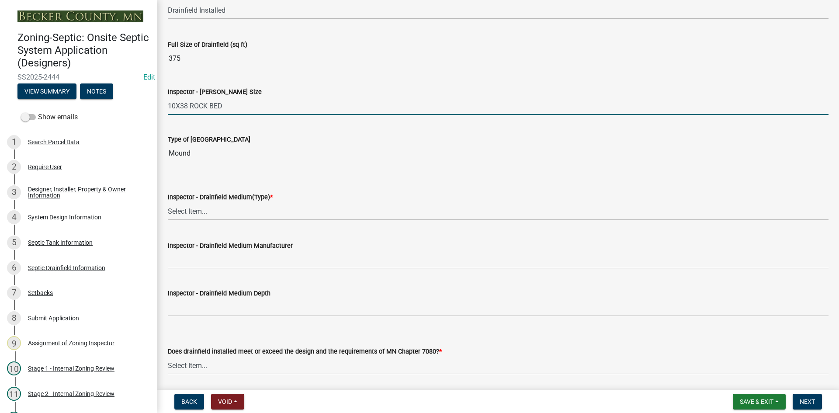
click at [206, 214] on select "Select Item... Chamber Trench Rock Trench Gravelless Mound Pressure Bed Seepage…" at bounding box center [498, 211] width 660 height 18
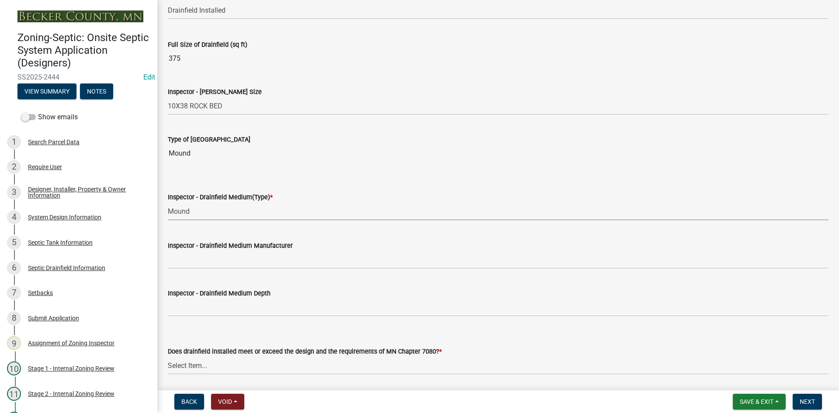
click at [168, 202] on select "Select Item... Chamber Trench Rock Trench Gravelless Mound Pressure Bed Seepage…" at bounding box center [498, 211] width 660 height 18
select select "d0fc35b5-23a5-4a64-97d6-4937a1f9afff"
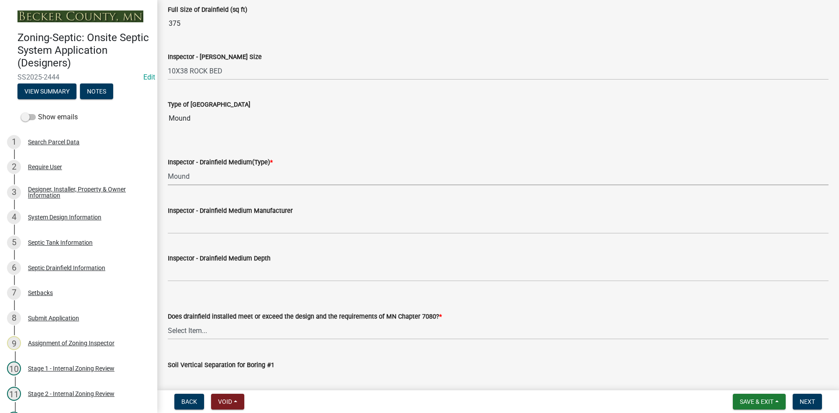
scroll to position [1485, 0]
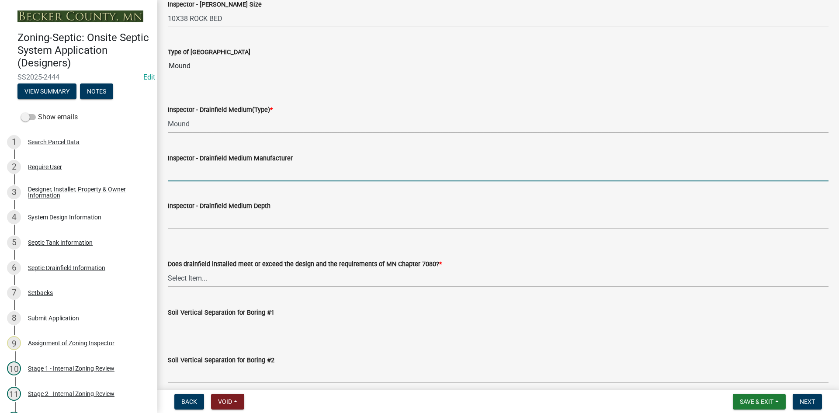
click at [198, 180] on input "Inspector - Drainfield Medium Manufacturer" at bounding box center [498, 172] width 660 height 18
type input "rock"
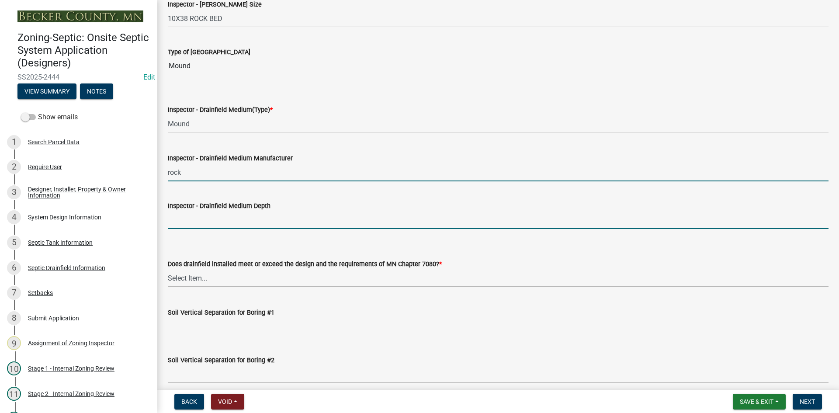
click at [192, 221] on input "Inspector - Drainfield Medium Depth" at bounding box center [498, 220] width 660 height 18
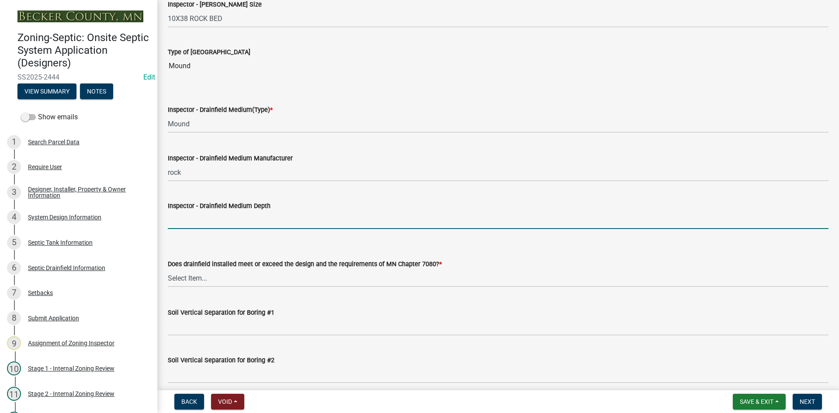
type input "6""
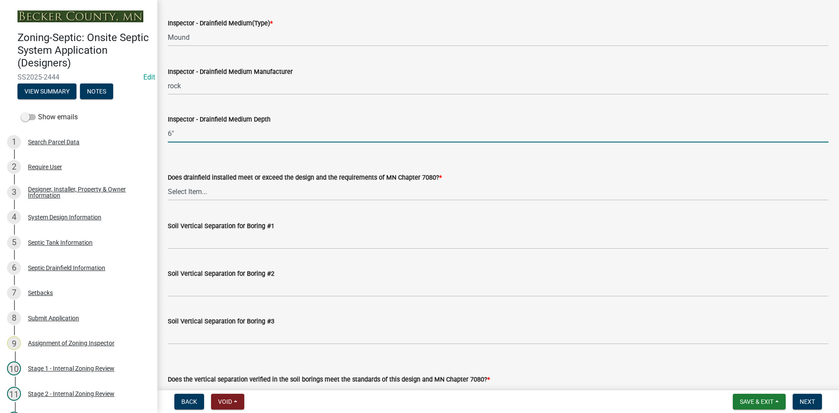
scroll to position [1573, 0]
click at [193, 194] on select "Select Item... Yes No" at bounding box center [498, 191] width 660 height 18
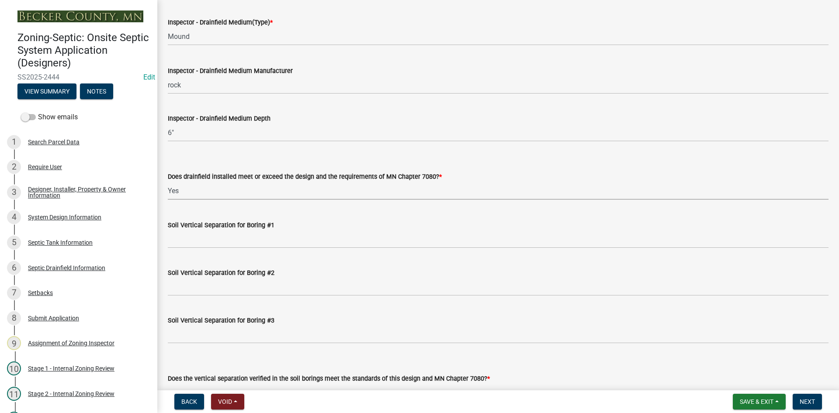
click at [168, 182] on select "Select Item... Yes No" at bounding box center [498, 191] width 660 height 18
select select "53e8394b-4ec8-472b-acba-27f64a4dcc6d"
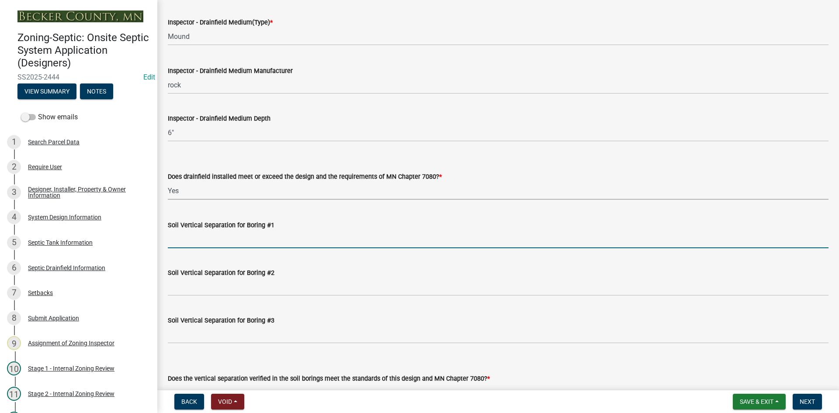
drag, startPoint x: 199, startPoint y: 234, endPoint x: 231, endPoint y: 247, distance: 34.5
click at [199, 234] on input "Soil Vertical Separation for Boring #1" at bounding box center [498, 239] width 660 height 18
type input "SEE ATTACHED"
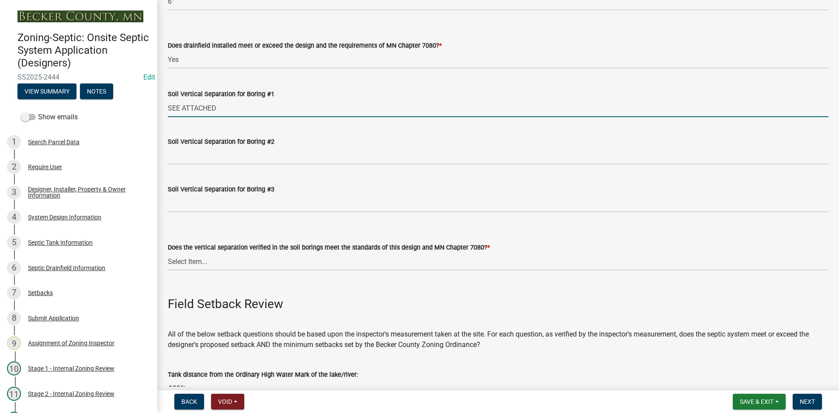
scroll to position [1791, 0]
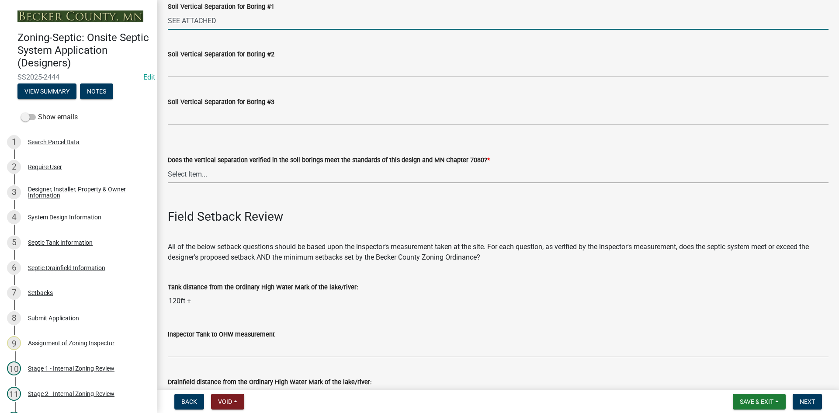
click at [204, 181] on select "Select Item... Yes No" at bounding box center [498, 174] width 660 height 18
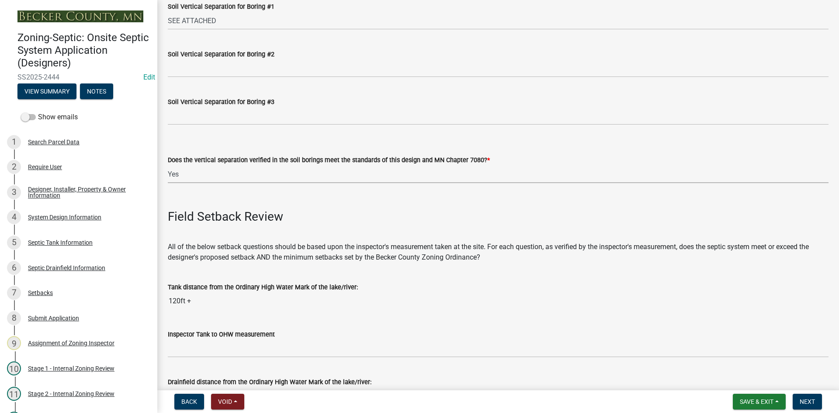
click at [168, 165] on select "Select Item... Yes No" at bounding box center [498, 174] width 660 height 18
select select "eedfbf44-dce3-4c21-89bd-6d851115dab7"
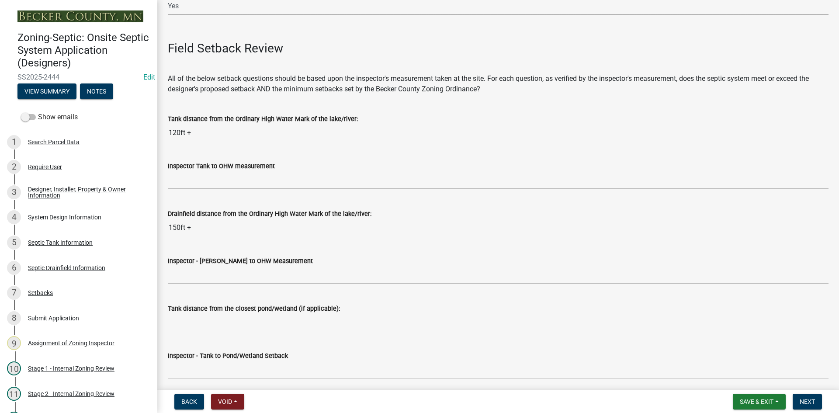
scroll to position [2009, 0]
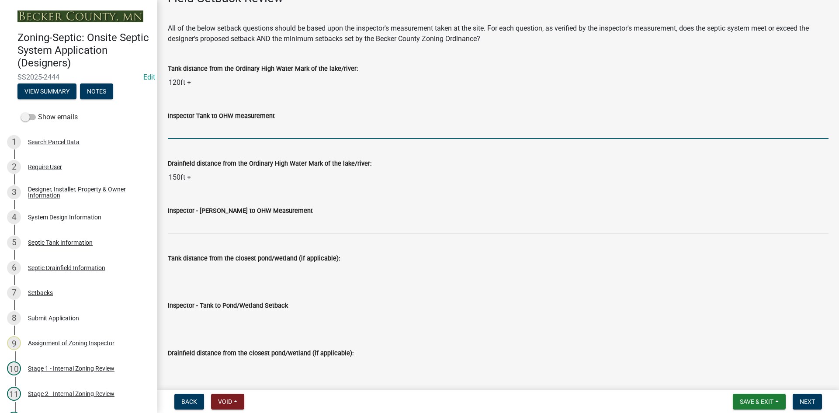
click at [201, 129] on input "Inspector Tank to OHW measurement" at bounding box center [498, 130] width 660 height 18
type input "75+"
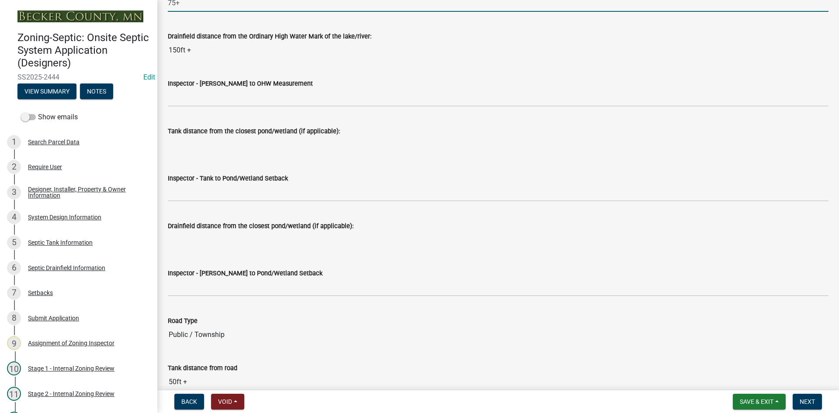
scroll to position [2140, 0]
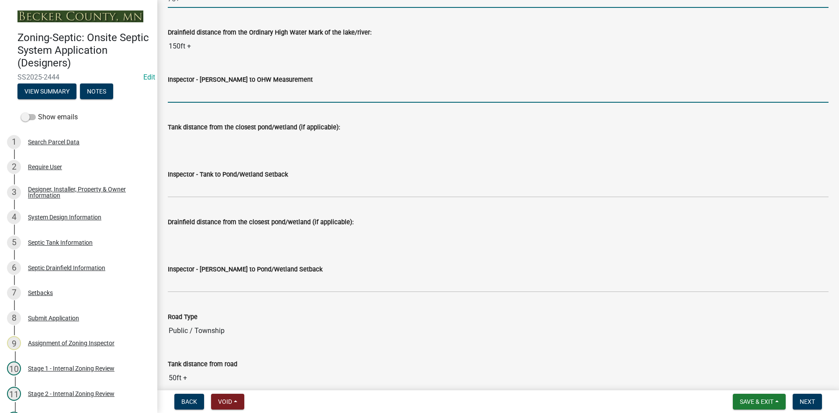
click at [202, 89] on input "Inspector - [PERSON_NAME] to OHW Measurement" at bounding box center [498, 94] width 660 height 18
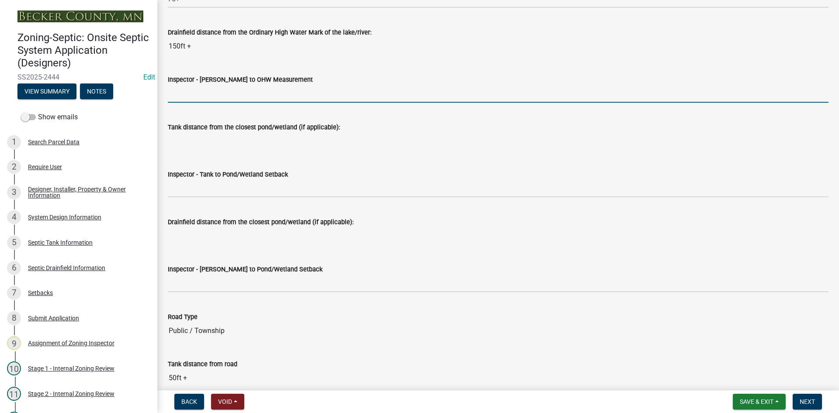
type input "75+"
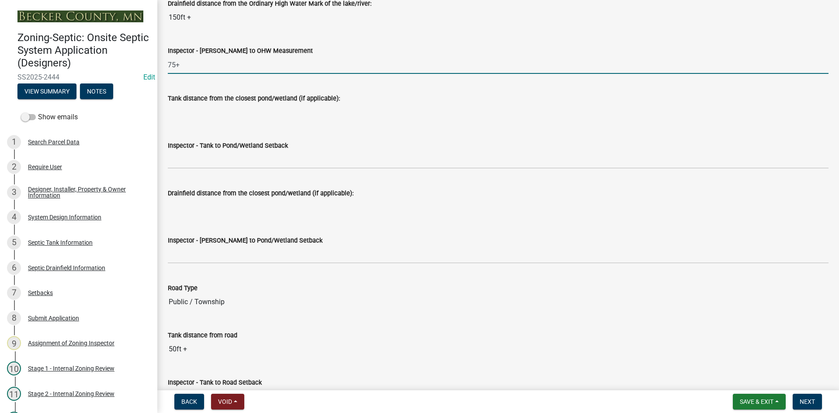
scroll to position [2184, 0]
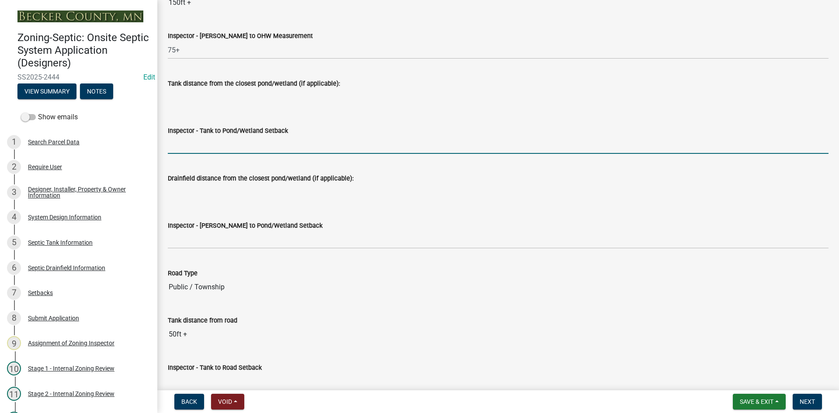
click at [183, 147] on input "Inspector - Tank to Pond/Wetland Setback" at bounding box center [498, 145] width 660 height 18
type input "NA"
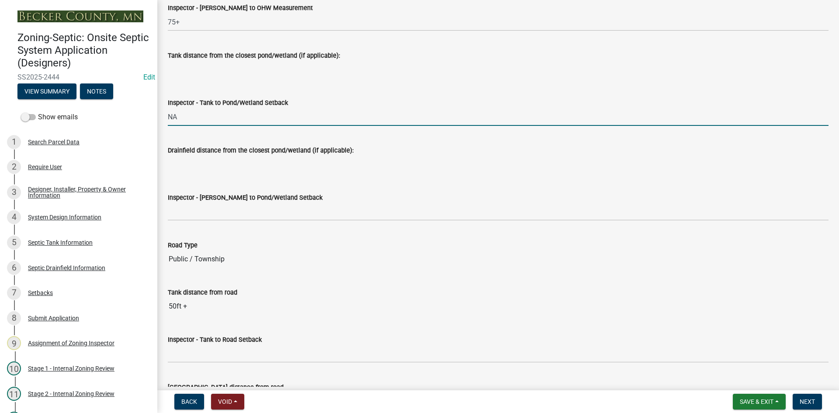
scroll to position [2228, 0]
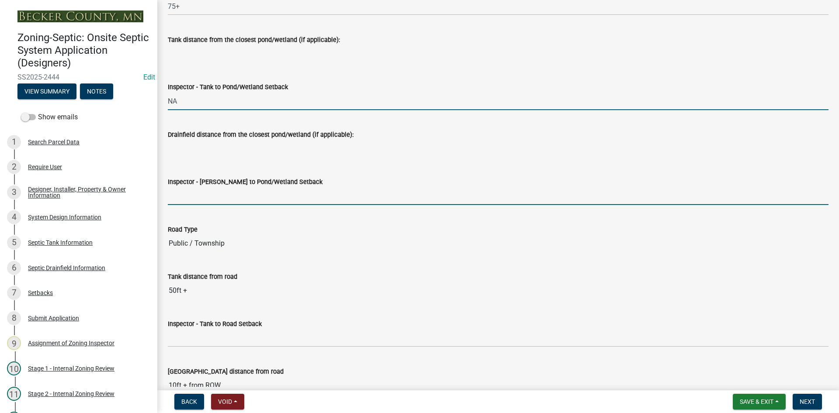
drag, startPoint x: 221, startPoint y: 193, endPoint x: 224, endPoint y: 203, distance: 10.5
click at [221, 193] on input "Inspector - [PERSON_NAME] to Pond/Wetland Setback" at bounding box center [498, 196] width 660 height 18
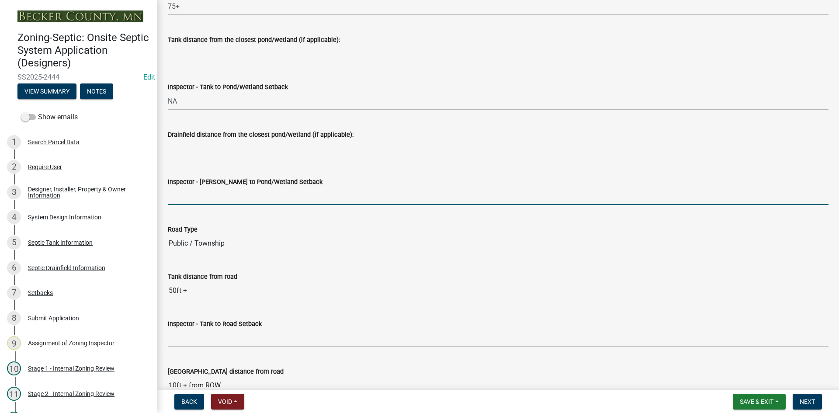
type input "NA"
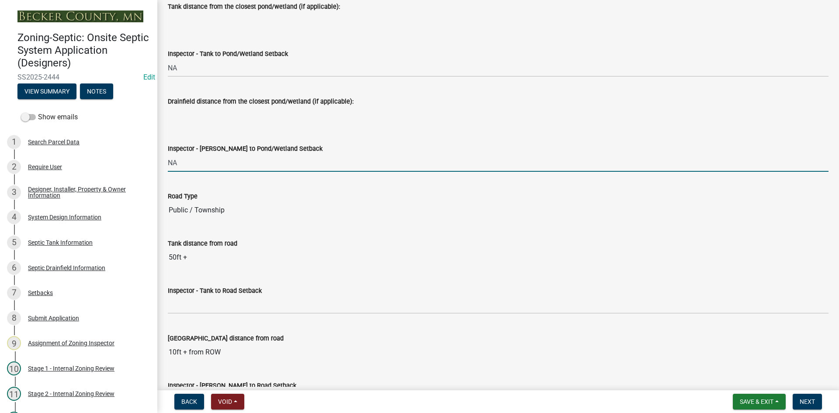
scroll to position [2315, 0]
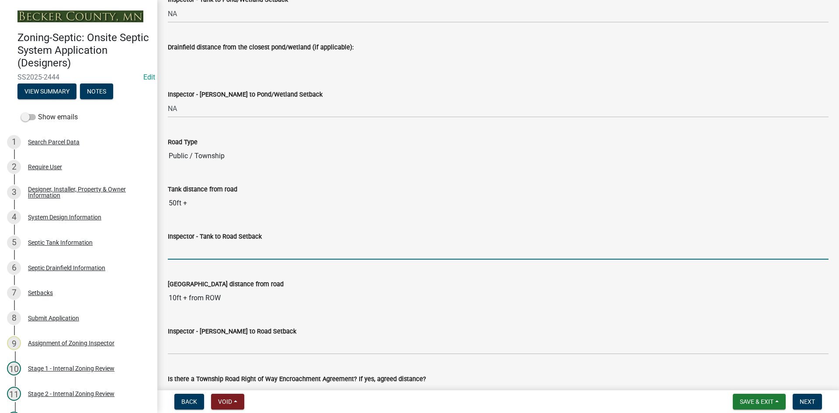
click at [186, 248] on input "Inspector - Tank to Road Setback" at bounding box center [498, 251] width 660 height 18
type input "10+"
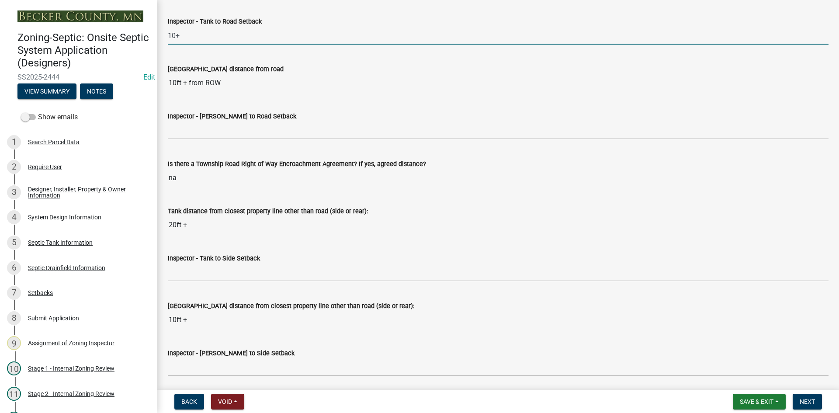
scroll to position [2534, 0]
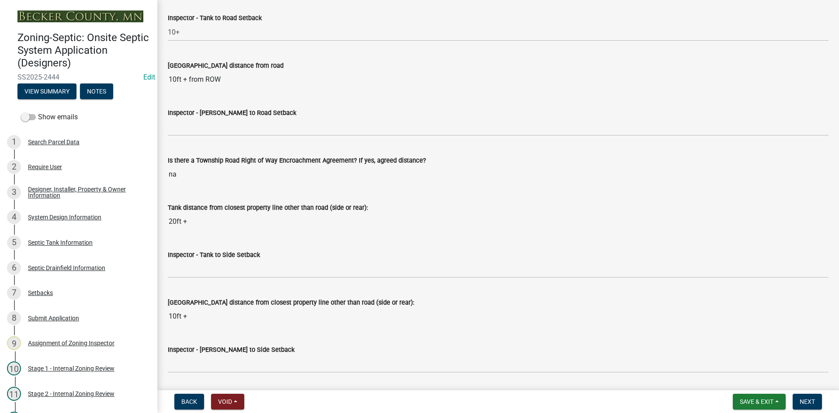
drag, startPoint x: 169, startPoint y: 77, endPoint x: 225, endPoint y: 76, distance: 55.9
click at [225, 76] on input "10ft + from ROW" at bounding box center [498, 79] width 660 height 17
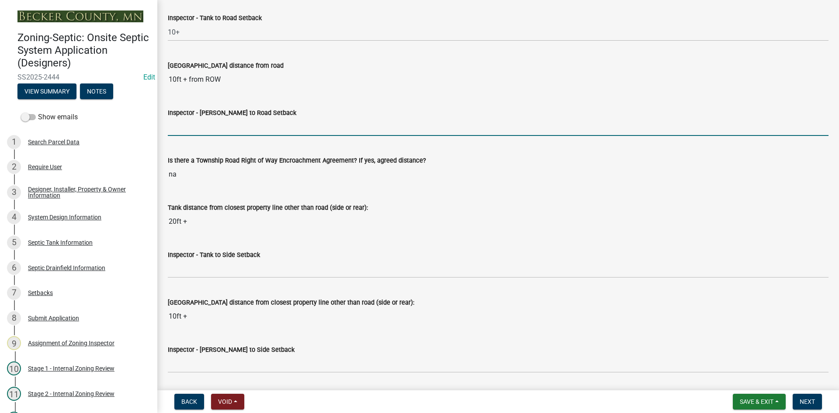
click at [191, 129] on input "Inspector - [PERSON_NAME] to Road Setback" at bounding box center [498, 127] width 660 height 18
paste input "10ft + from ROW"
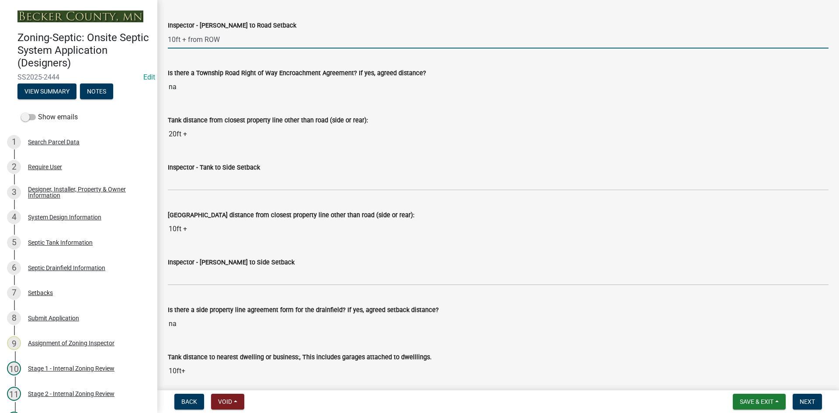
scroll to position [2708, 0]
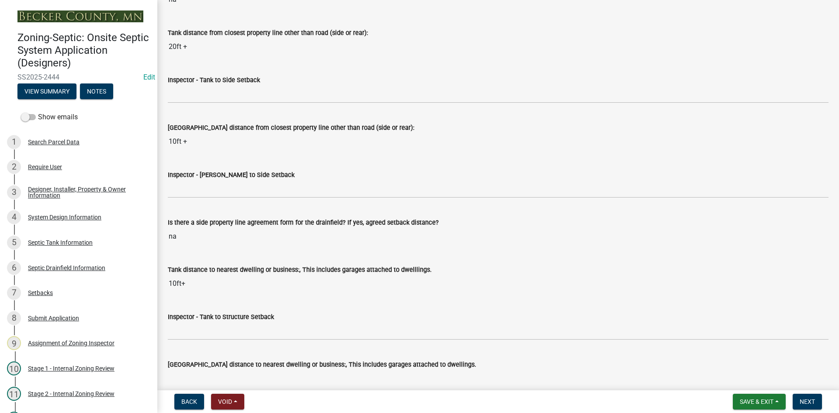
type input "10ft + from ROW"
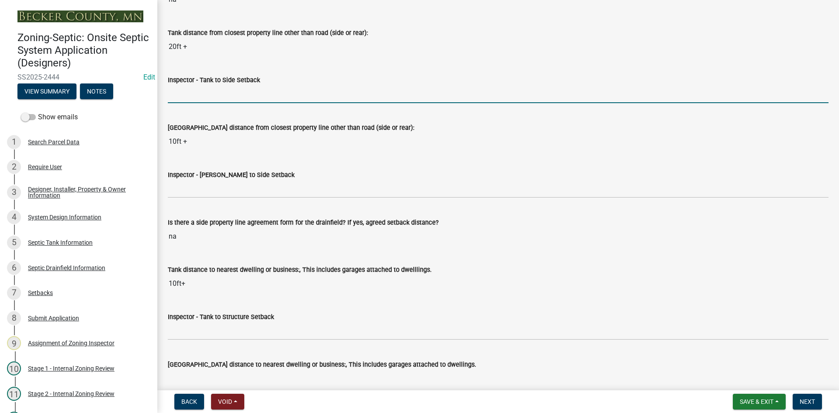
click at [198, 95] on input "Inspector - Tank to Side Setback" at bounding box center [498, 94] width 660 height 18
type input "10"
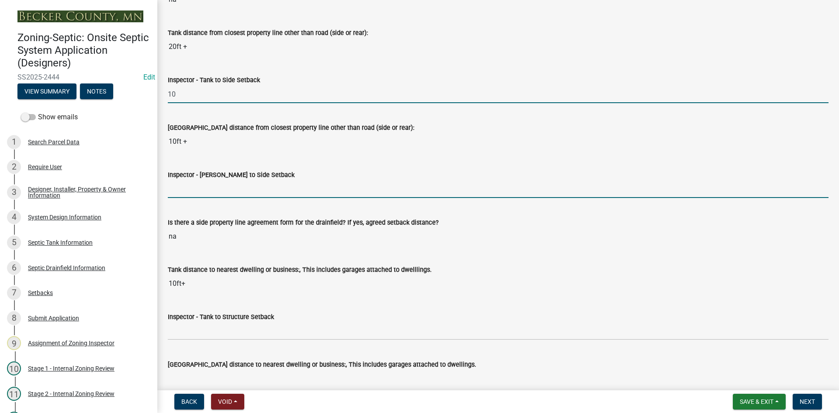
click at [193, 195] on input "Inspector - [PERSON_NAME] to Side Setback" at bounding box center [498, 189] width 660 height 18
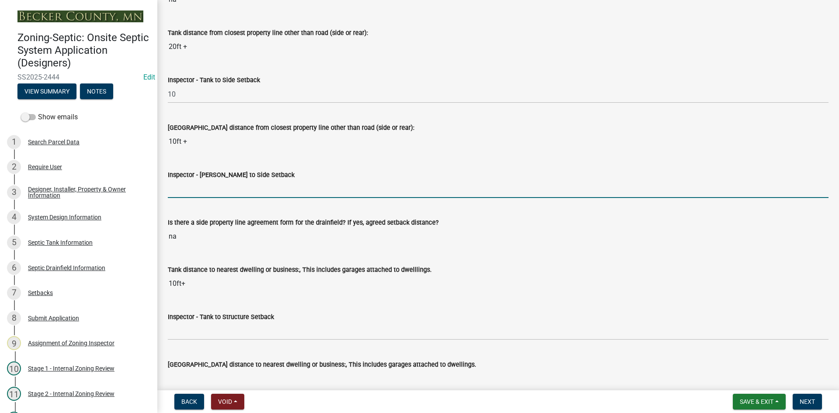
type input "10"
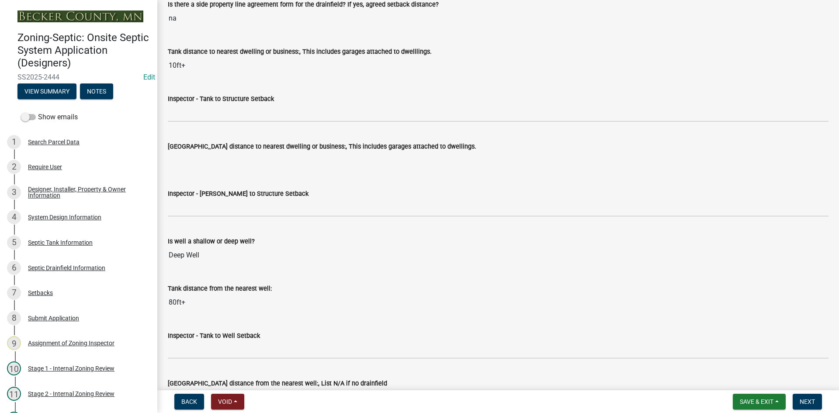
scroll to position [2927, 0]
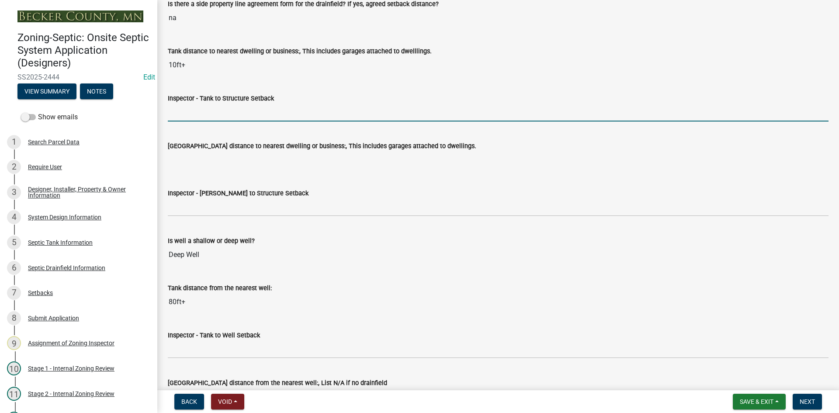
click at [195, 107] on input "Inspector - Tank to Structure Setback" at bounding box center [498, 113] width 660 height 18
type input "10"
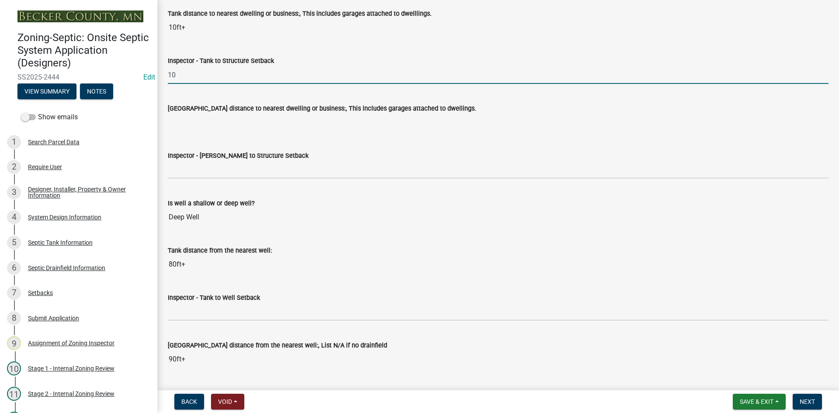
scroll to position [3014, 0]
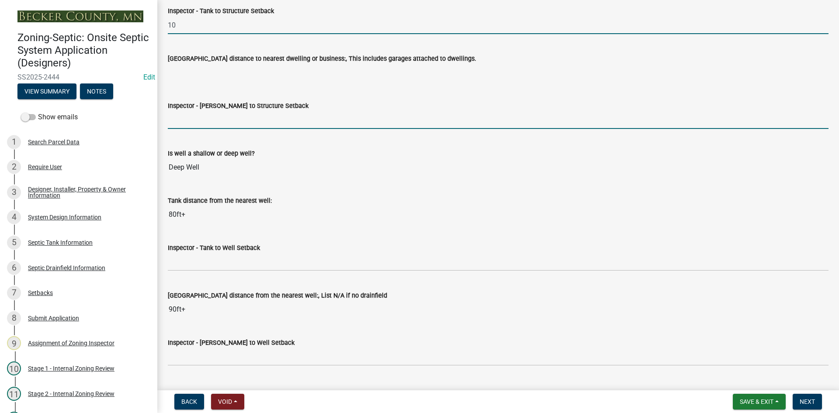
click at [194, 128] on input "Inspector - [PERSON_NAME] to Structure Setback" at bounding box center [498, 120] width 660 height 18
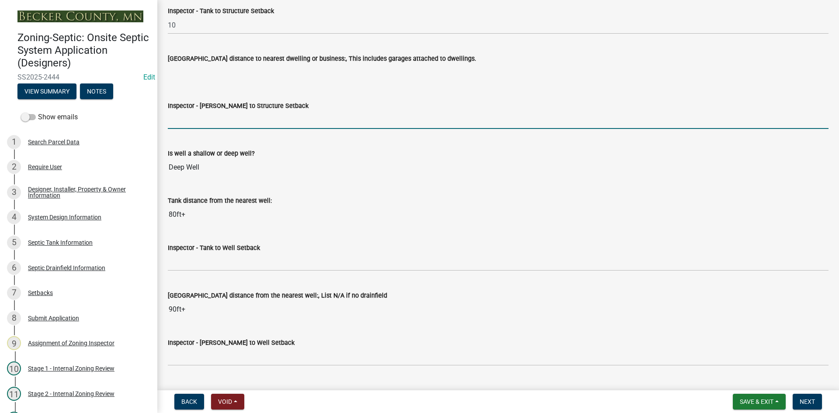
type input "20"
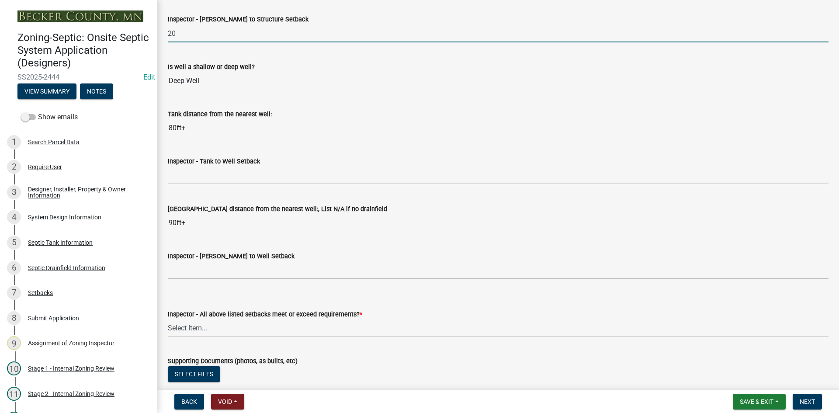
scroll to position [3102, 0]
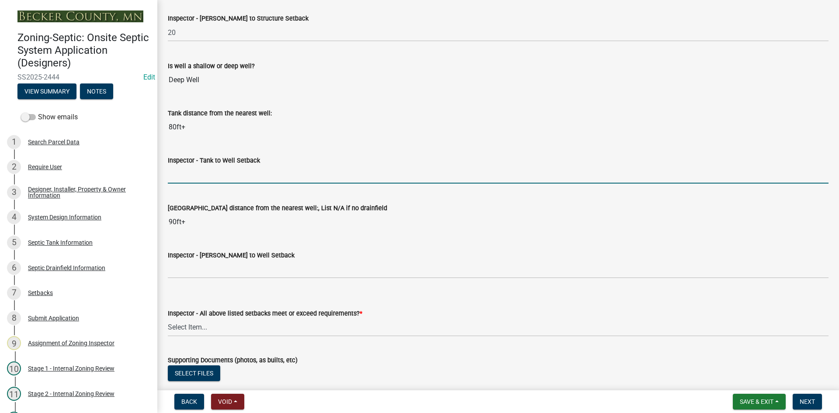
click at [197, 176] on input "Inspector - Tank to Well Setback" at bounding box center [498, 175] width 660 height 18
type input "50+"
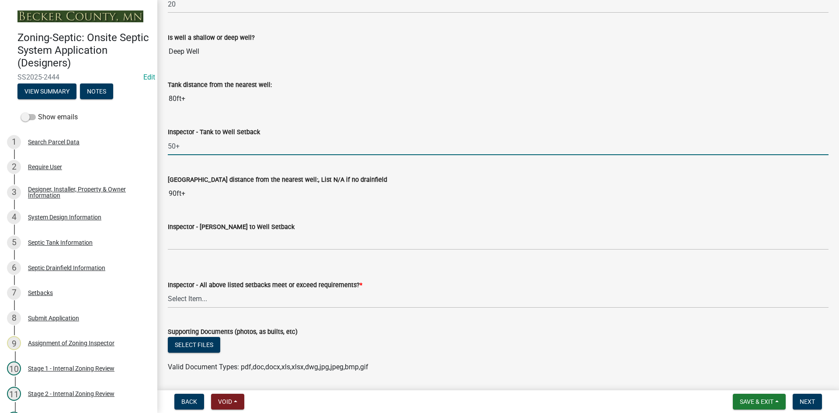
scroll to position [3145, 0]
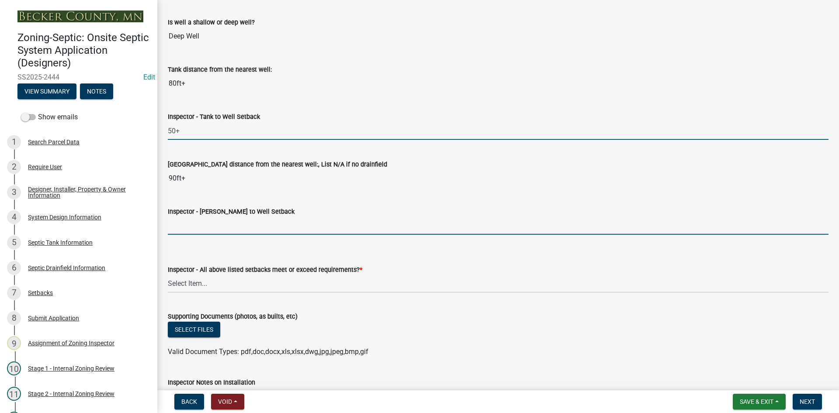
click at [193, 225] on input "Inspector - [PERSON_NAME] to Well Setback" at bounding box center [498, 226] width 660 height 18
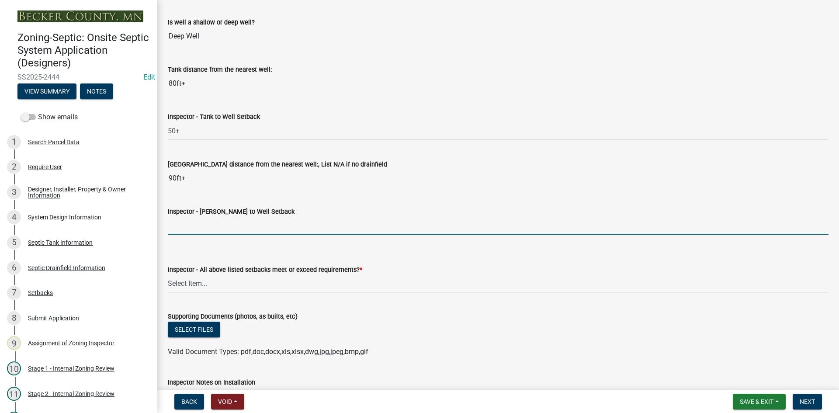
type input "50+"
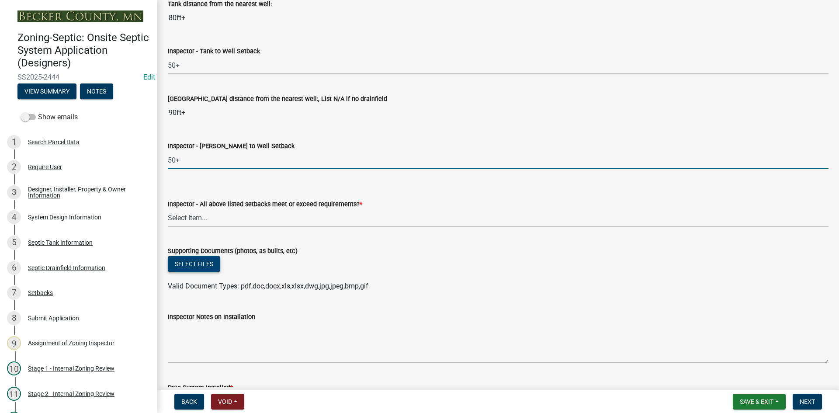
scroll to position [3276, 0]
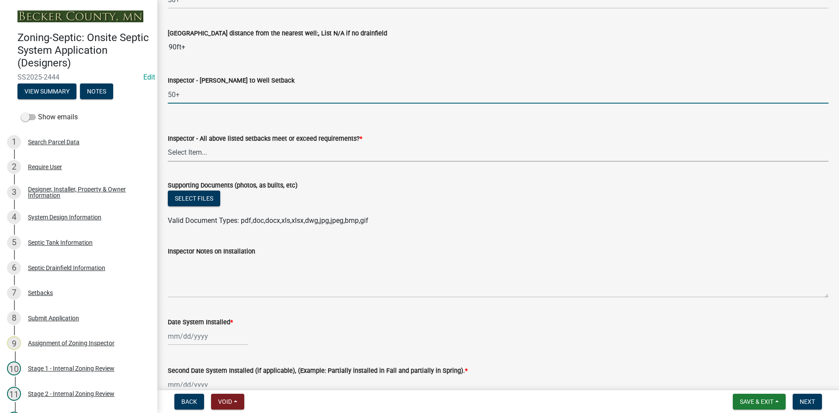
click at [196, 152] on select "Select Item... Yes No" at bounding box center [498, 153] width 660 height 18
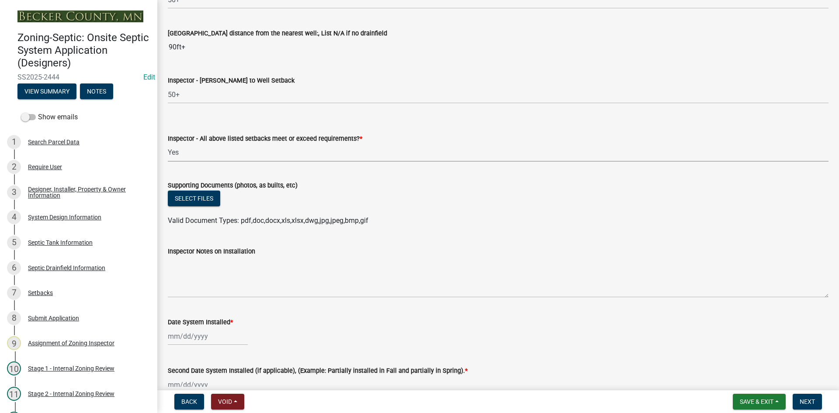
click at [168, 144] on select "Select Item... Yes No" at bounding box center [498, 153] width 660 height 18
select select "adfa1390-1443-4b8a-94eb-9b7f601f4679"
click at [204, 199] on button "Select files" at bounding box center [194, 198] width 52 height 16
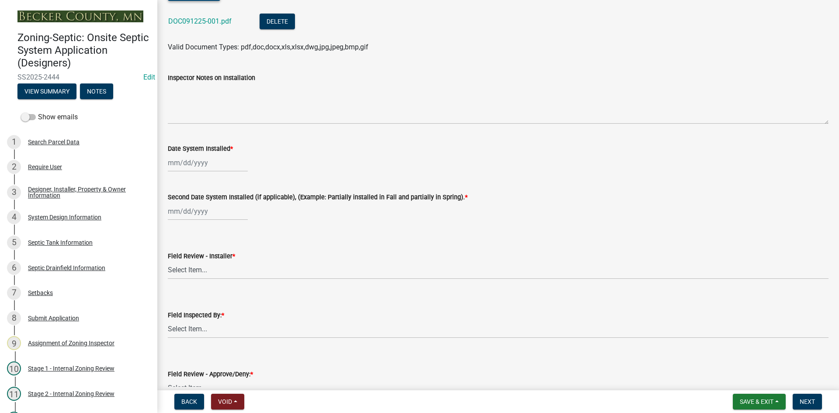
scroll to position [3538, 0]
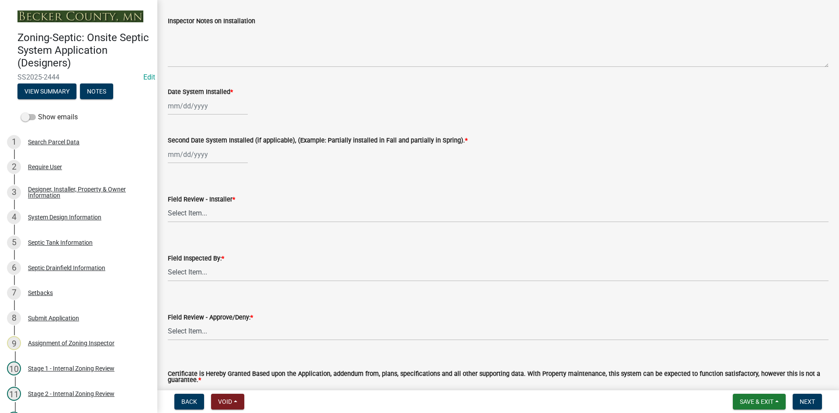
click at [220, 107] on div at bounding box center [208, 106] width 80 height 18
select select "9"
select select "2025"
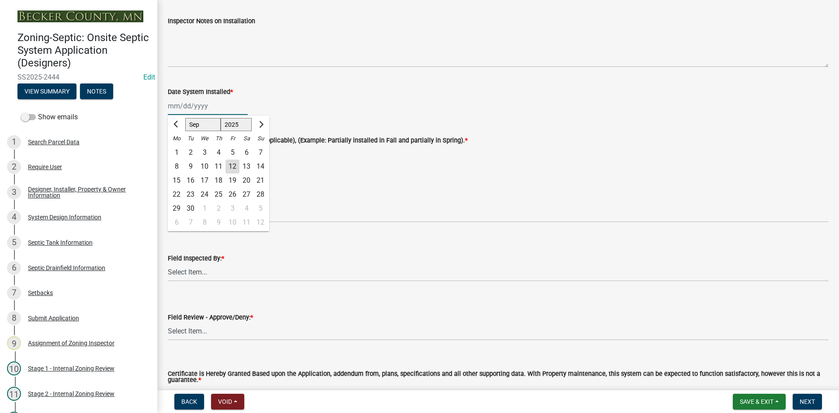
type input "[DATE]"
click at [357, 168] on wm-data-entity-input "Second Date System Installed (if applicable), (Example: Partially installed in …" at bounding box center [498, 147] width 660 height 48
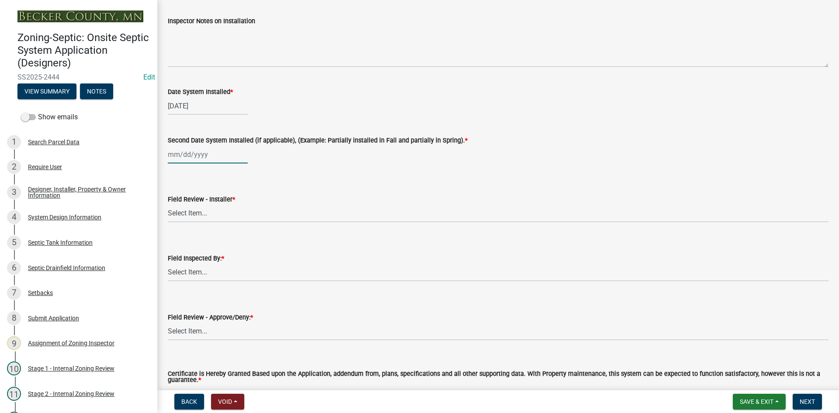
select select "9"
select select "2025"
click at [212, 158] on div "[PERSON_NAME] Feb Mar Apr [PERSON_NAME][DATE] Oct Nov [DATE] 1526 1527 1528 152…" at bounding box center [208, 154] width 80 height 18
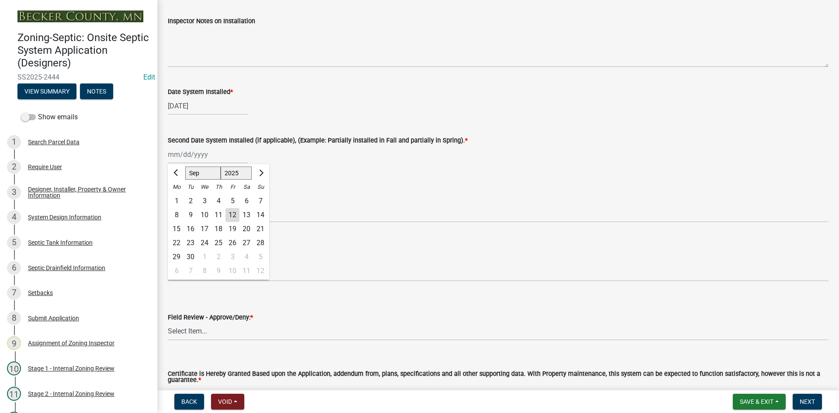
click at [221, 217] on div "11" at bounding box center [218, 215] width 14 height 14
type input "[DATE]"
click at [215, 212] on select "Select Item... OTHER – Not listed (please add in next field and we will add to …" at bounding box center [498, 213] width 660 height 18
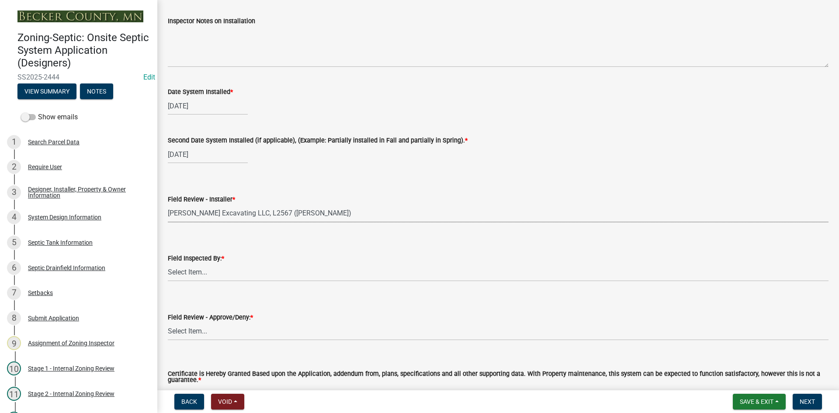
click at [168, 204] on select "Select Item... OTHER – Not listed (please add in next field and we will add to …" at bounding box center [498, 213] width 660 height 18
select select "2cd8cbc9-1886-4b86-9733-e2c1fa739265"
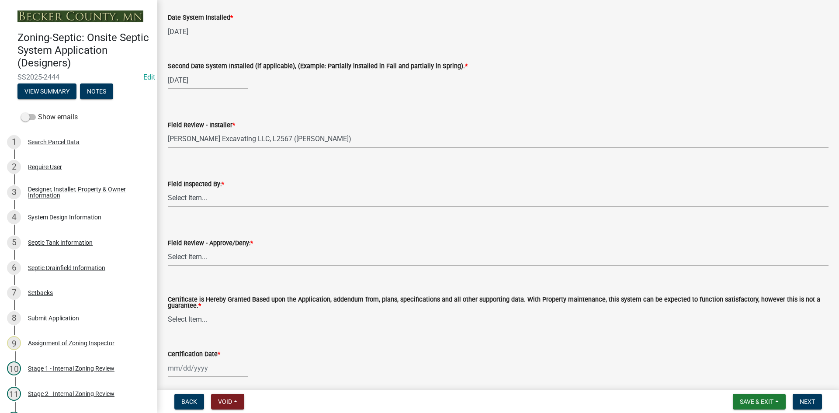
scroll to position [3626, 0]
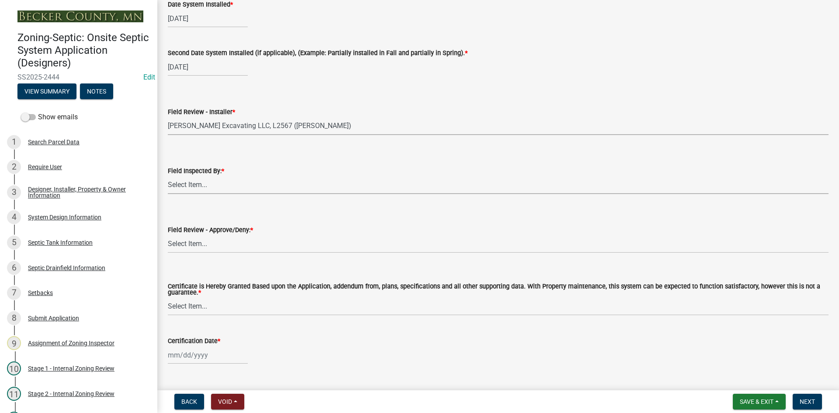
click at [221, 181] on select "Select Item... [PERSON_NAME] [PERSON_NAME] [PERSON_NAME] [PERSON_NAME] [PERSON_…" at bounding box center [498, 185] width 660 height 18
click at [168, 176] on select "Select Item... [PERSON_NAME] [PERSON_NAME] [PERSON_NAME] [PERSON_NAME] [PERSON_…" at bounding box center [498, 185] width 660 height 18
select select "7bfe52ba-73b7-4ac1-9bde-d3bb601555ca"
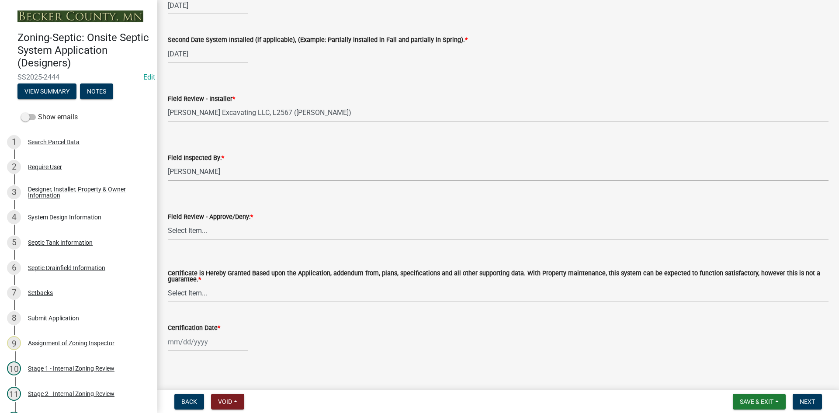
scroll to position [3645, 0]
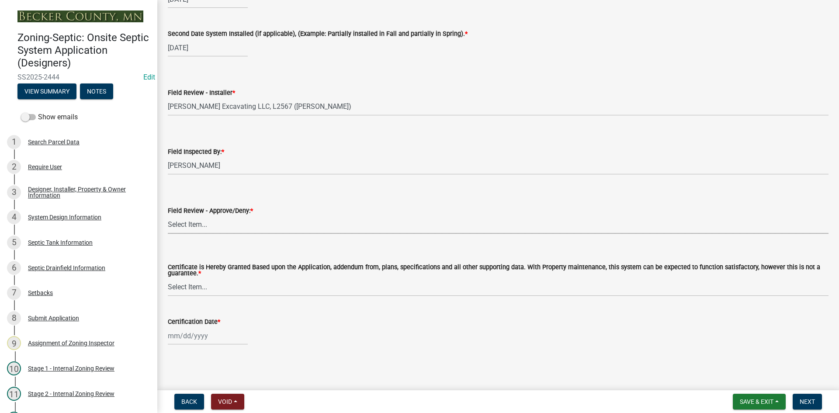
click at [200, 225] on select "Select Item... Approved Denied" at bounding box center [498, 225] width 660 height 18
click at [168, 216] on select "Select Item... Approved Denied" at bounding box center [498, 225] width 660 height 18
select select "c3bf50e3-4684-4b9c-99b9-7a9f027aa0dd"
click at [199, 284] on select "Select Item... Yes No" at bounding box center [498, 287] width 660 height 18
click at [168, 278] on select "Select Item... Yes No" at bounding box center [498, 287] width 660 height 18
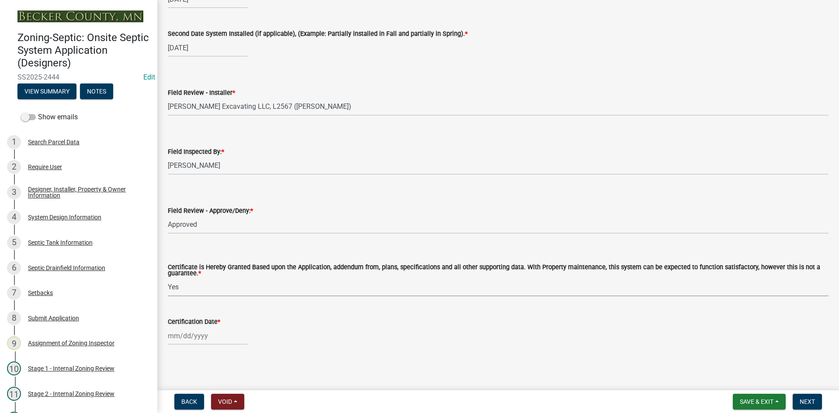
select select "538e6e6b-38de-4682-8c50-6662df67960d"
click at [204, 338] on div at bounding box center [208, 336] width 80 height 18
select select "9"
select select "2025"
click at [234, 263] on div "12" at bounding box center [232, 261] width 14 height 14
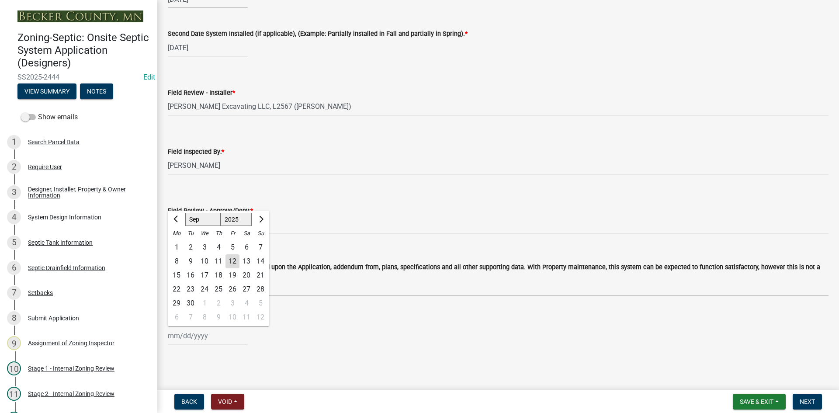
type input "[DATE]"
click at [812, 400] on span "Next" at bounding box center [806, 401] width 15 height 7
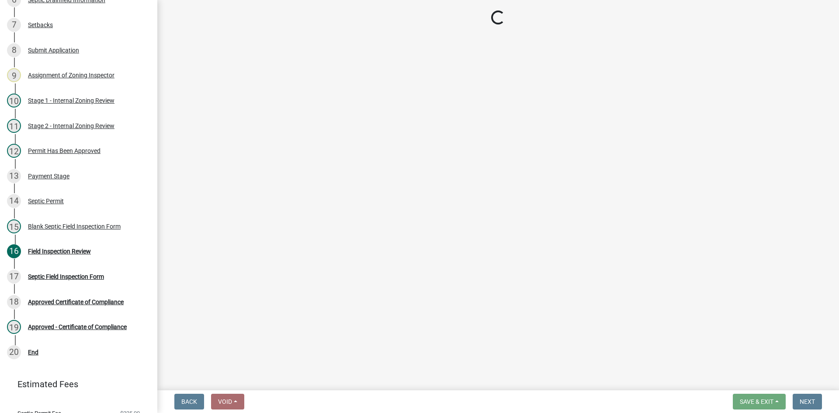
scroll to position [301, 0]
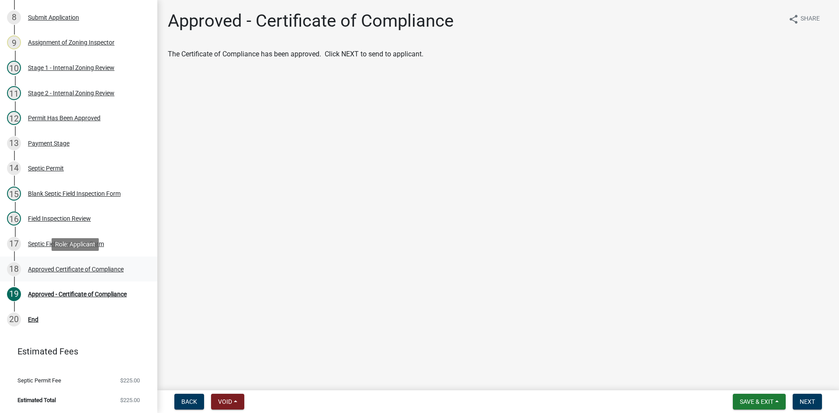
click at [124, 268] on div "Approved Certificate of Compliance" at bounding box center [76, 269] width 96 height 6
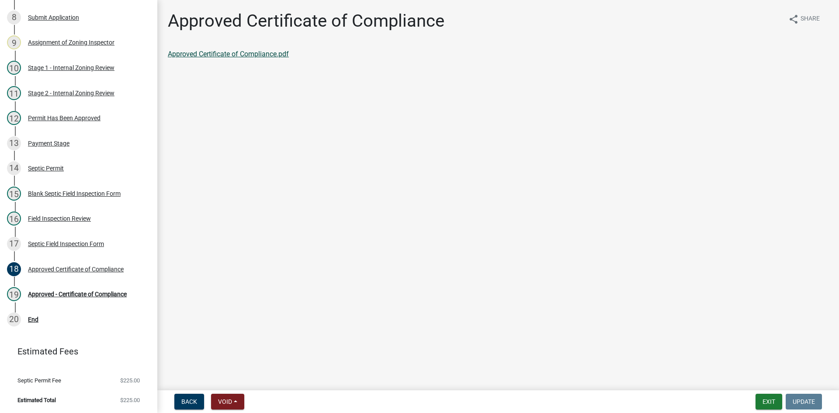
click at [262, 54] on link "Approved Certificate of Compliance.pdf" at bounding box center [228, 54] width 121 height 8
